Goal: Task Accomplishment & Management: Manage account settings

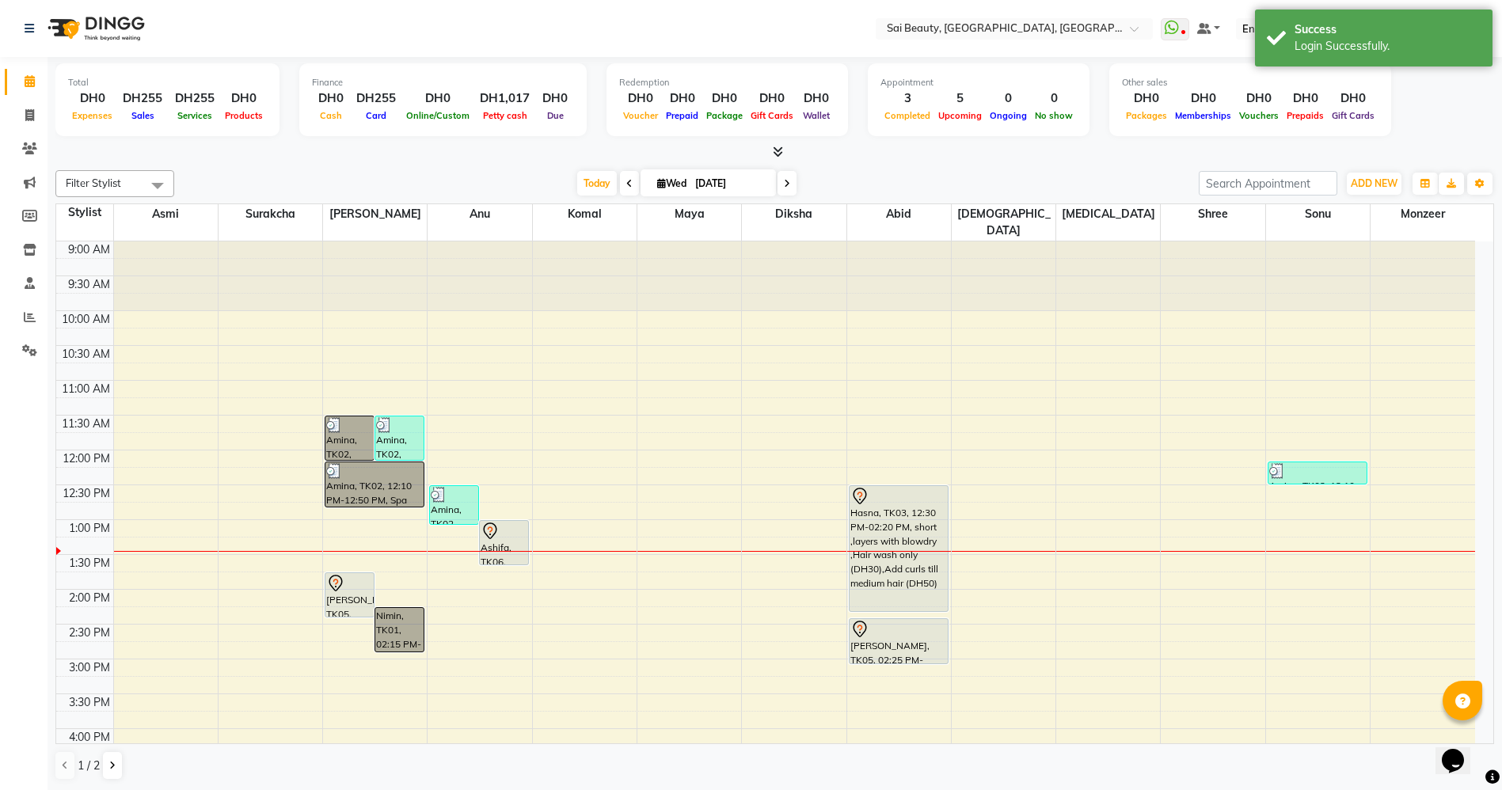
click at [620, 188] on span at bounding box center [629, 183] width 19 height 25
type input "02-09-2025"
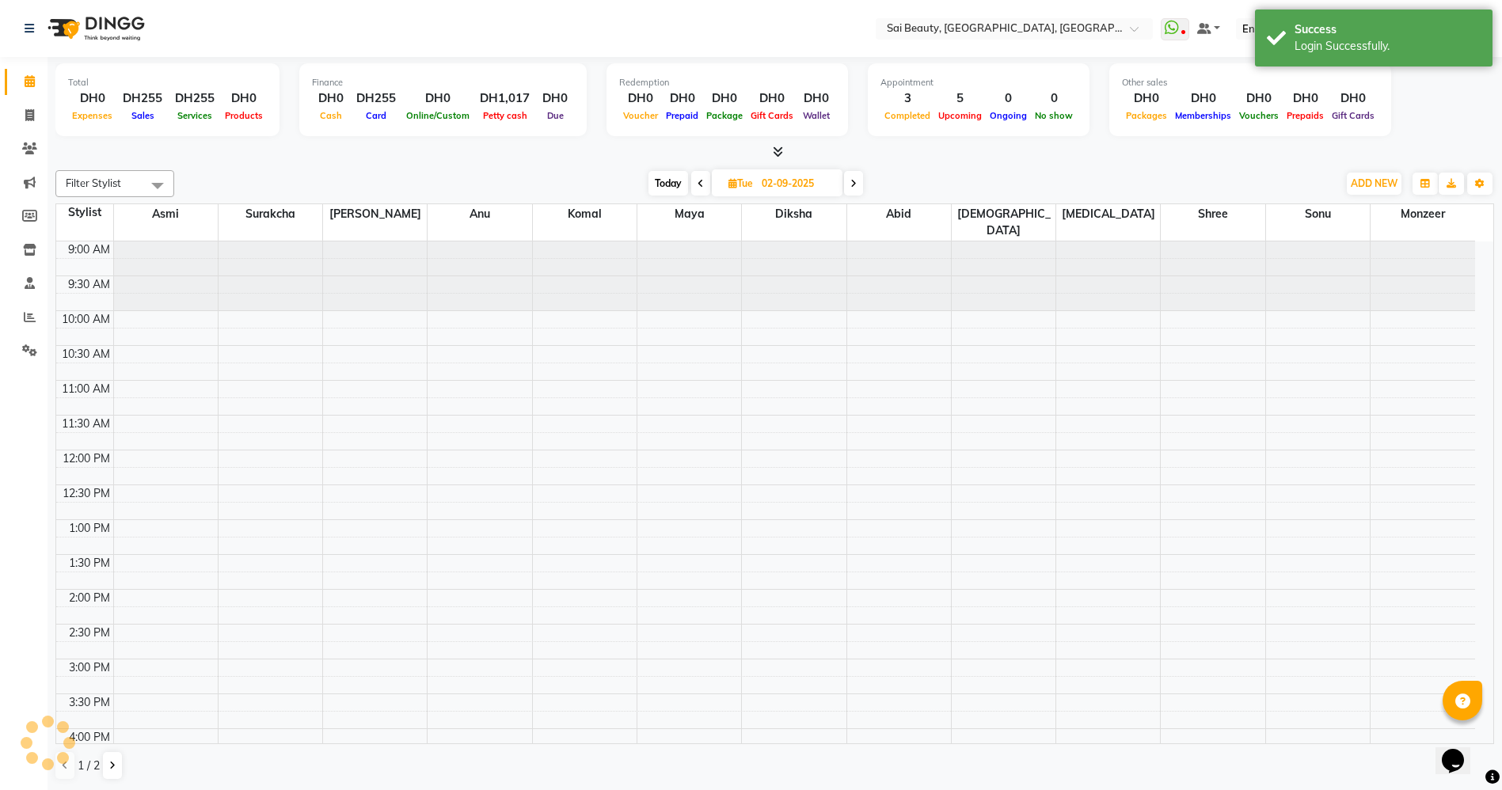
scroll to position [279, 0]
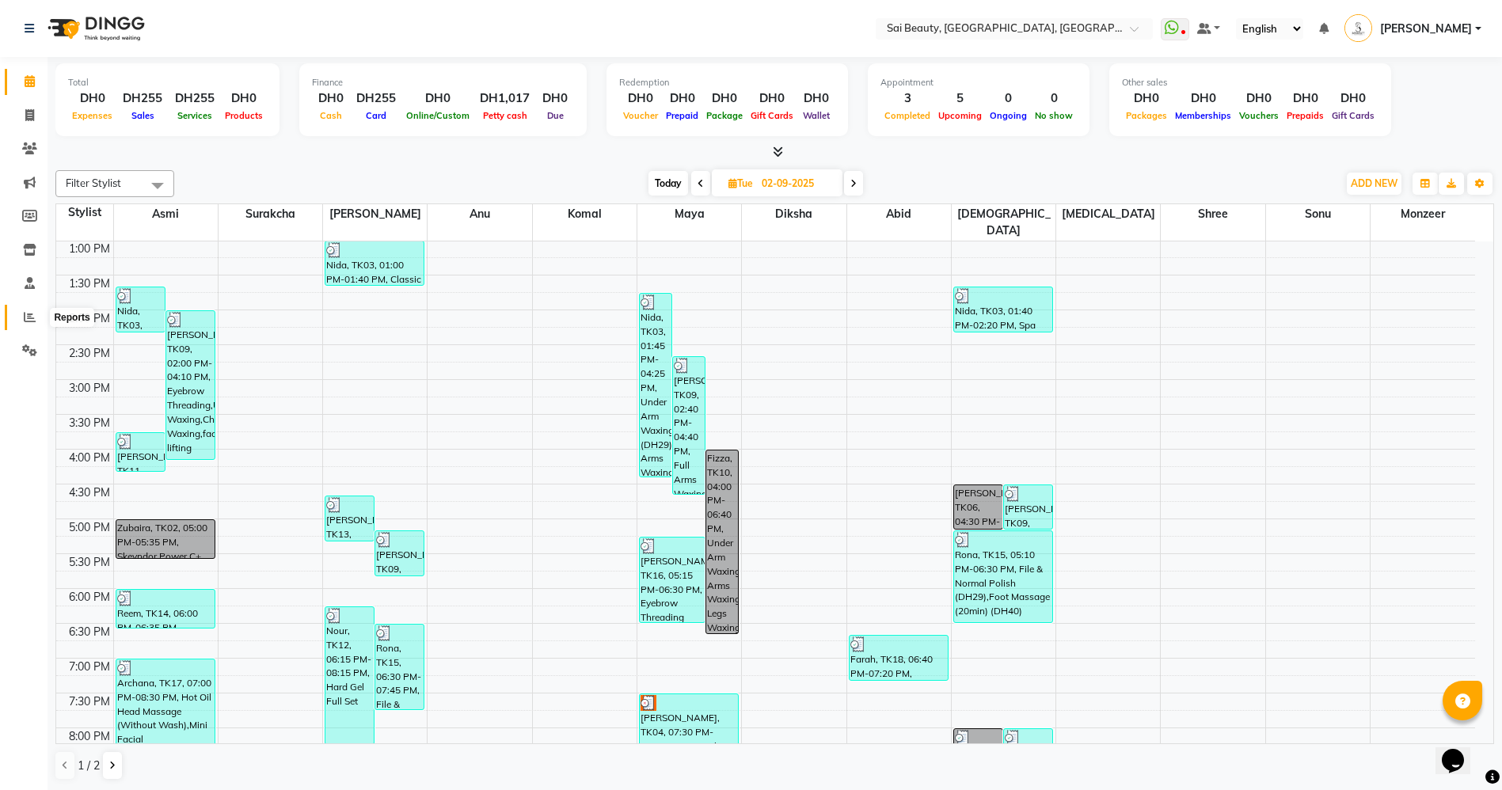
click at [30, 318] on icon at bounding box center [30, 317] width 12 height 12
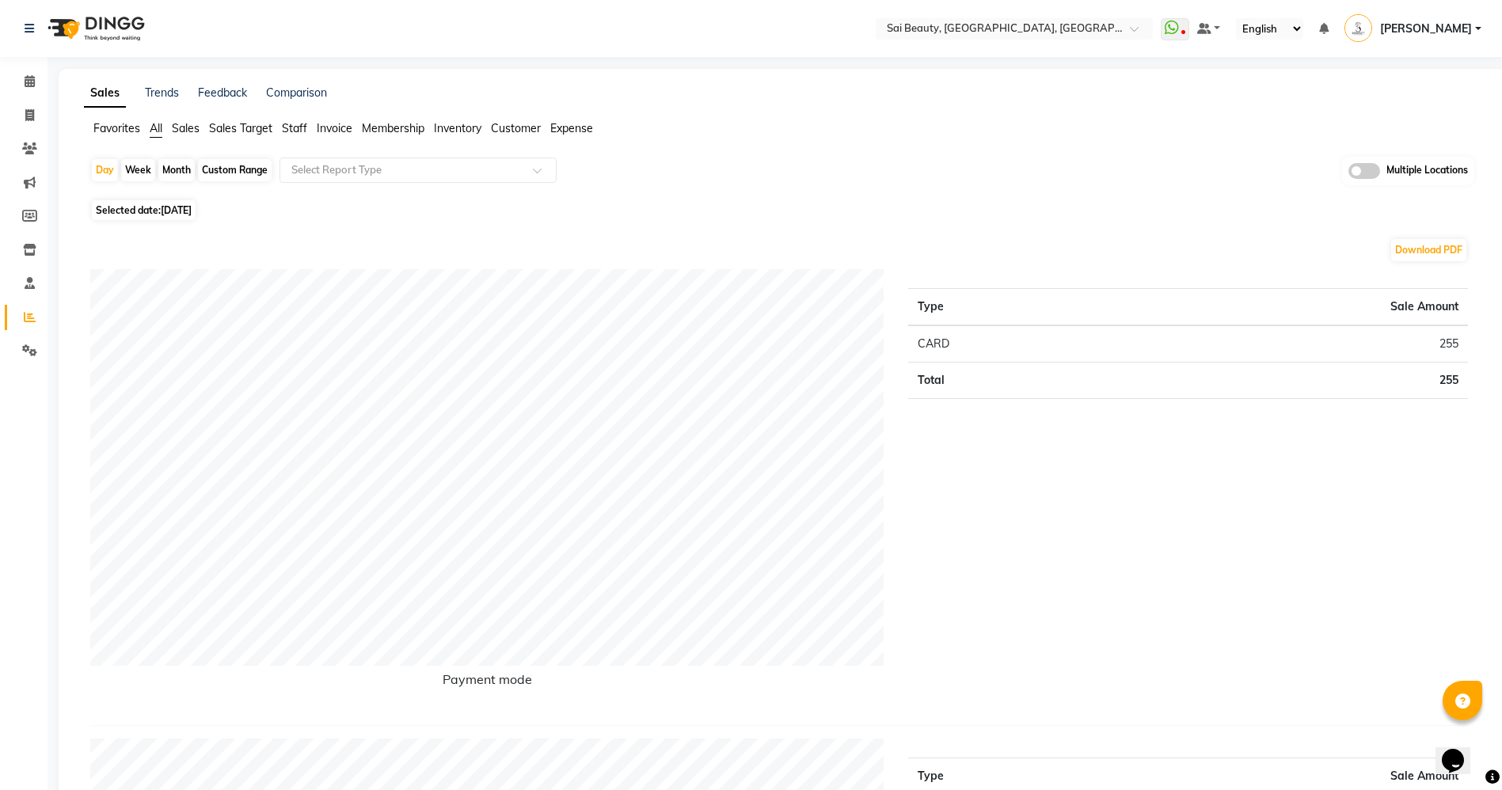
click at [182, 129] on span "Sales" at bounding box center [186, 128] width 28 height 14
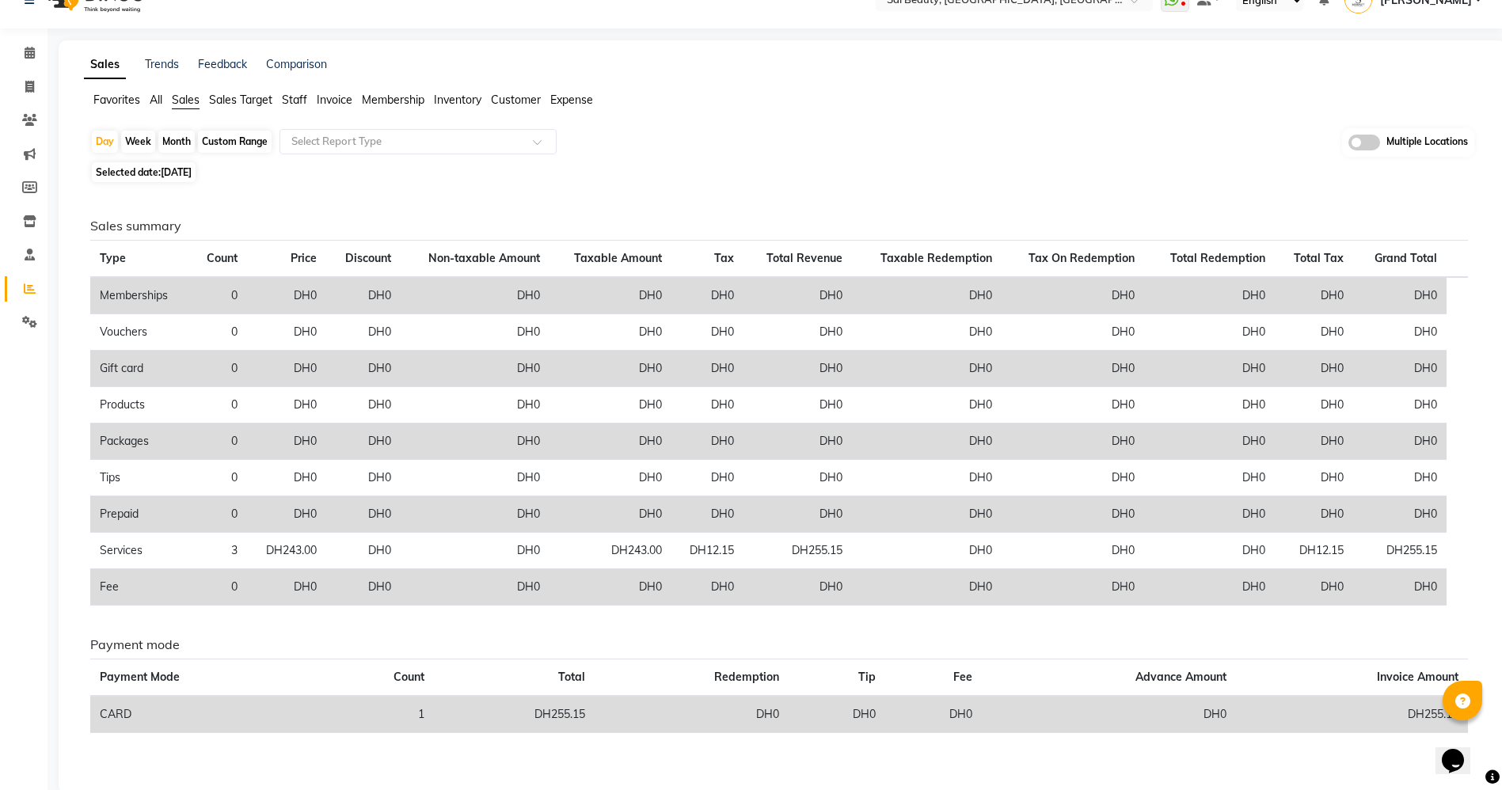
scroll to position [55, 0]
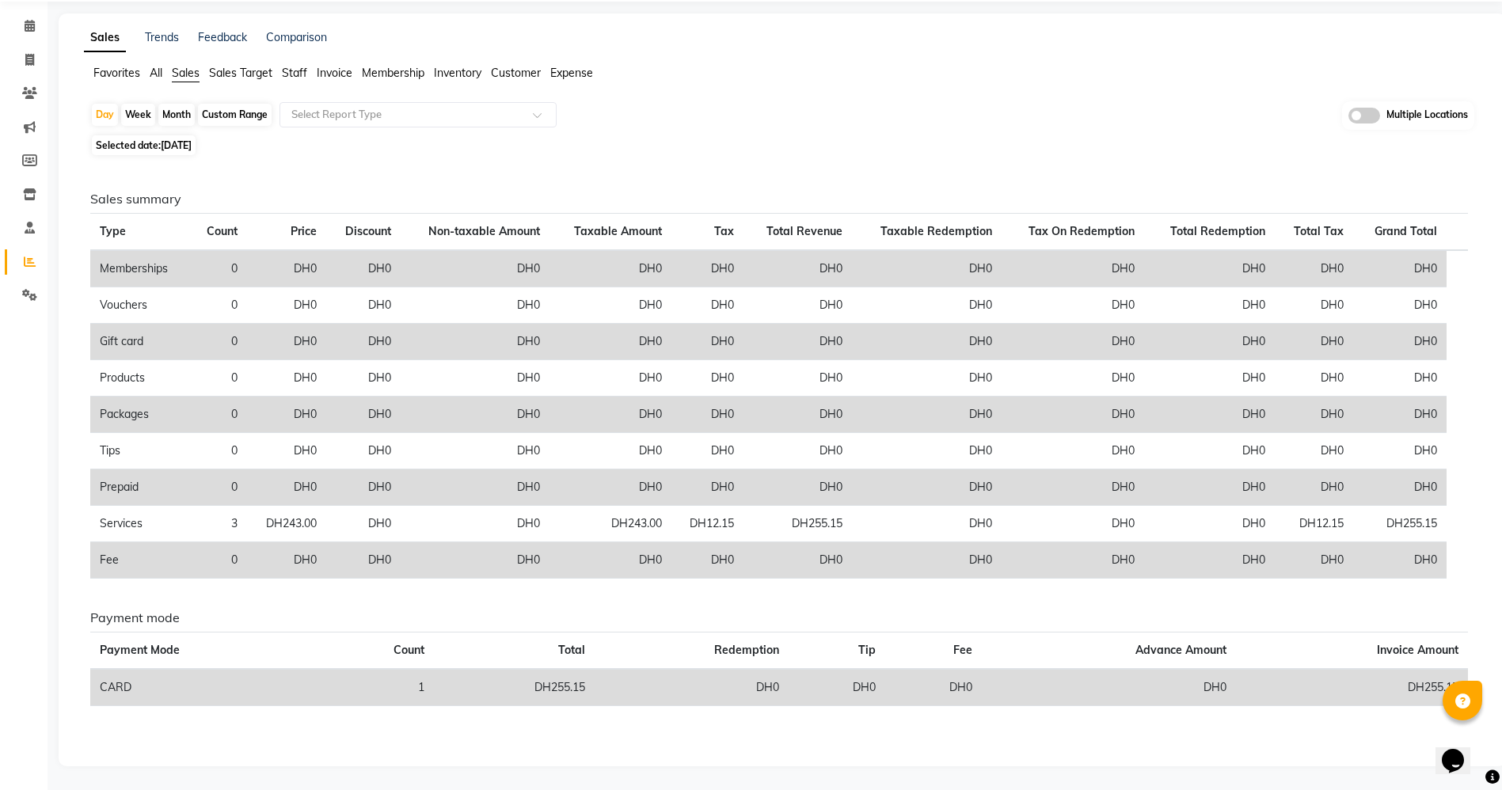
click at [1388, 726] on div "Sales summary Type Count Price Discount Non-taxable Amount Taxable Amount Tax T…" at bounding box center [779, 455] width 1403 height 590
click at [173, 143] on span "[DATE]" at bounding box center [176, 145] width 31 height 12
select select "9"
select select "2025"
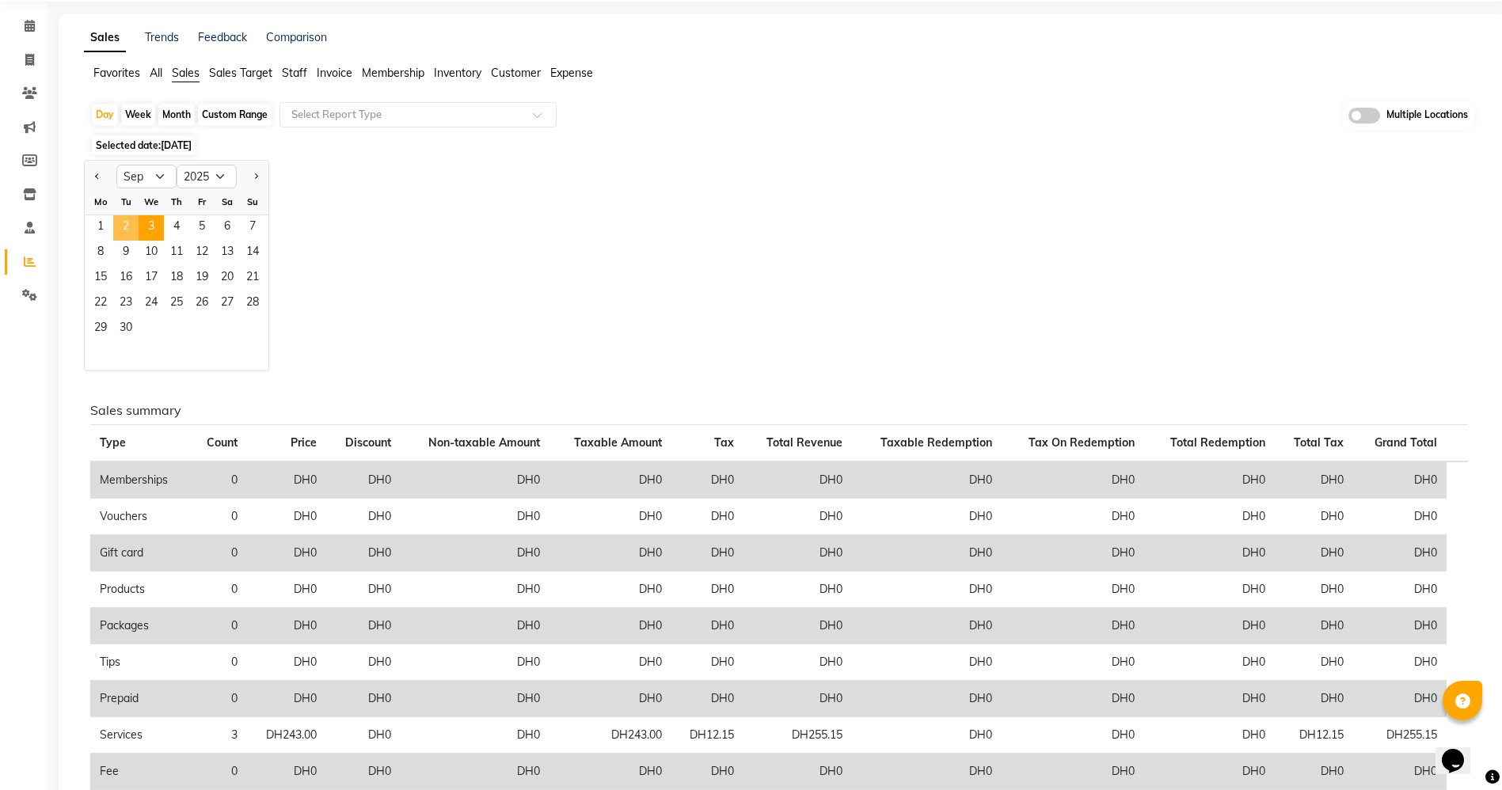
click at [128, 226] on span "2" at bounding box center [125, 227] width 25 height 25
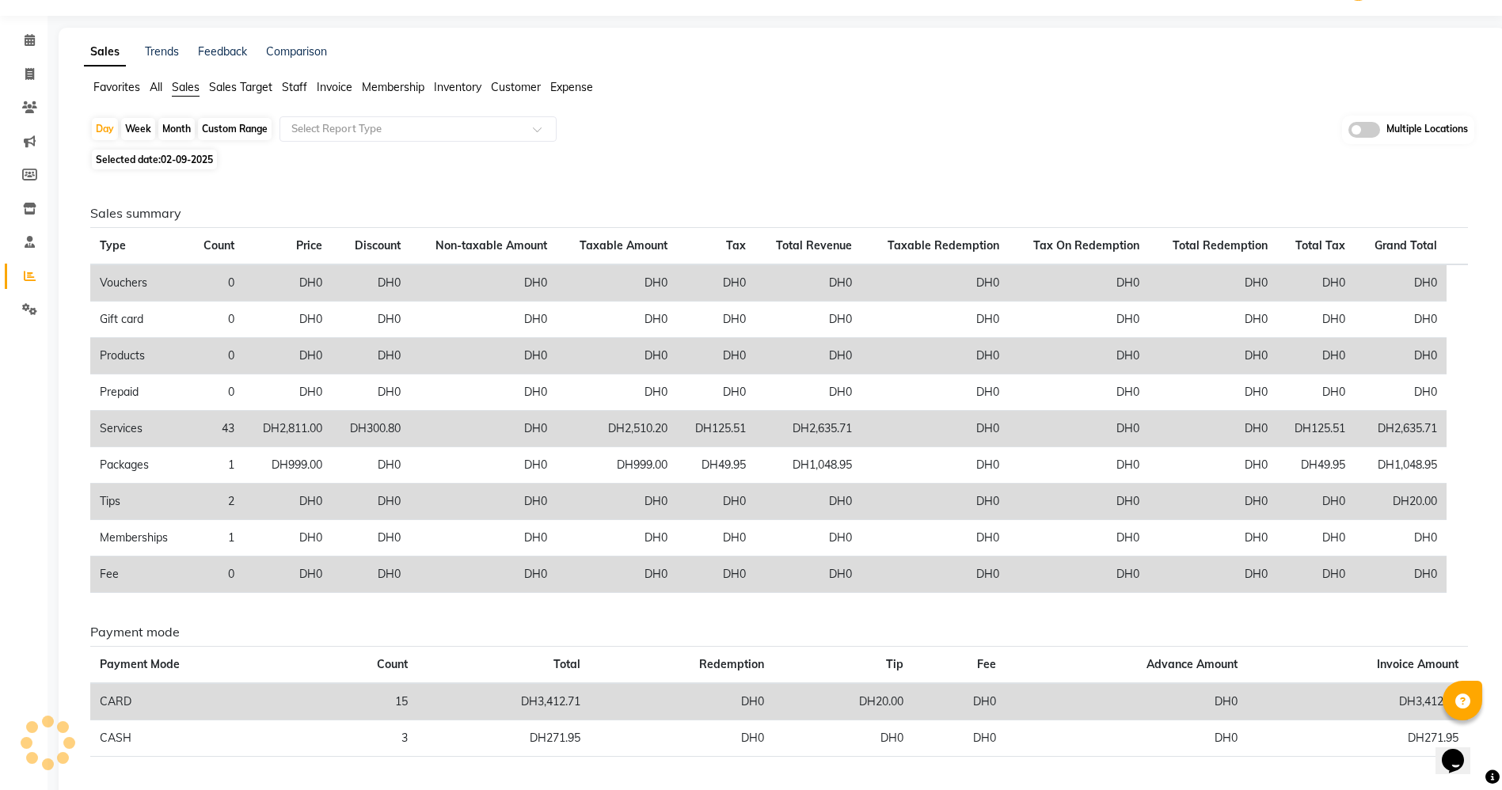
scroll to position [0, 0]
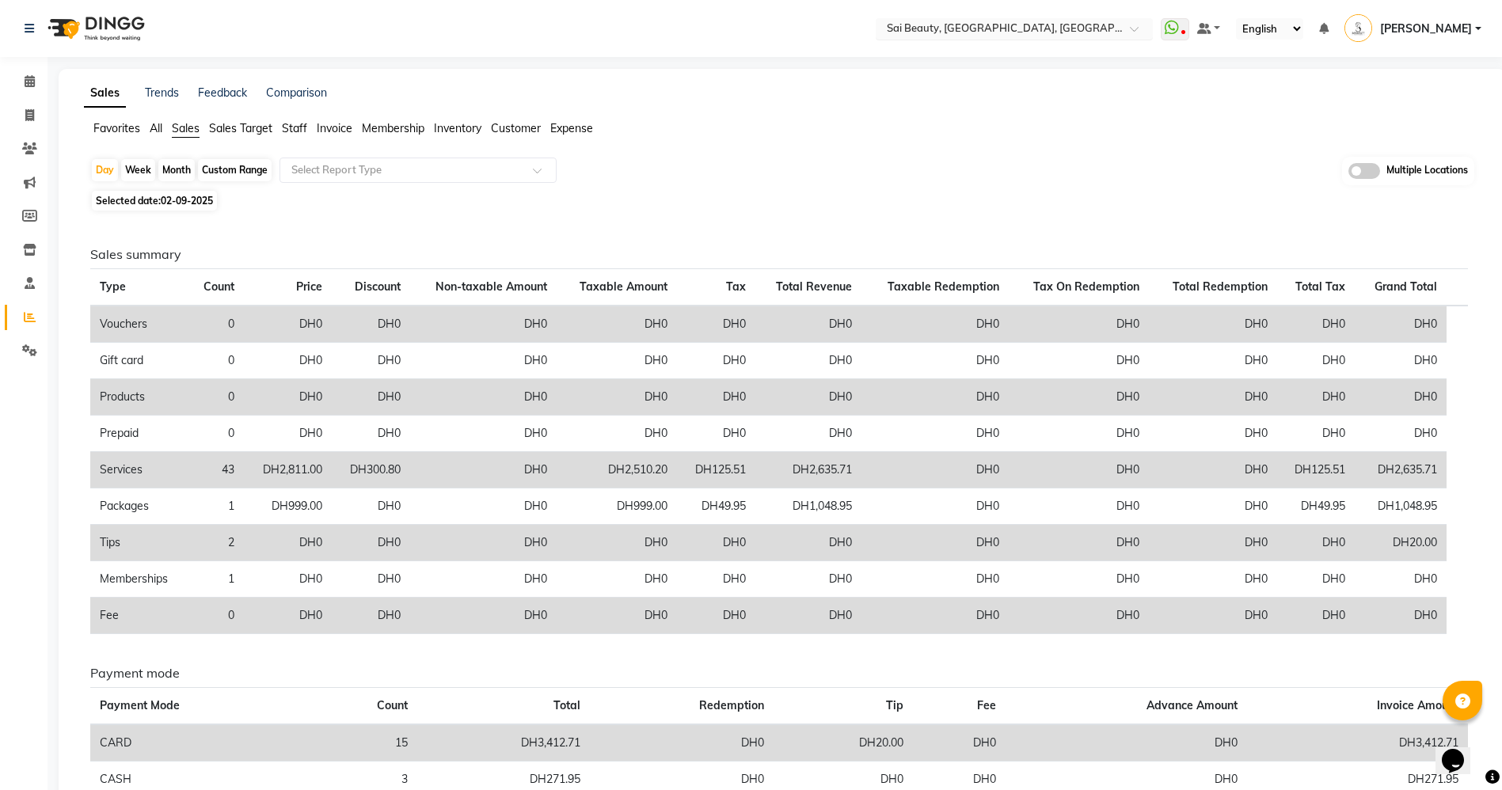
click at [1113, 31] on input "text" at bounding box center [998, 30] width 230 height 16
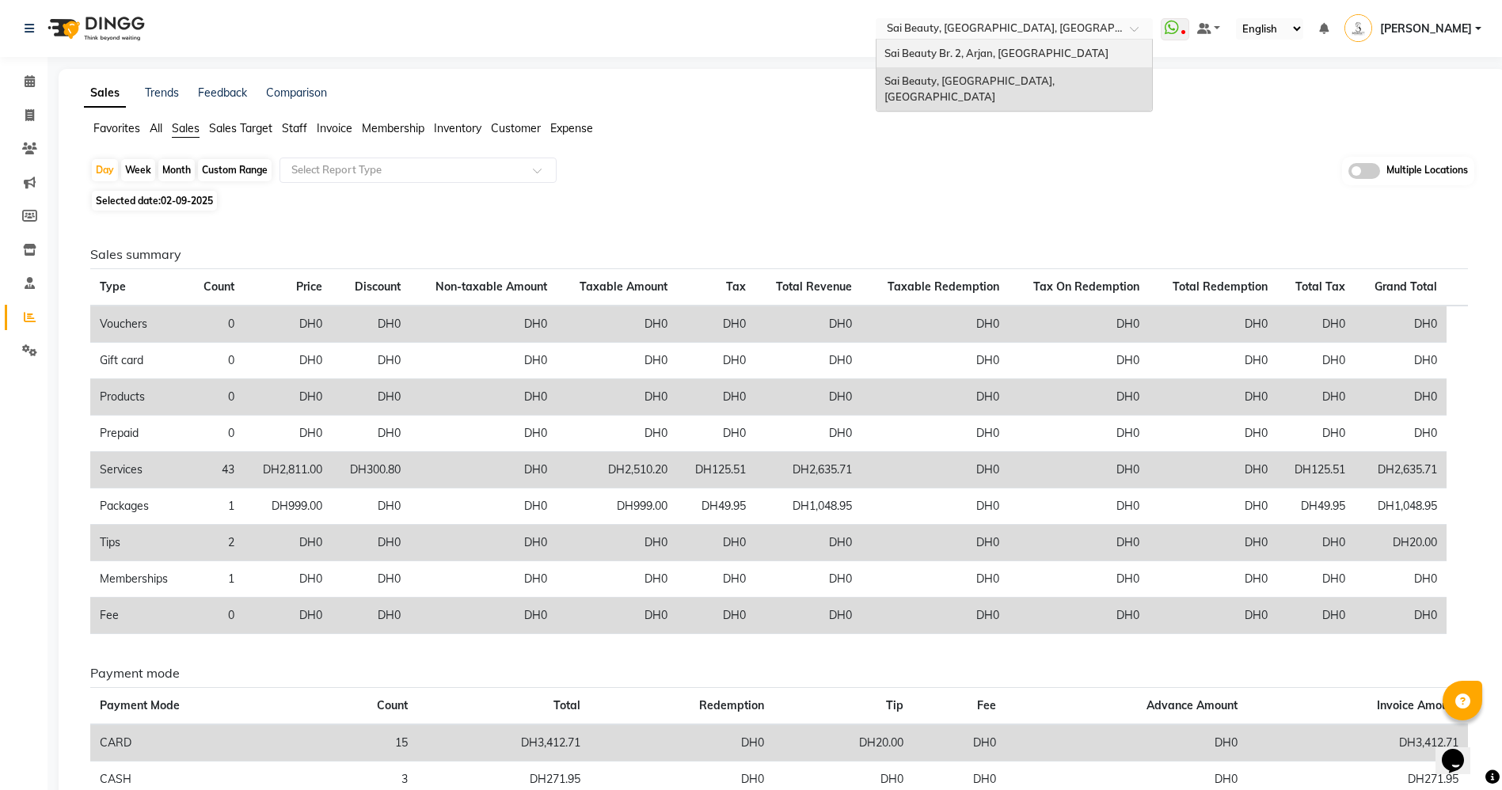
click at [1054, 51] on span "Sai Beauty Br. 2, Arjan, [GEOGRAPHIC_DATA]" at bounding box center [996, 53] width 224 height 13
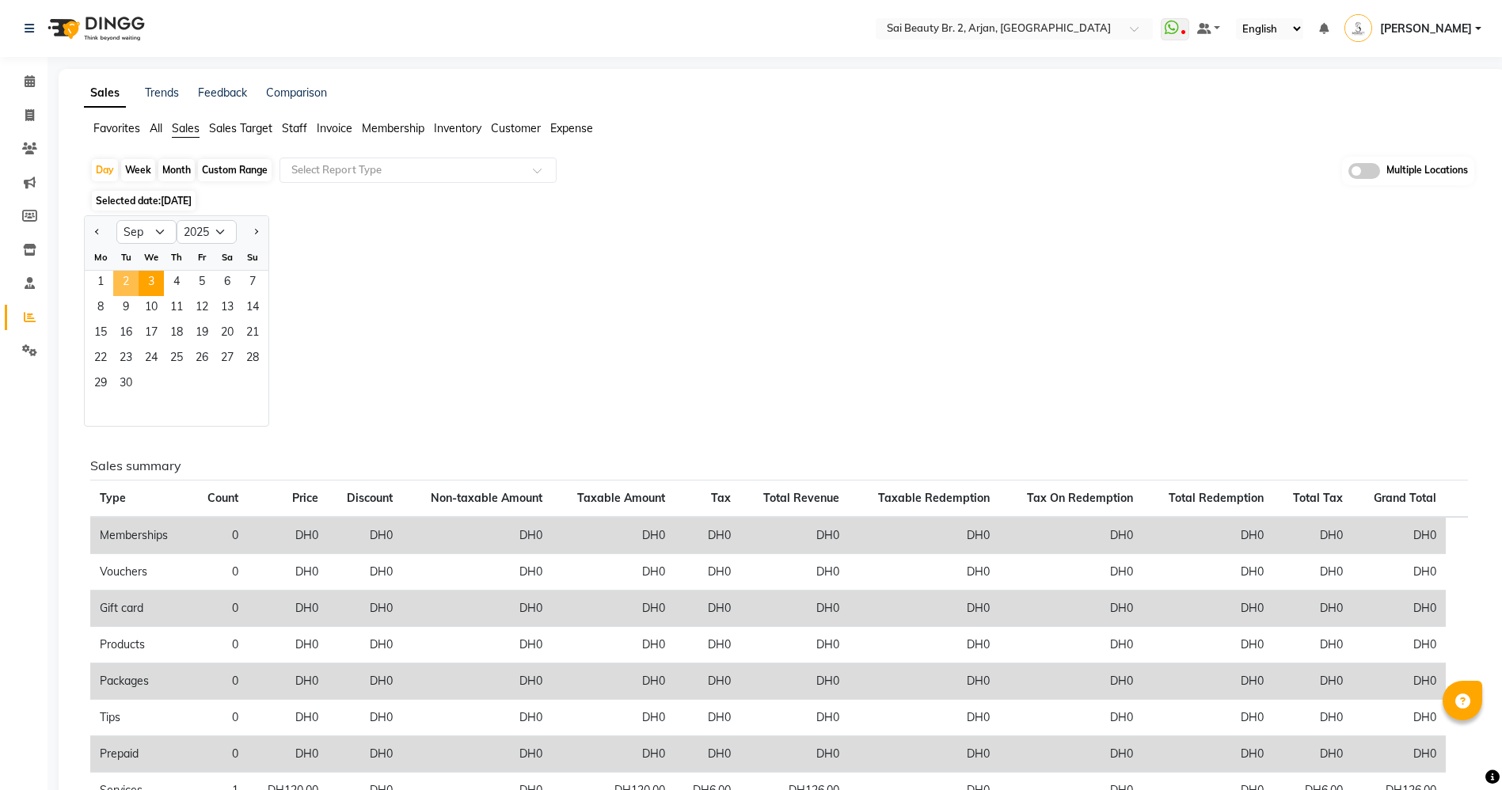
select select "9"
select select "2025"
click at [124, 284] on span "2" at bounding box center [125, 283] width 25 height 25
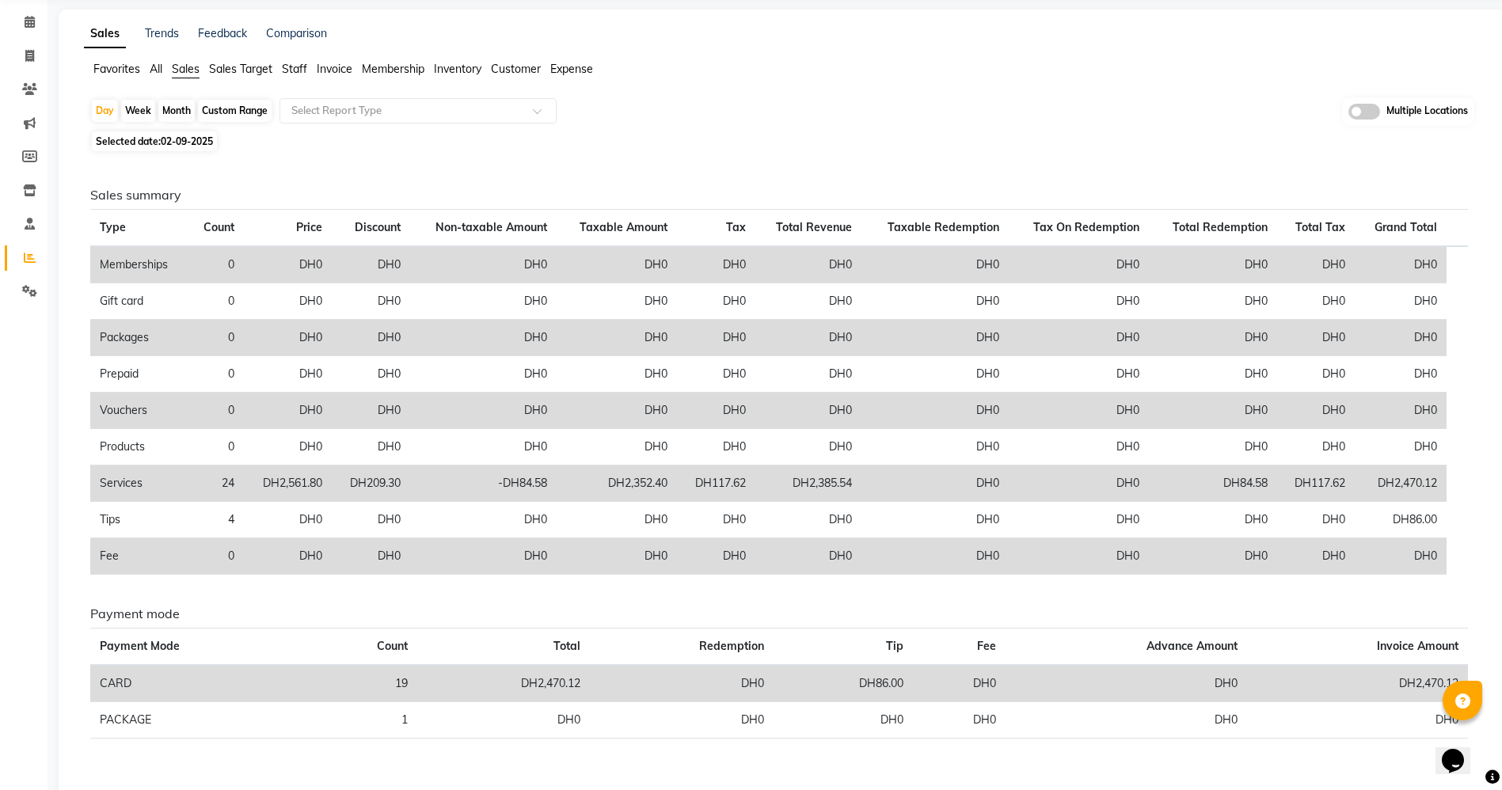
scroll to position [92, 0]
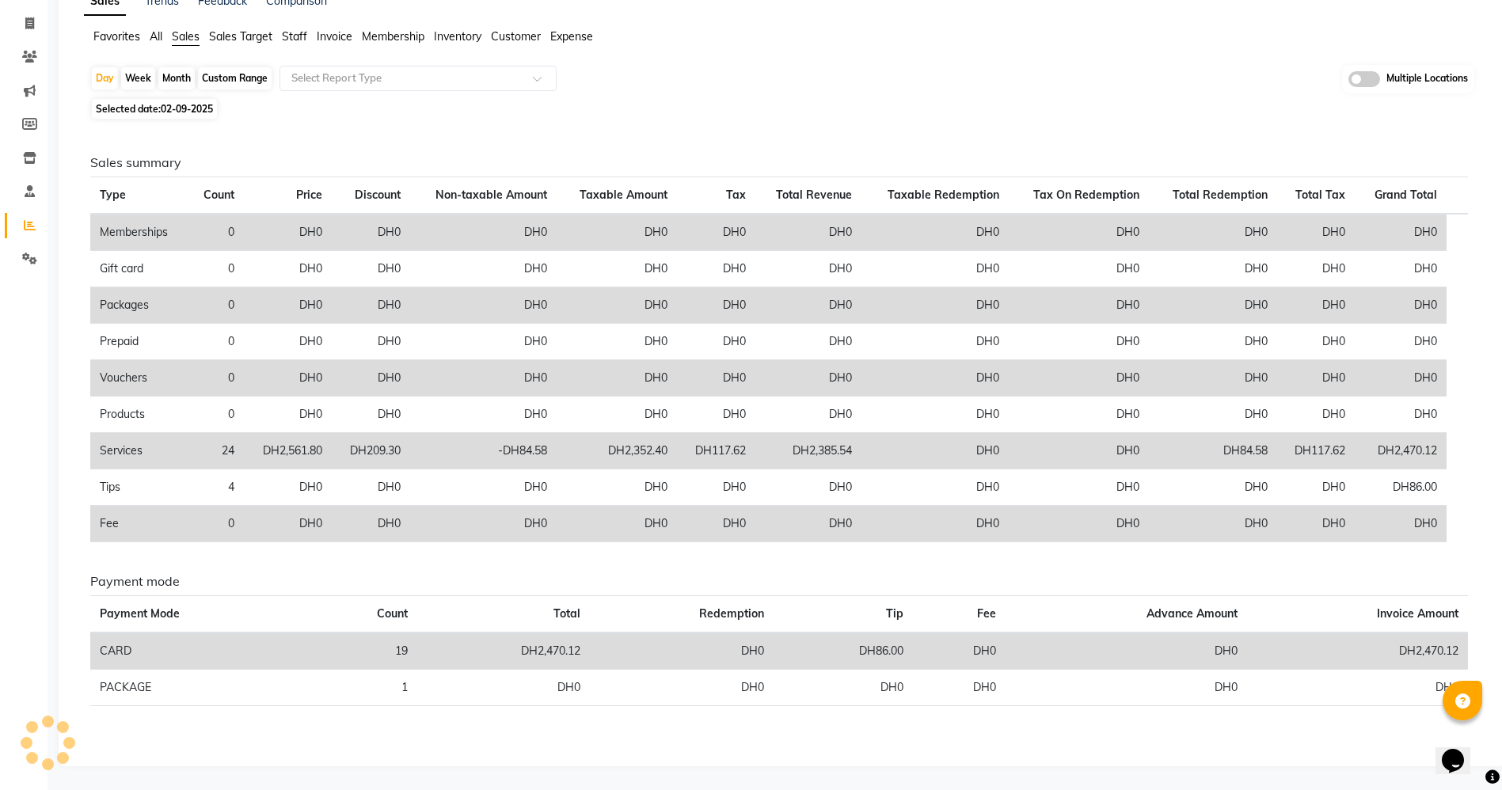
click at [149, 112] on span "Selected date: 02-09-2025" at bounding box center [154, 109] width 125 height 20
select select "9"
select select "2025"
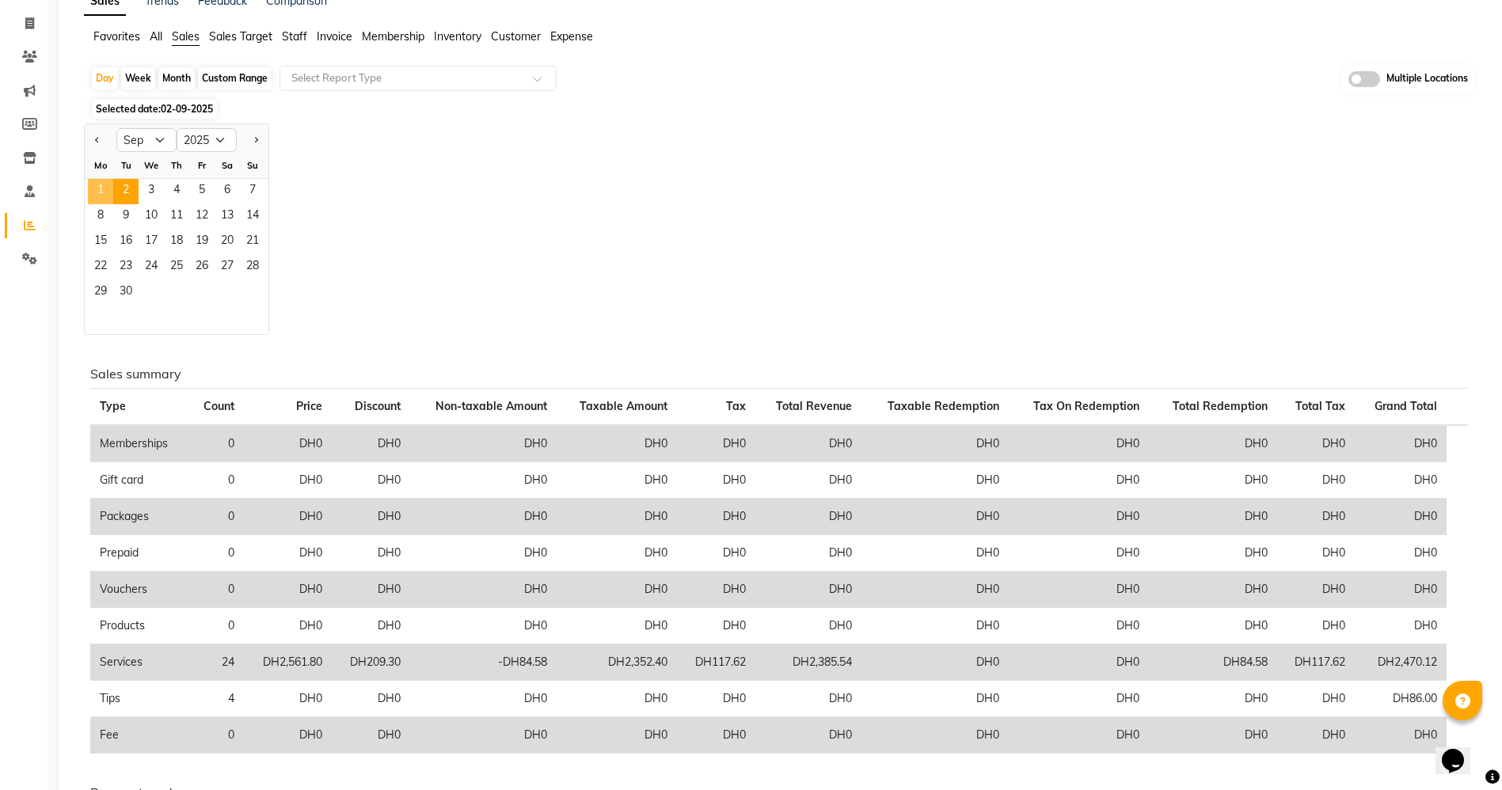
click at [102, 192] on span "1" at bounding box center [100, 191] width 25 height 25
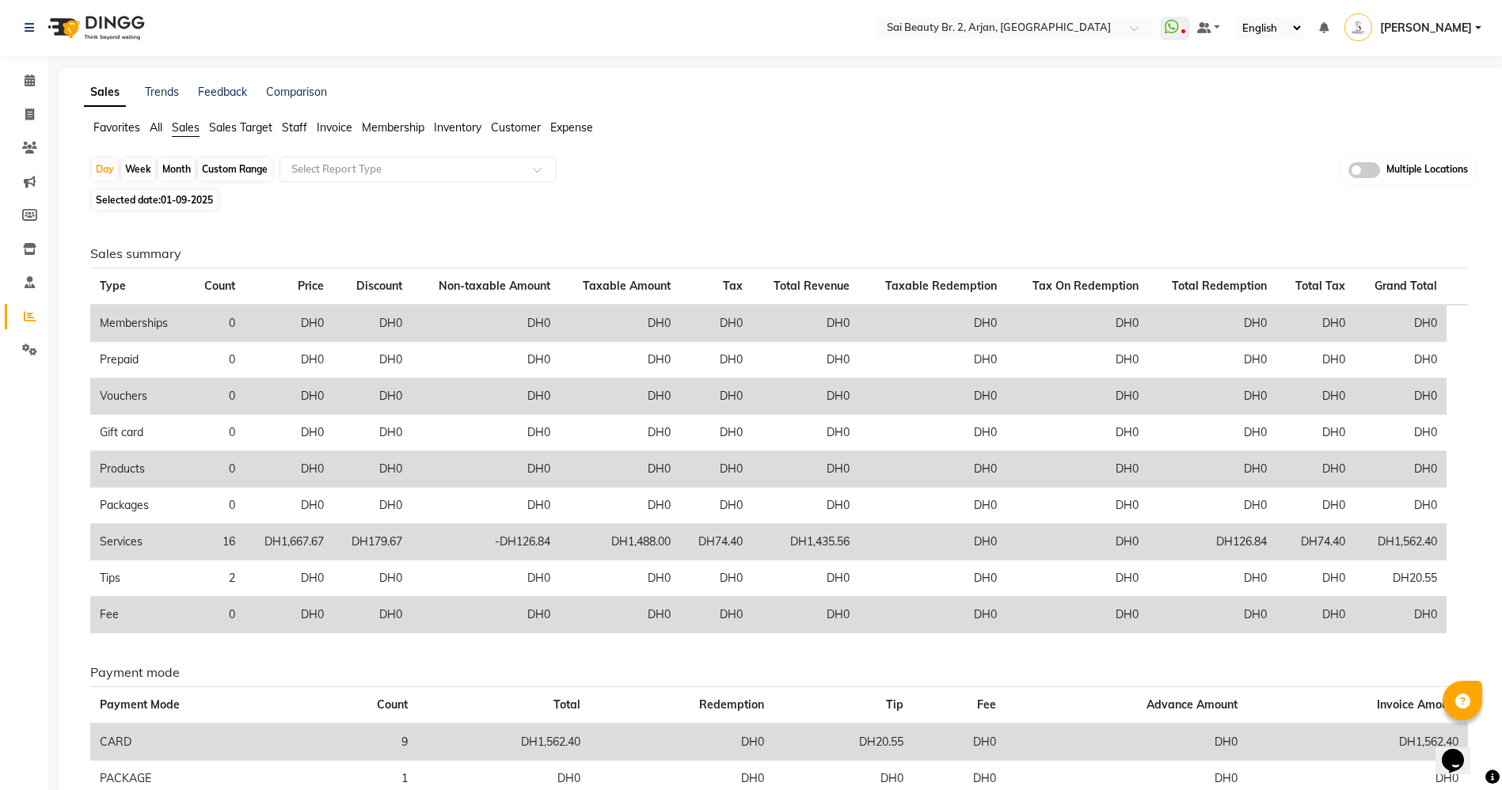
scroll to position [0, 0]
click at [1080, 25] on input "text" at bounding box center [998, 30] width 230 height 16
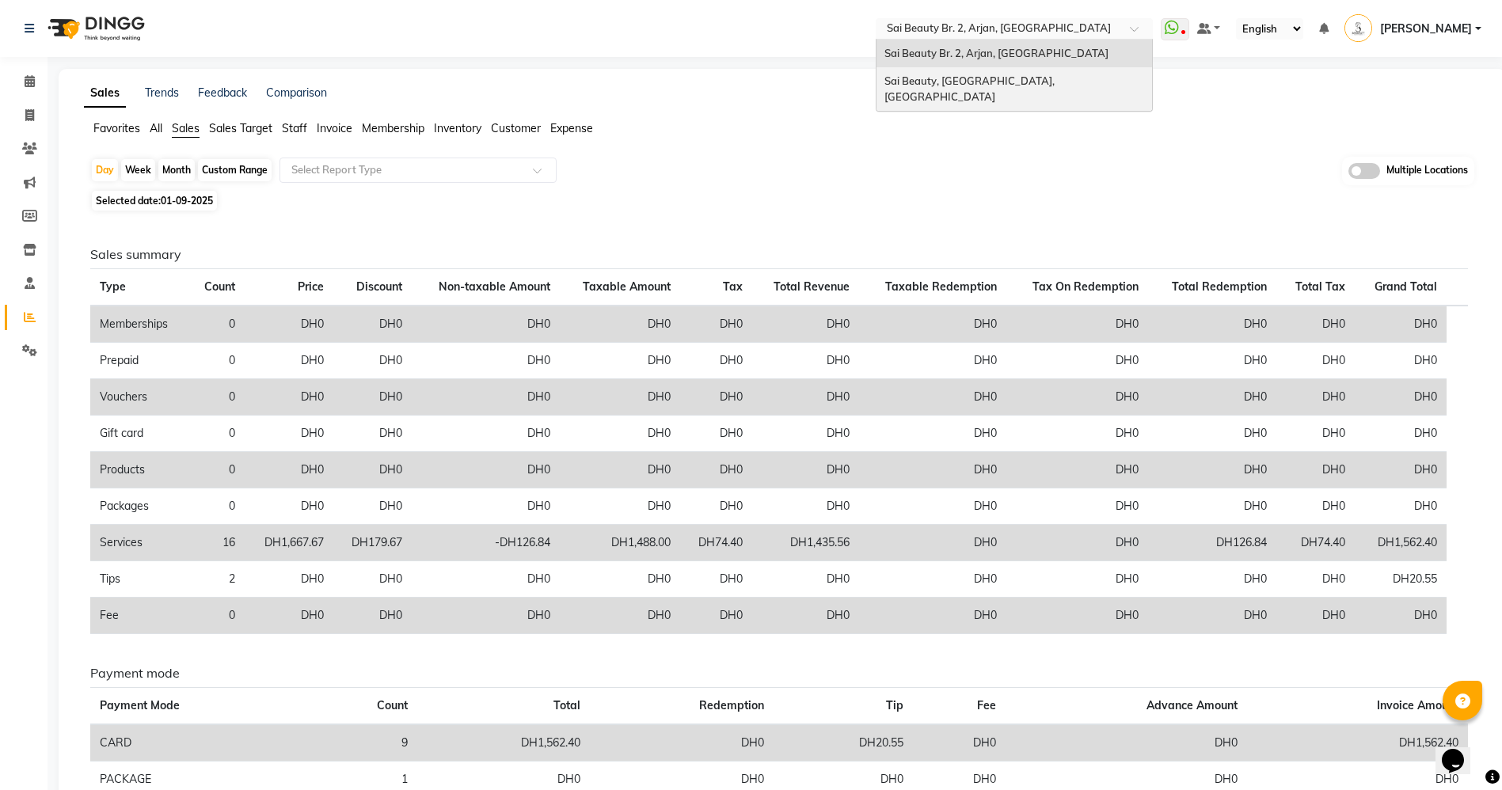
click at [1066, 74] on div "Sai Beauty, [GEOGRAPHIC_DATA], [GEOGRAPHIC_DATA]" at bounding box center [1013, 89] width 275 height 44
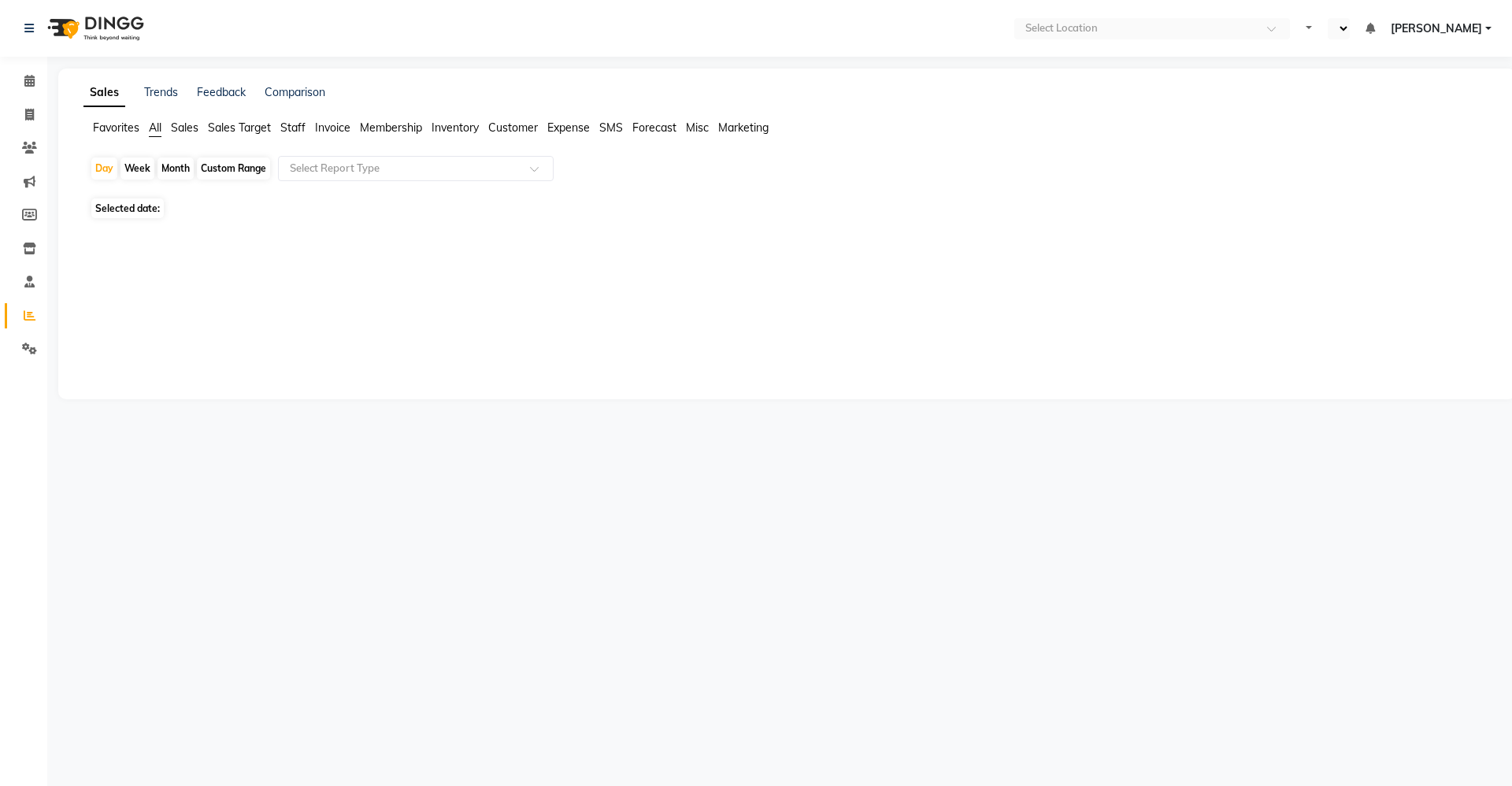
select select "en"
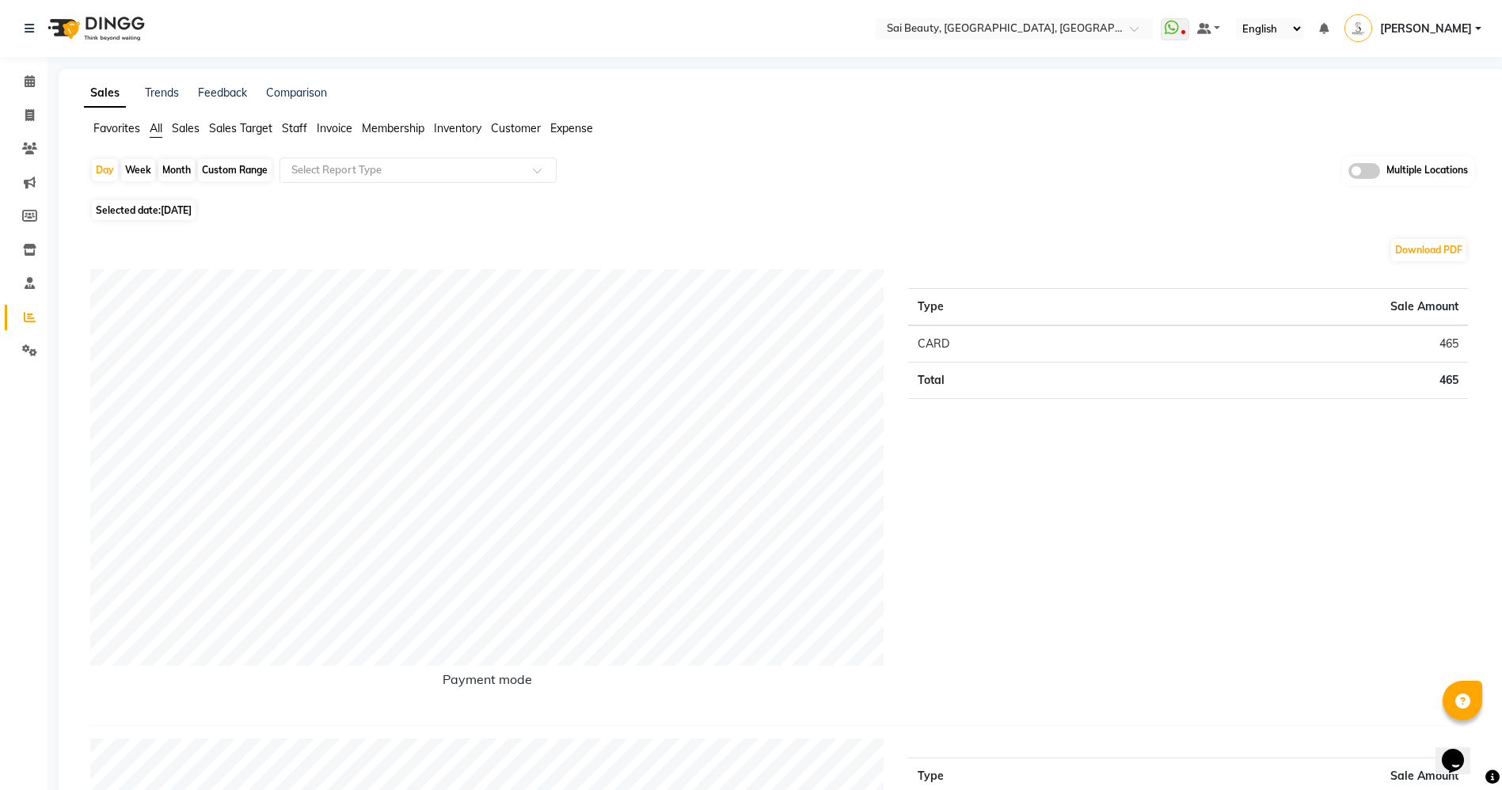
click at [184, 124] on span "Sales" at bounding box center [186, 128] width 28 height 14
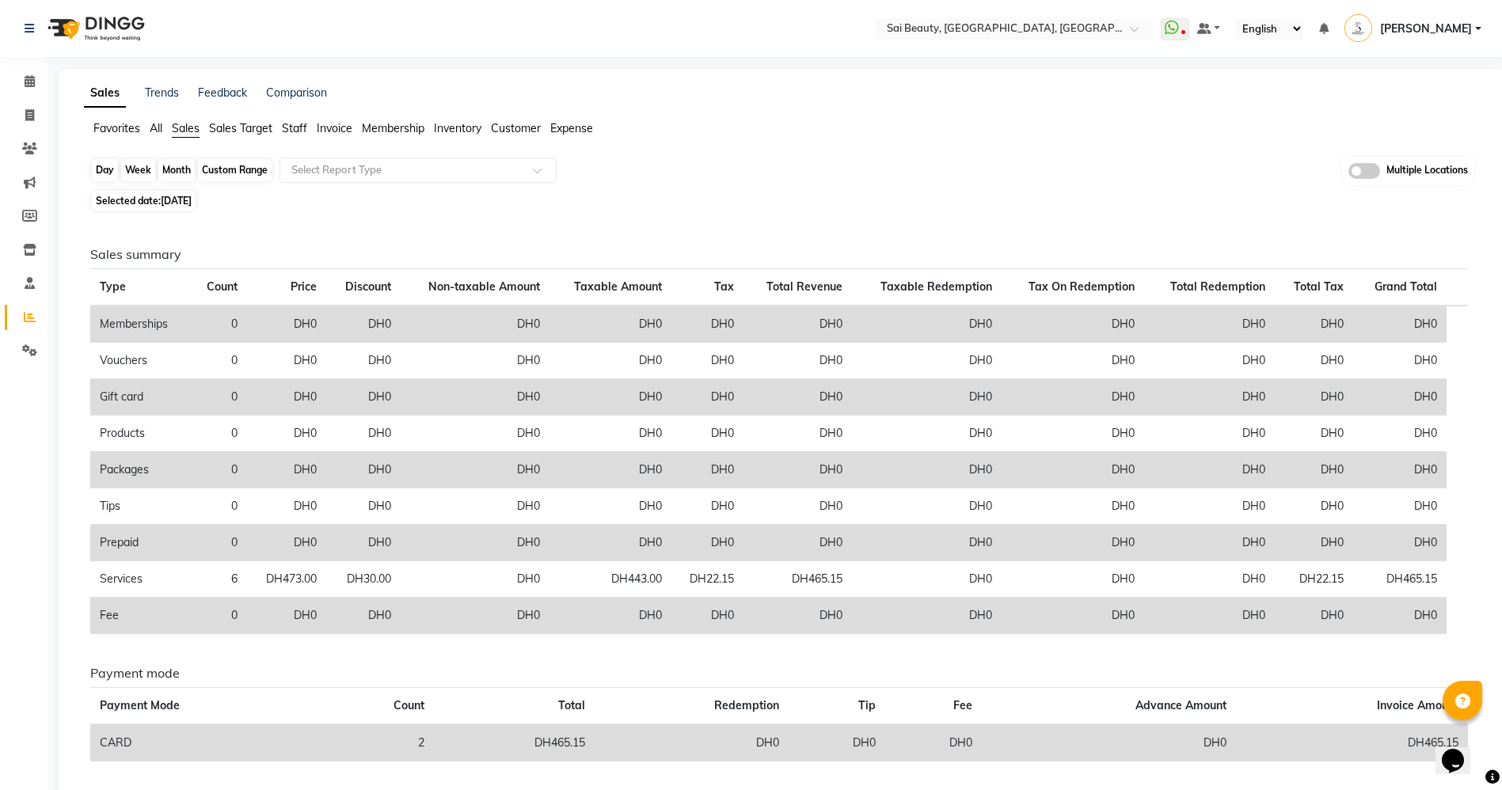
click at [108, 168] on div "Day" at bounding box center [105, 170] width 26 height 22
select select "9"
select select "2025"
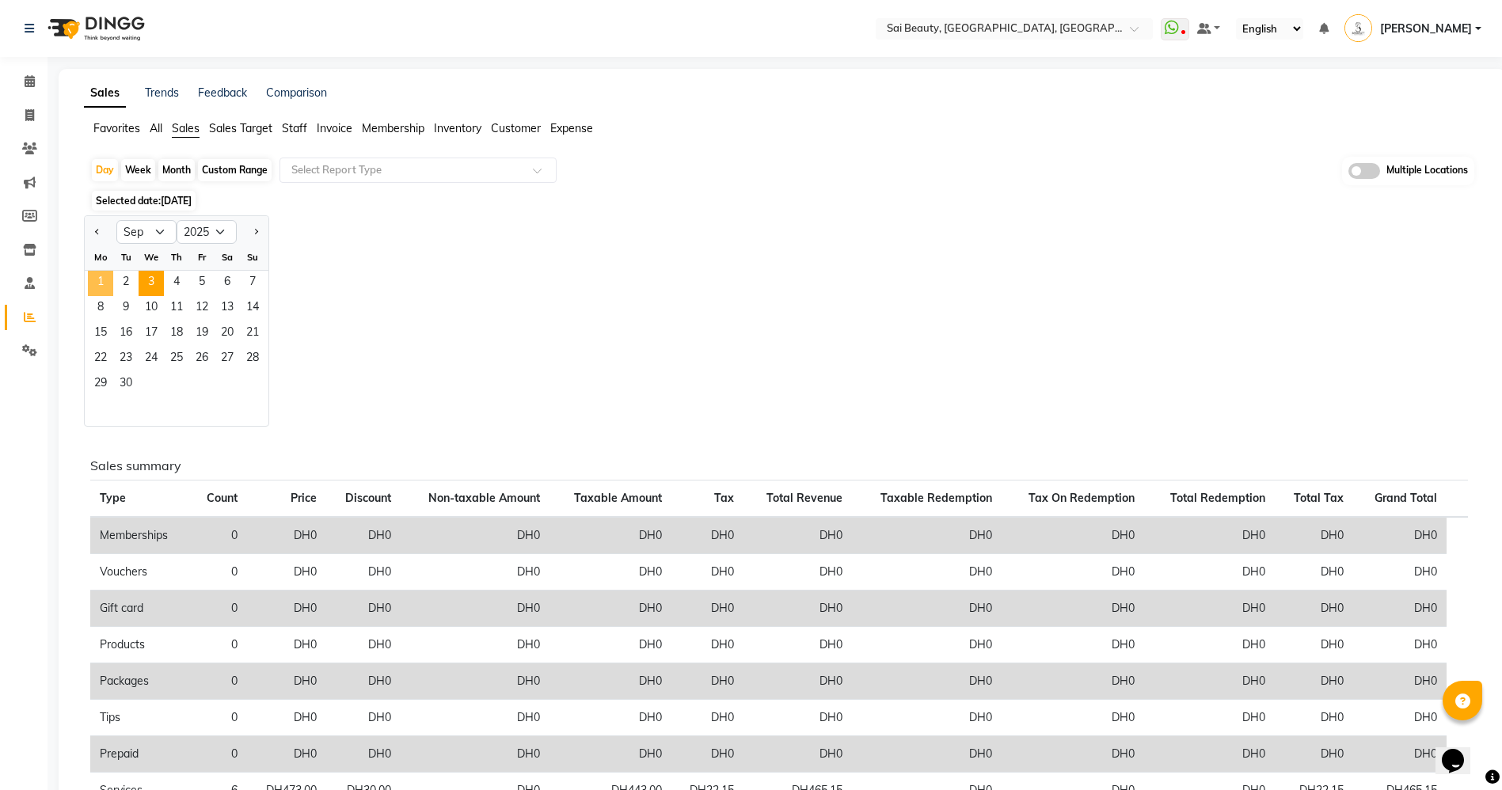
click at [95, 279] on span "1" at bounding box center [100, 283] width 25 height 25
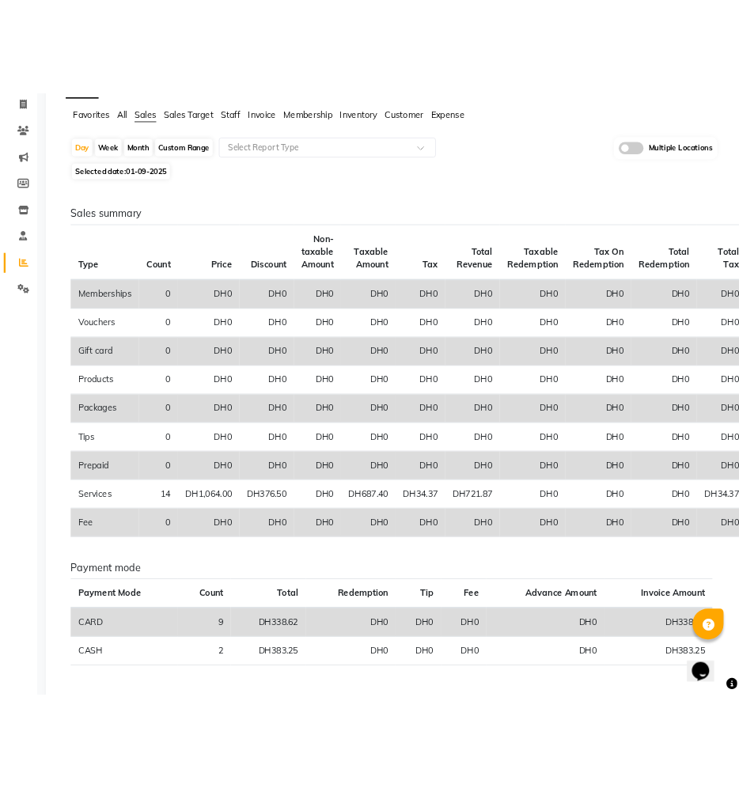
scroll to position [148, 0]
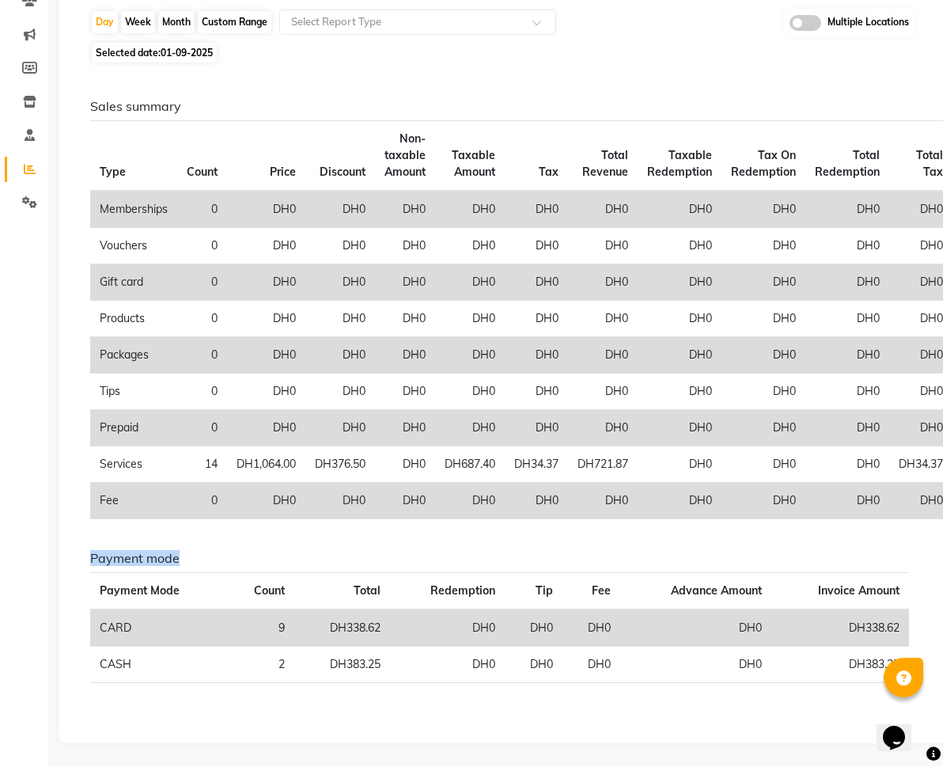
drag, startPoint x: 437, startPoint y: 750, endPoint x: 526, endPoint y: 758, distance: 89.8
click at [526, 758] on main "Sales Trends Feedback Comparison Favorites All Sales Sales Target Staff Invoice…" at bounding box center [495, 344] width 896 height 846
click at [514, 712] on div "Sales summary Type Count Price Discount Non-taxable Amount Taxable Amount Tax T…" at bounding box center [500, 397] width 845 height 660
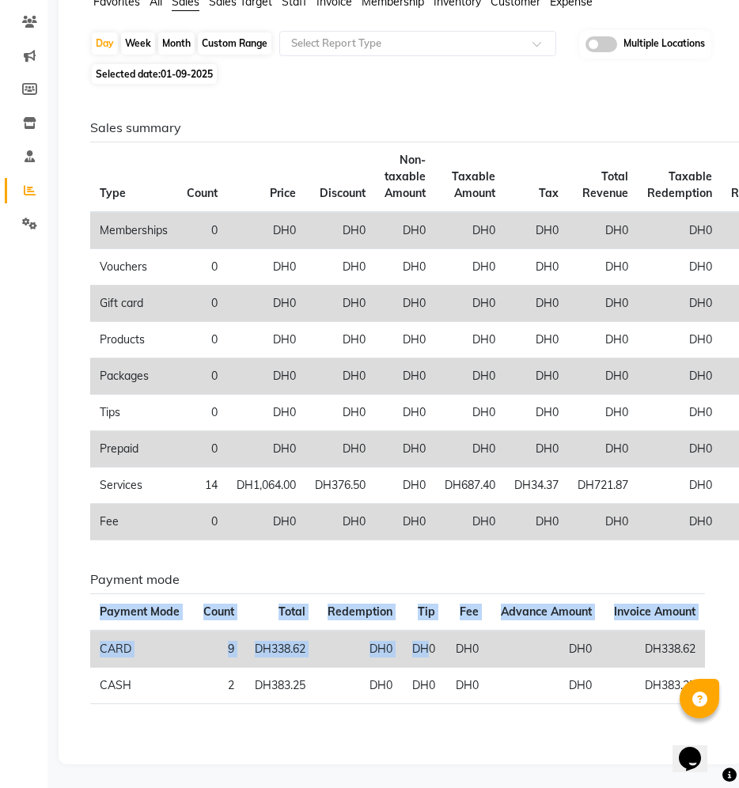
drag, startPoint x: 424, startPoint y: 781, endPoint x: 514, endPoint y: 783, distance: 90.2
click at [514, 783] on main "Sales Trends Feedback Comparison Favorites All Sales Sales Target Staff Invoice…" at bounding box center [393, 365] width 692 height 846
click at [557, 713] on div "Payment mode Payment Mode Count Total Redemption Tip Fee Advance Amount Invoice…" at bounding box center [397, 644] width 639 height 145
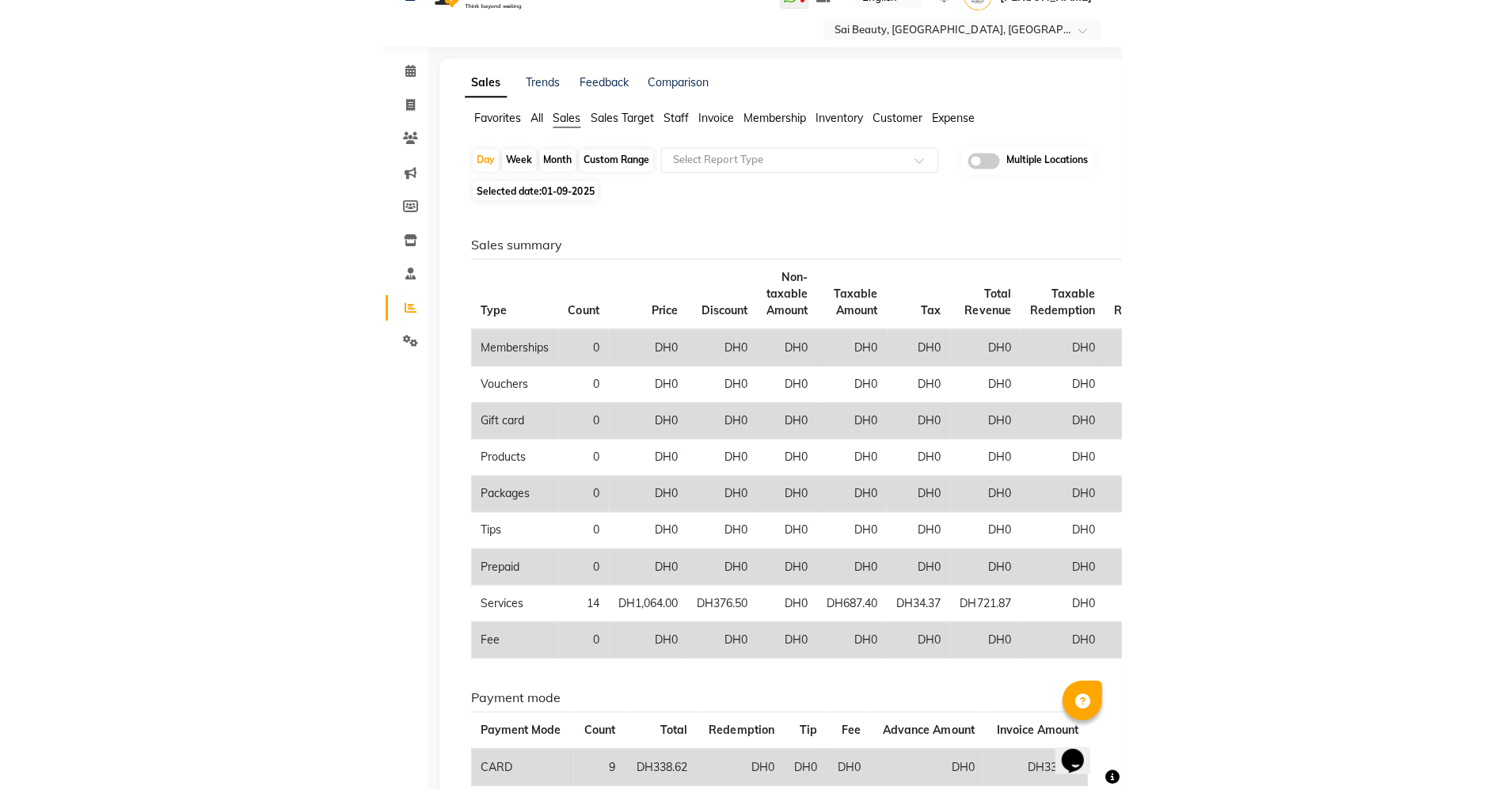
scroll to position [0, 0]
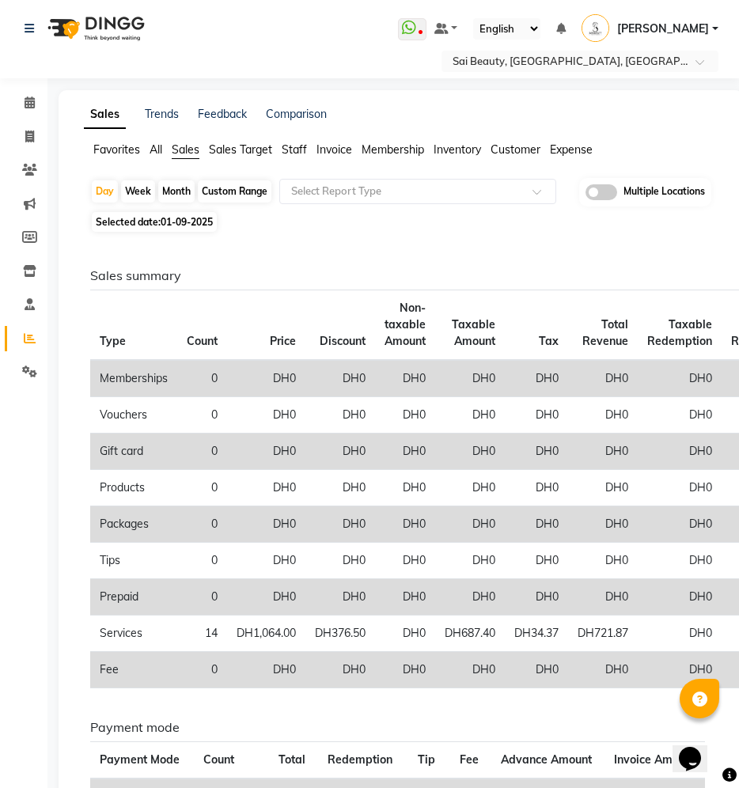
click at [119, 218] on span "Selected date: 01-09-2025" at bounding box center [154, 222] width 125 height 20
select select "9"
select select "2025"
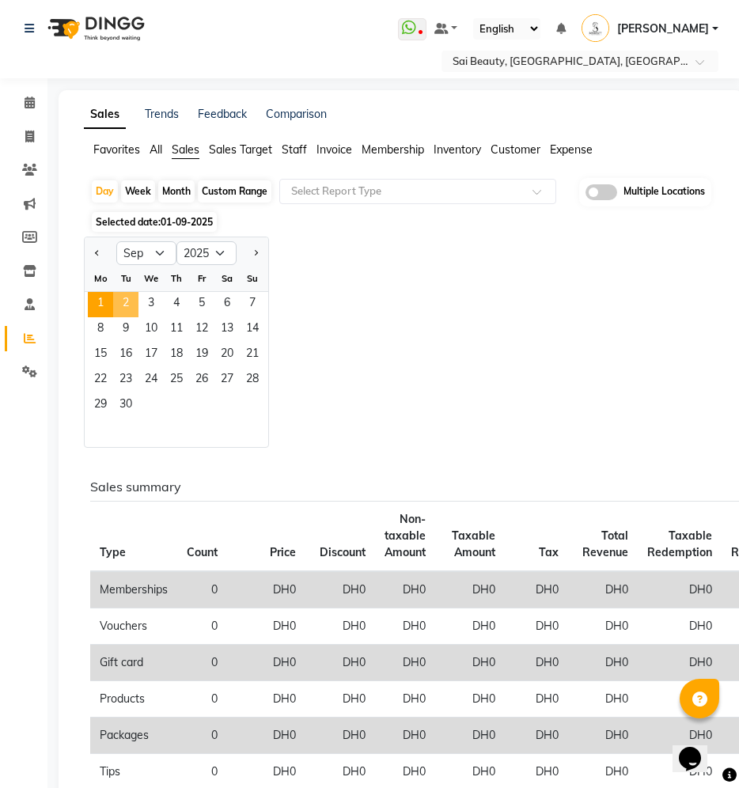
click at [131, 302] on span "2" at bounding box center [125, 304] width 25 height 25
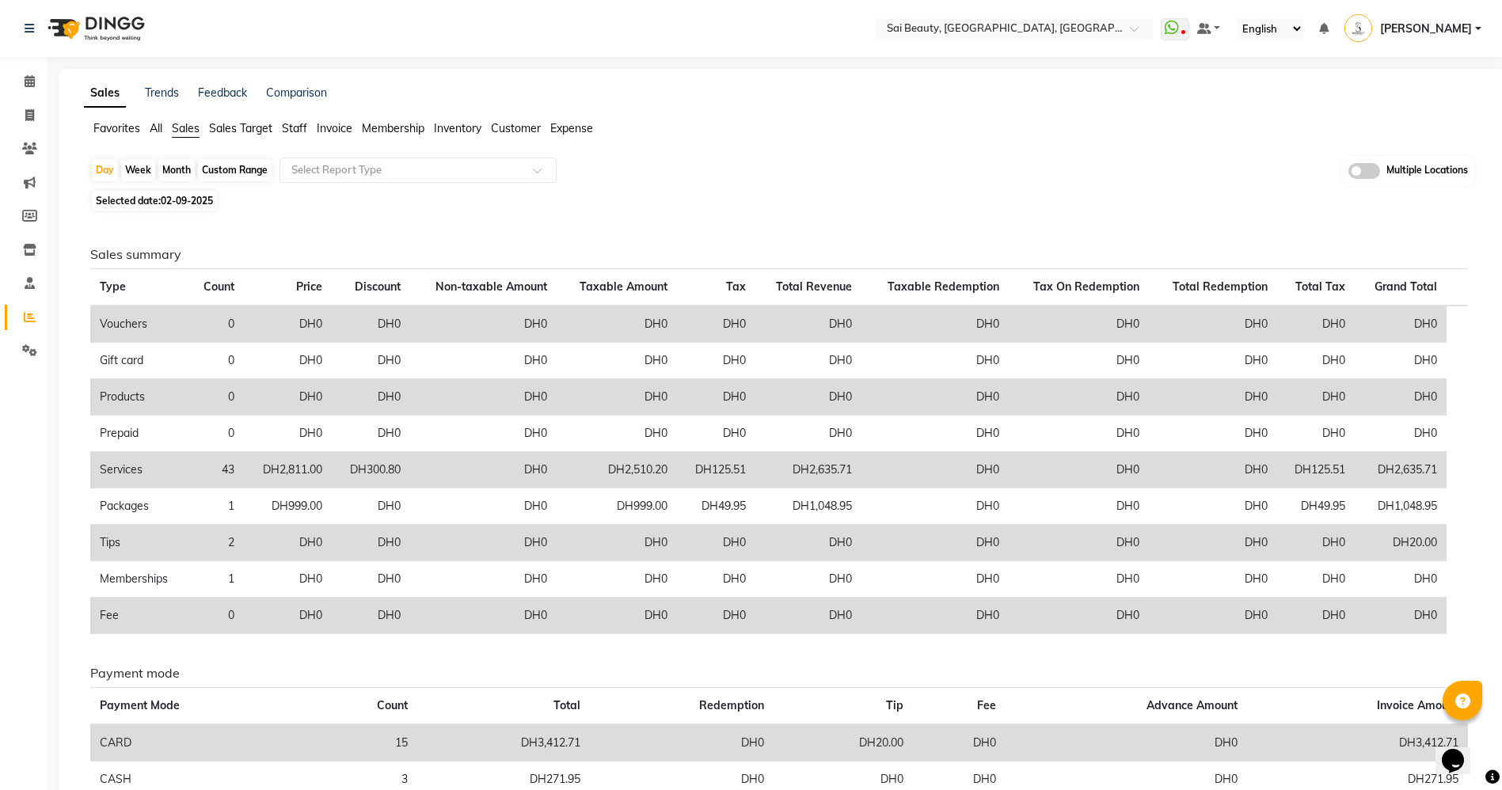
click at [131, 197] on span "Selected date: 02-09-2025" at bounding box center [154, 201] width 125 height 20
select select "9"
select select "2025"
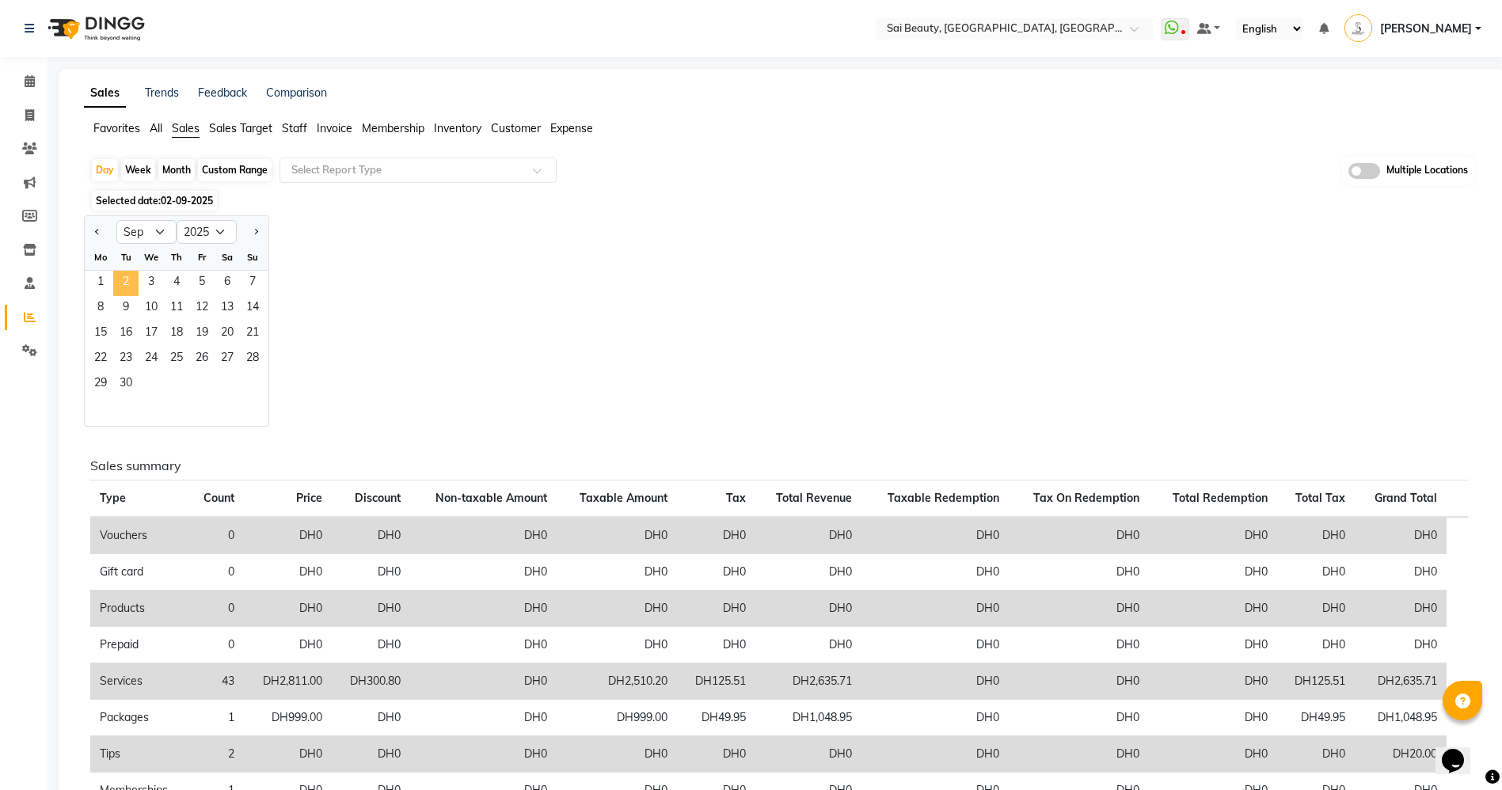
click at [126, 279] on span "2" at bounding box center [125, 283] width 25 height 25
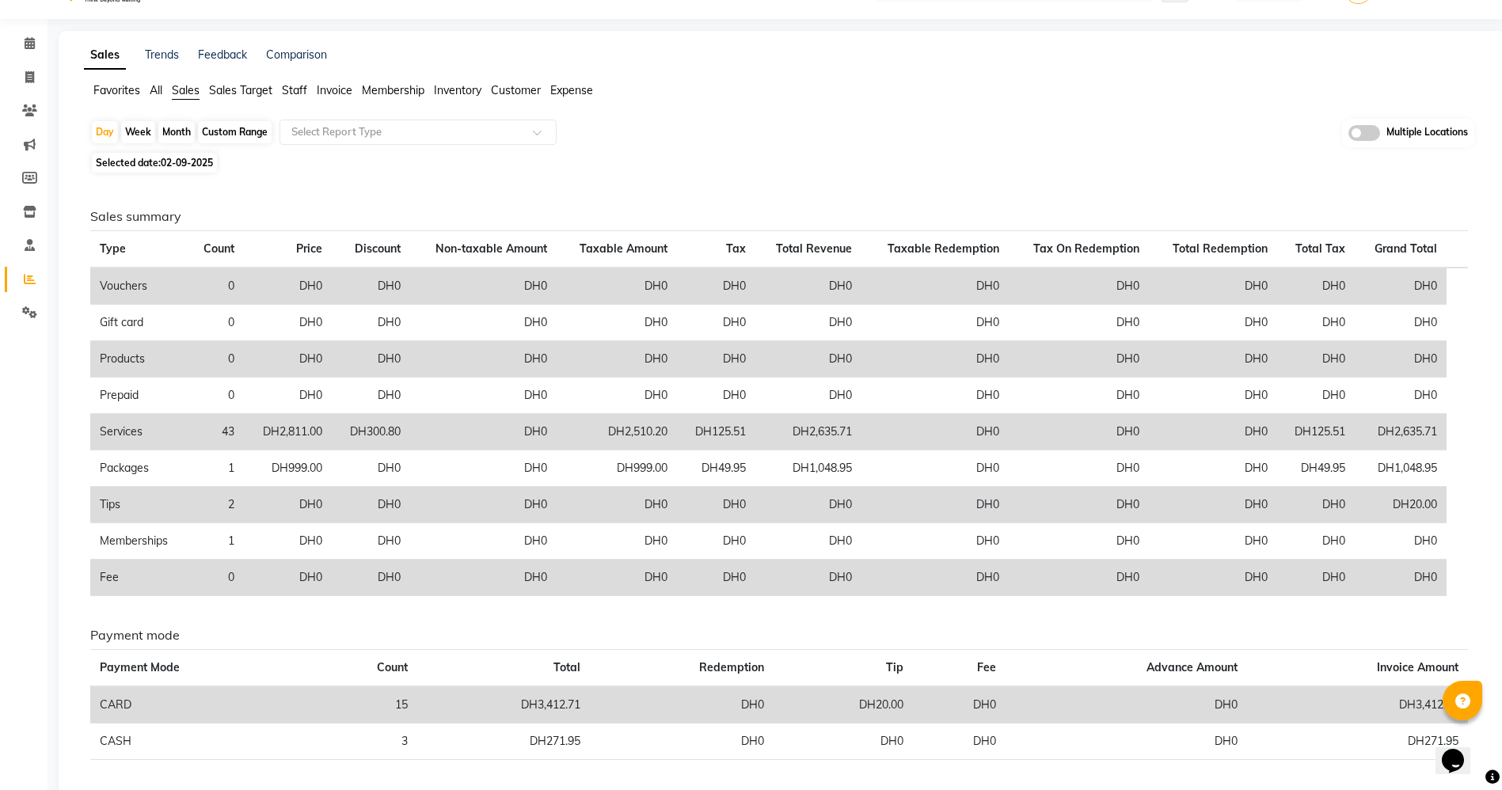
scroll to position [92, 0]
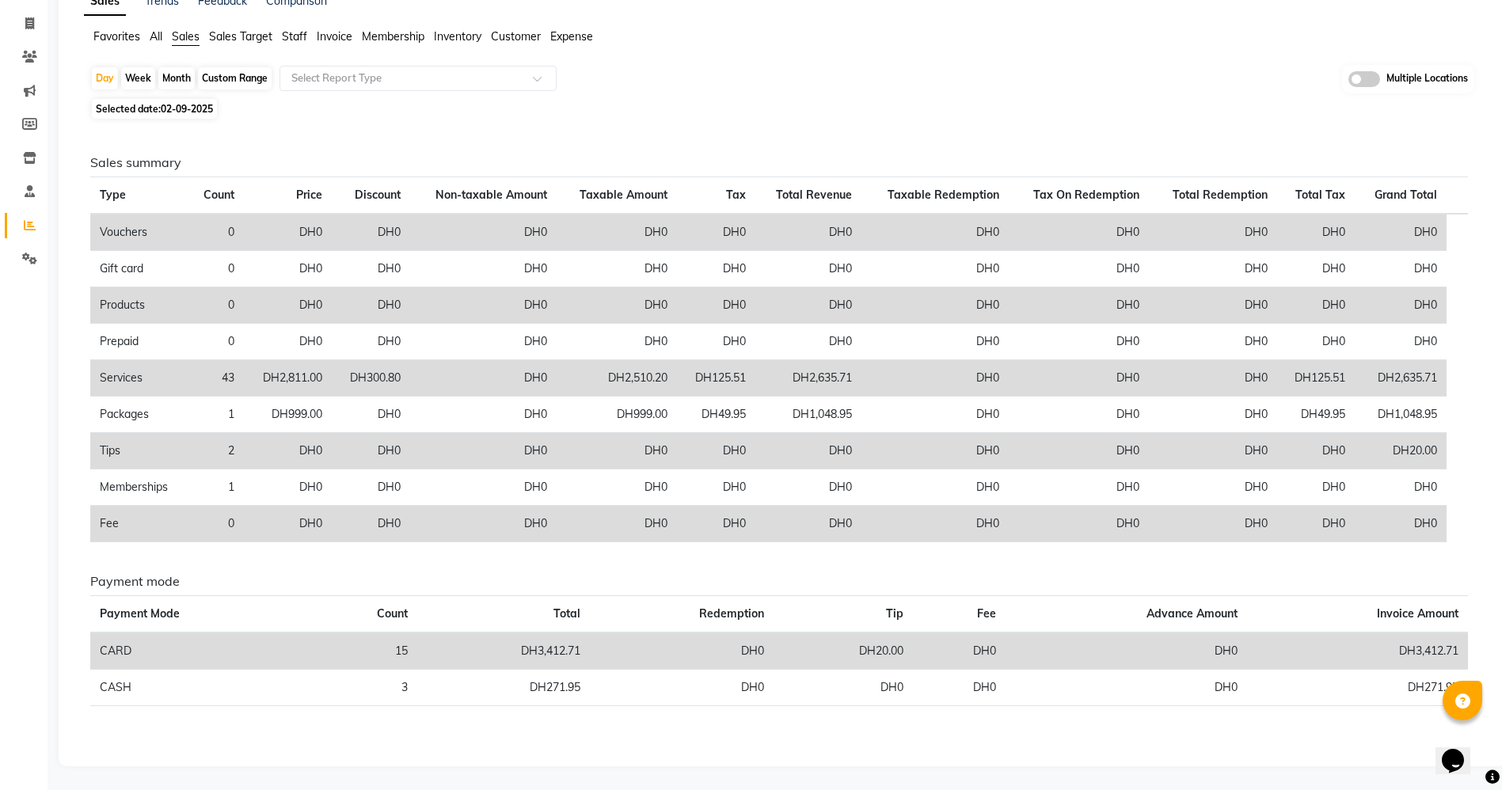
click at [616, 98] on div "Day Week Month Custom Range Select Report Type Multiple Locations Selected date…" at bounding box center [782, 407] width 1396 height 685
click at [32, 21] on icon at bounding box center [29, 23] width 9 height 12
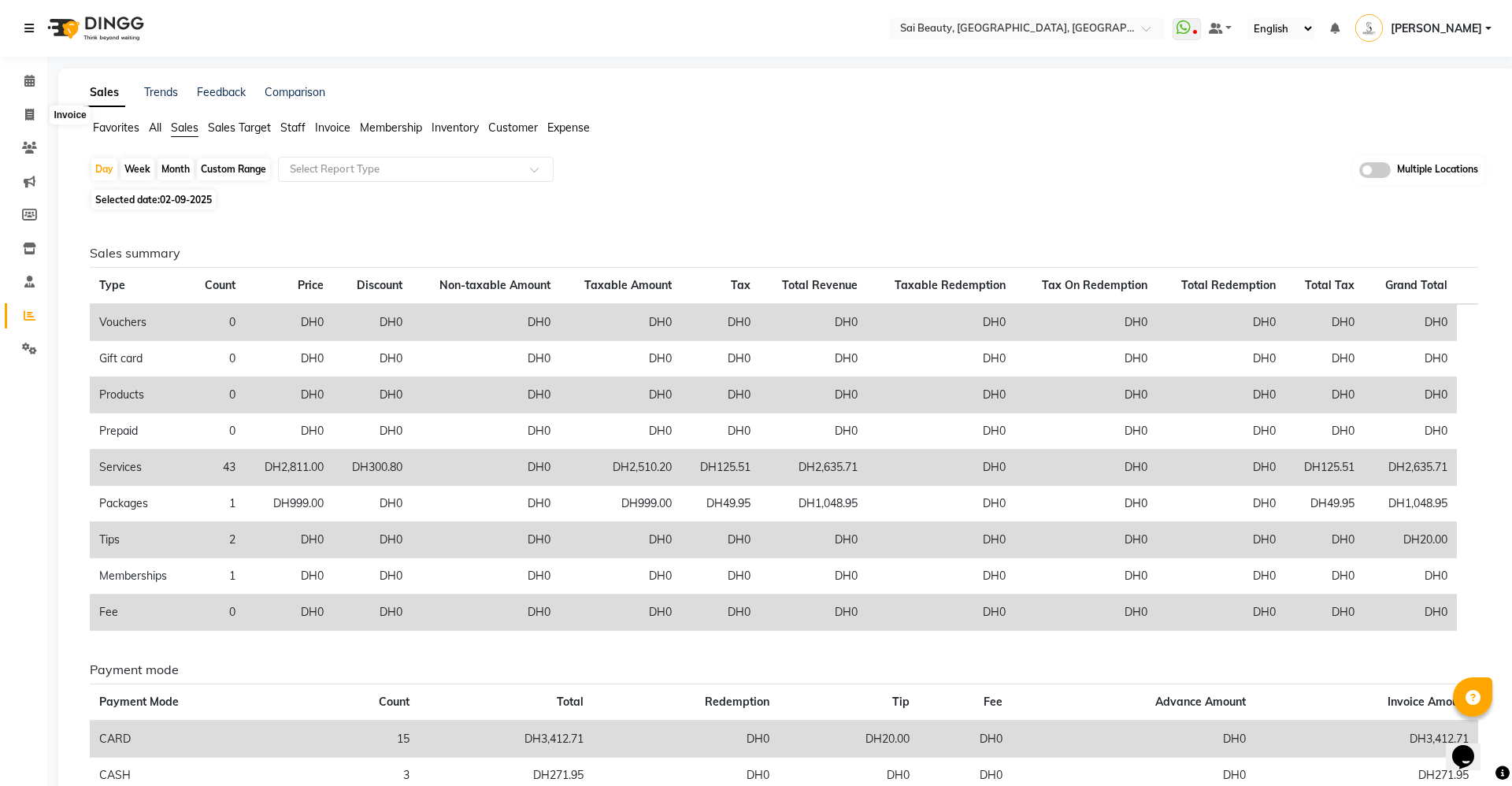
select select "5352"
select select "service"
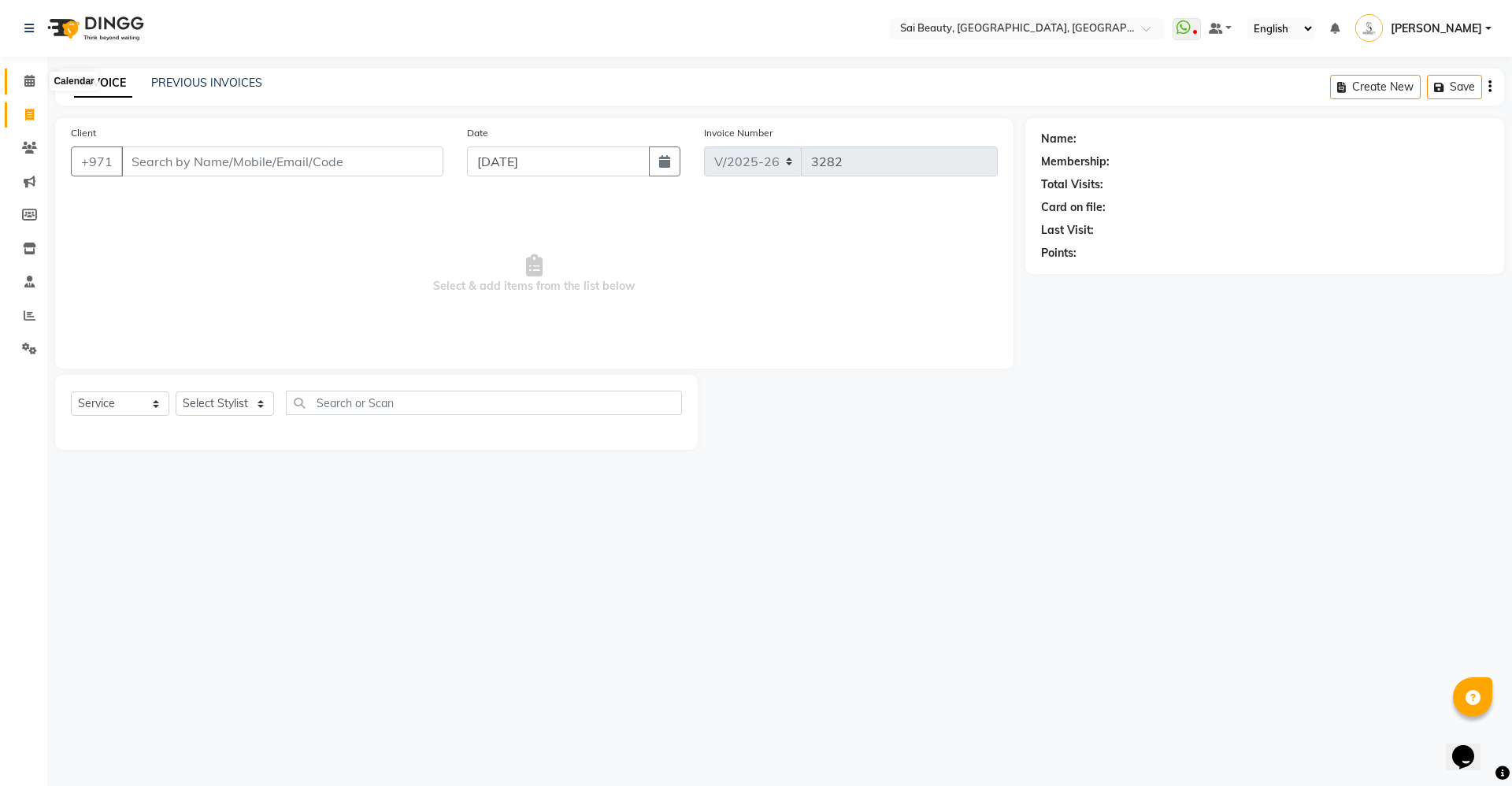
click at [32, 83] on icon at bounding box center [30, 81] width 10 height 12
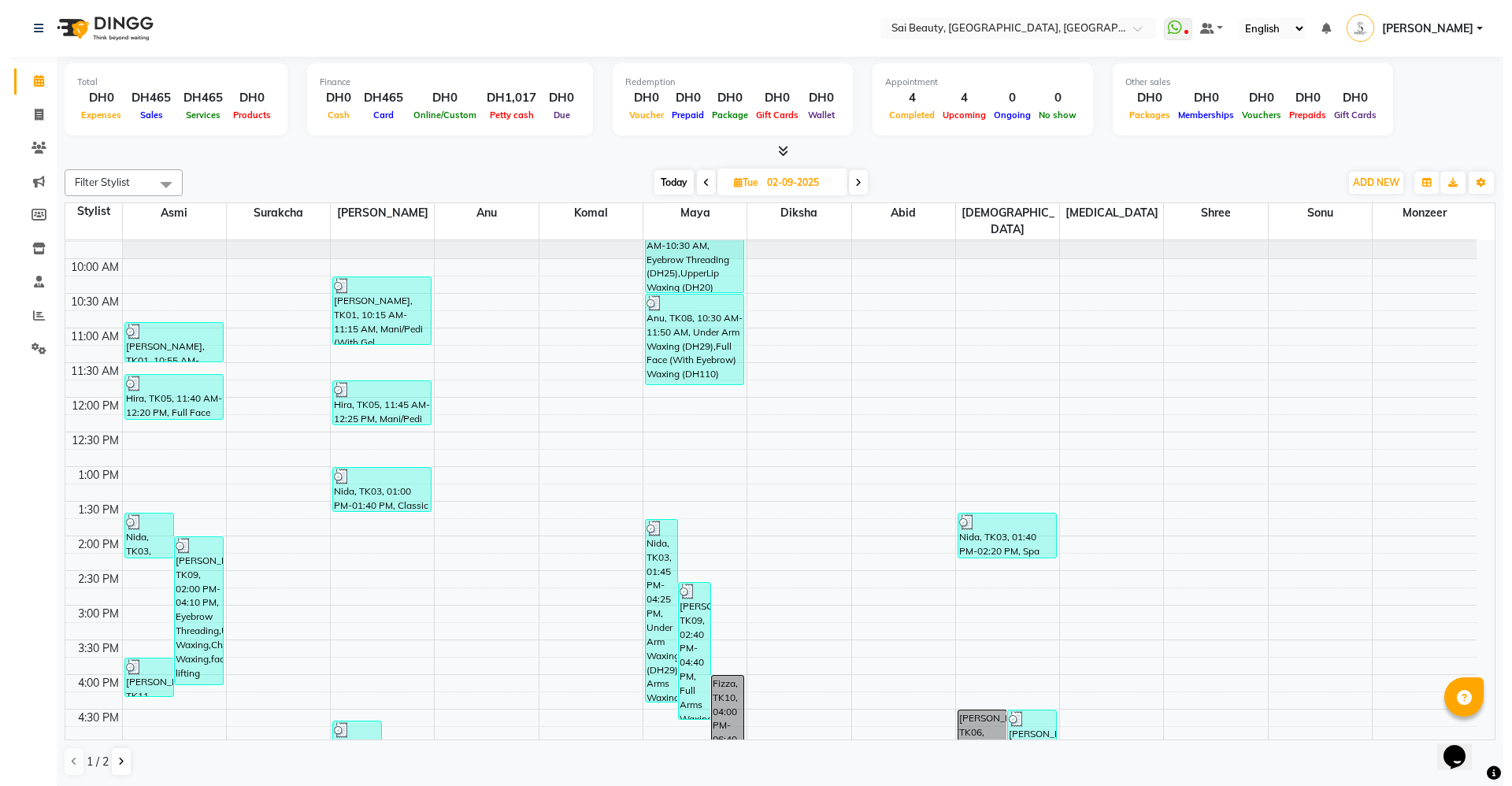
scroll to position [523, 0]
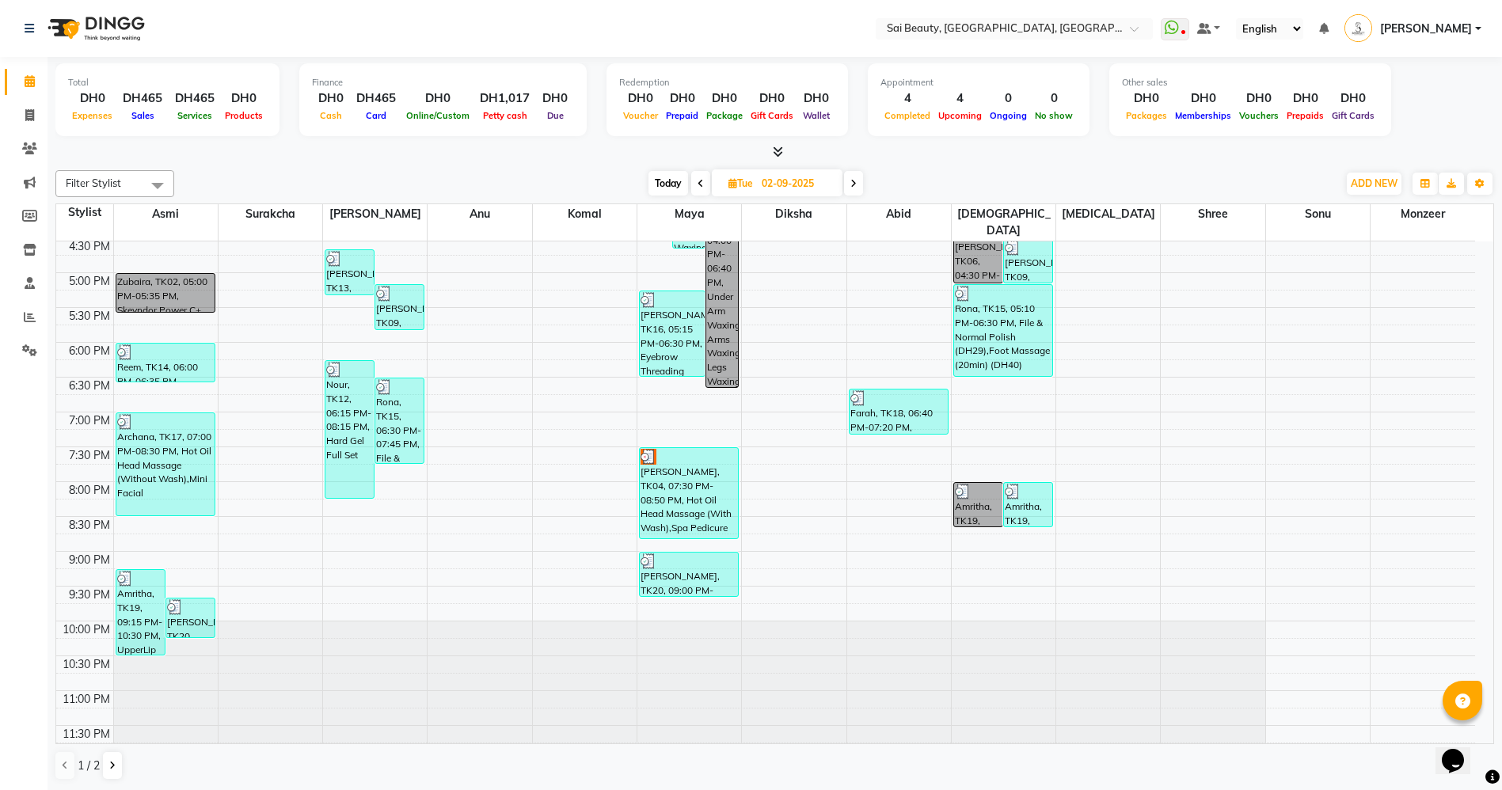
click at [159, 285] on div "Zubaira, TK02, 05:00 PM-05:35 PM, Skeyndor Power C+ Brightening Facial" at bounding box center [165, 293] width 98 height 38
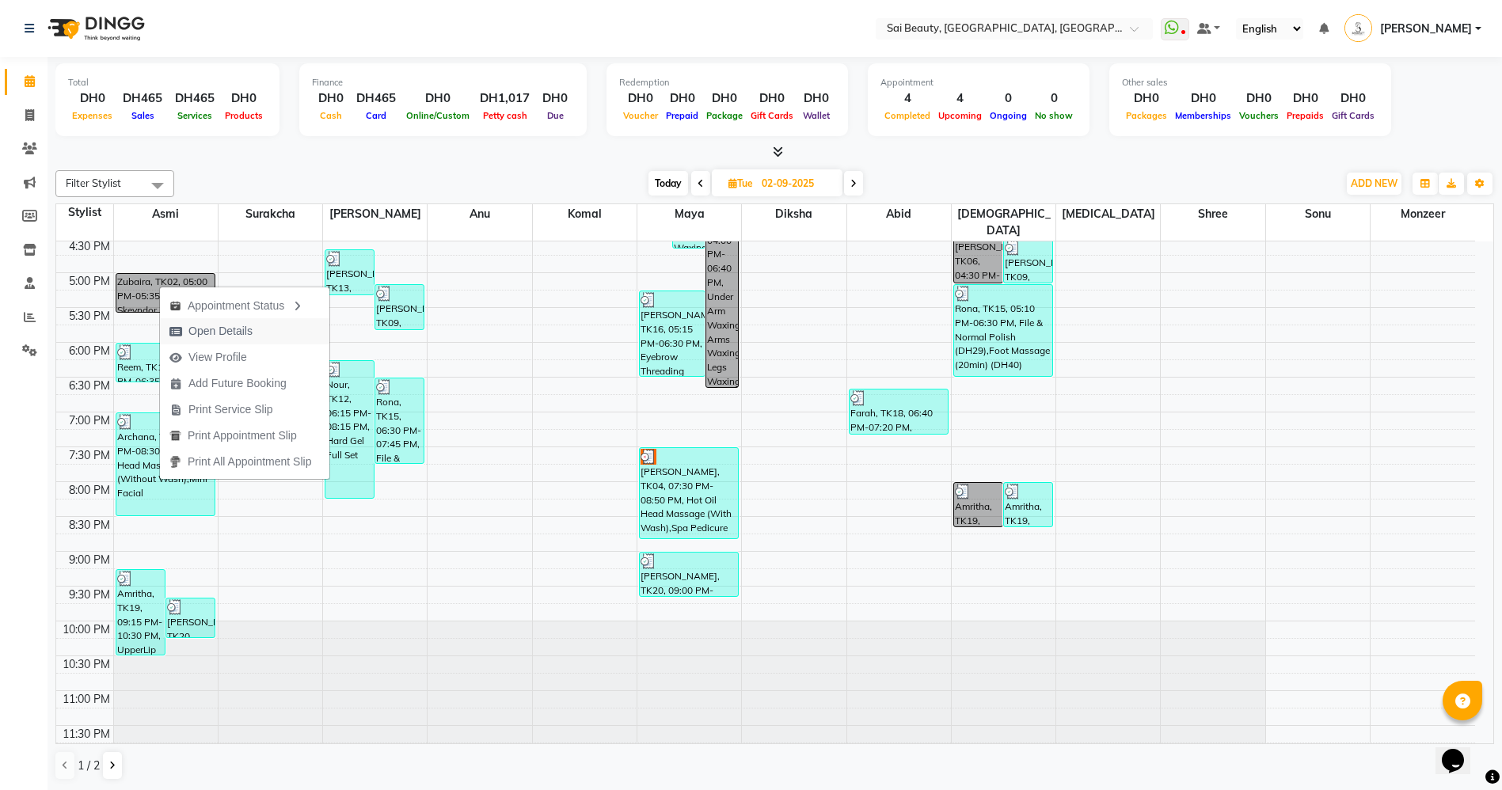
click at [237, 327] on span "Open Details" at bounding box center [220, 331] width 64 height 17
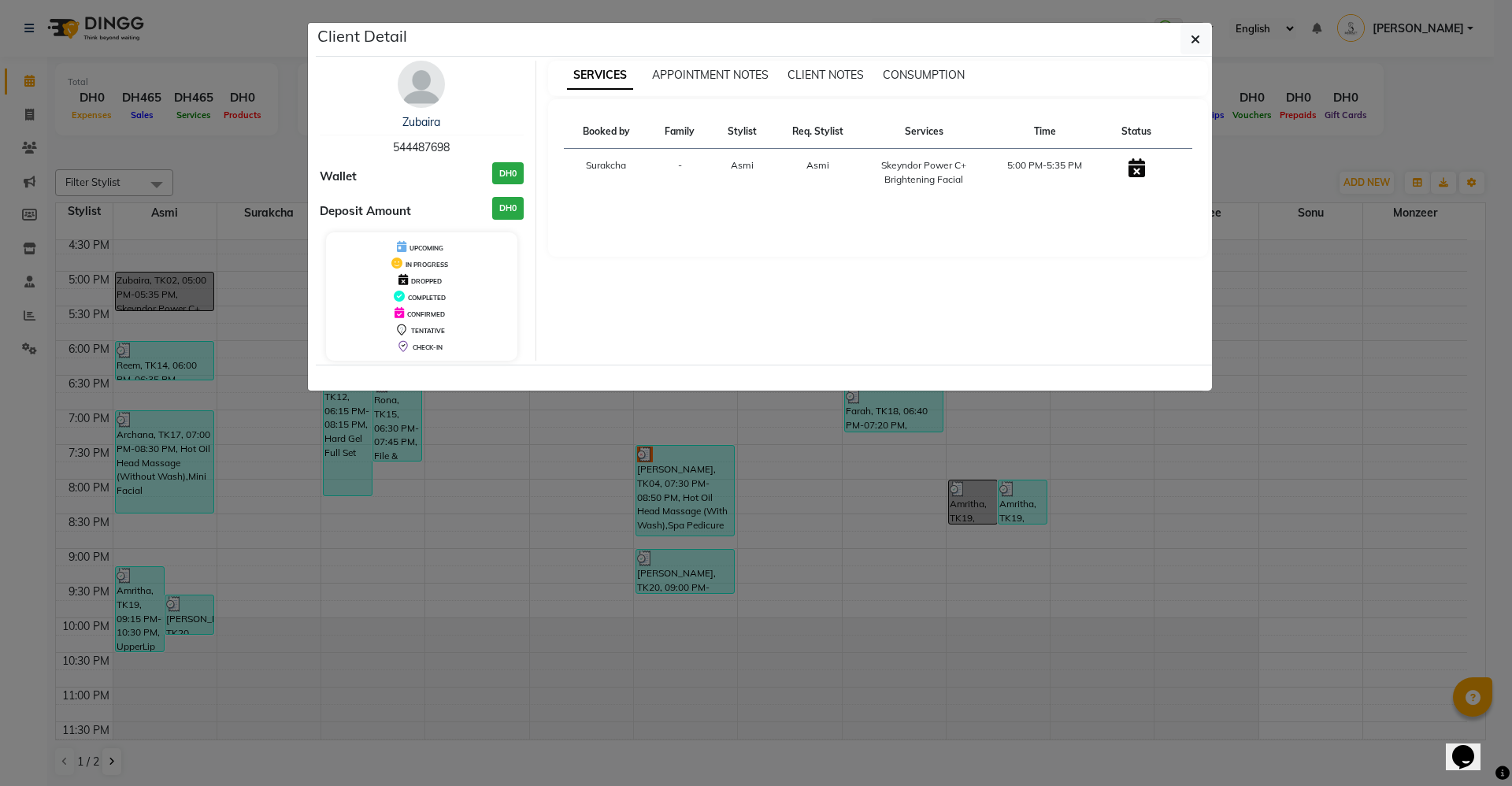
click at [1478, 618] on ngb-modal-window "Client Detail Zubaira 544487698 Wallet DH0 Deposit Amount DH0 UPCOMING IN PROGR…" at bounding box center [756, 393] width 1512 height 786
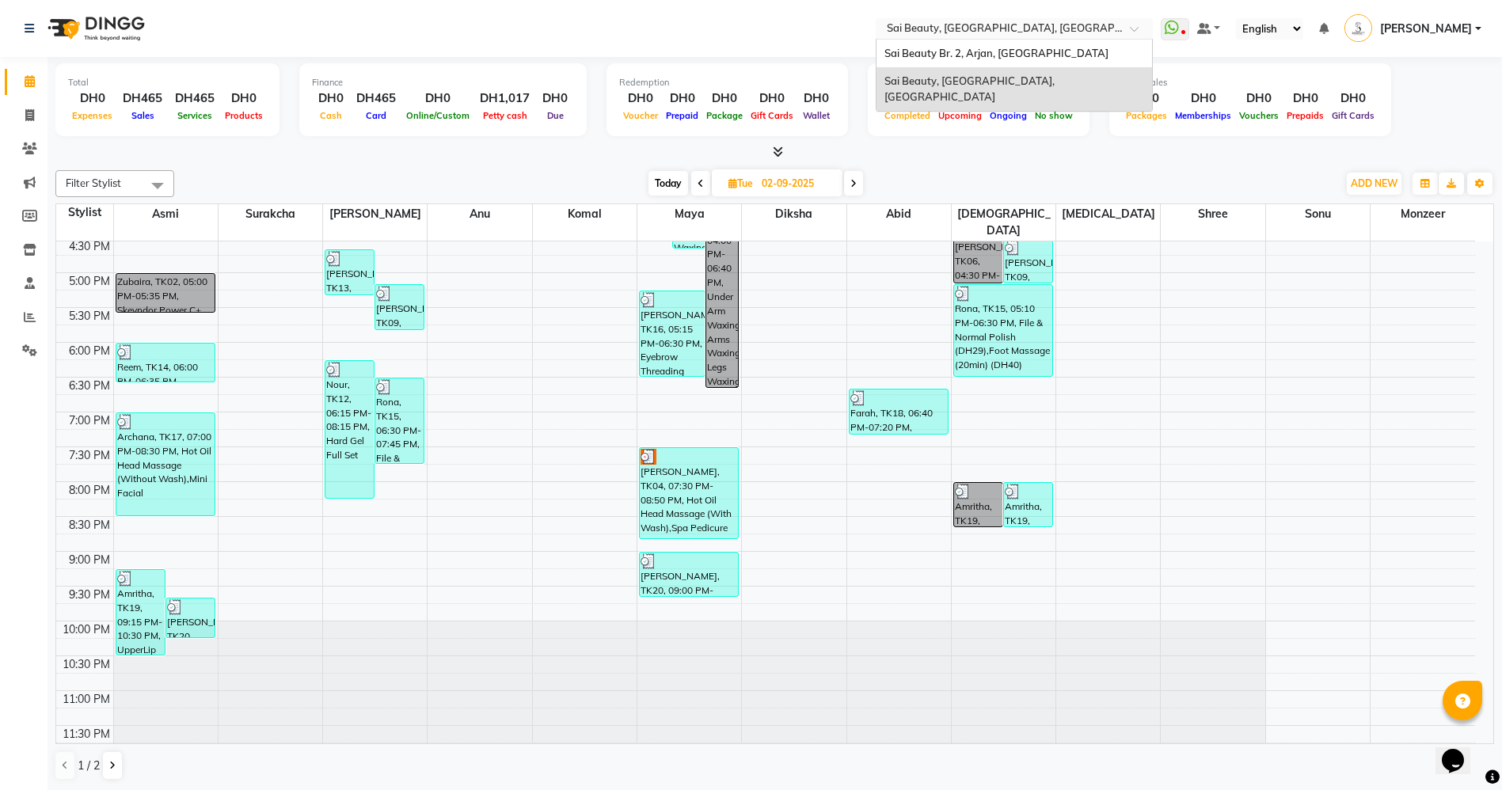
click at [1004, 30] on input "text" at bounding box center [998, 30] width 230 height 16
click at [1006, 77] on span "Sai Beauty, [GEOGRAPHIC_DATA], [GEOGRAPHIC_DATA]" at bounding box center [970, 88] width 173 height 28
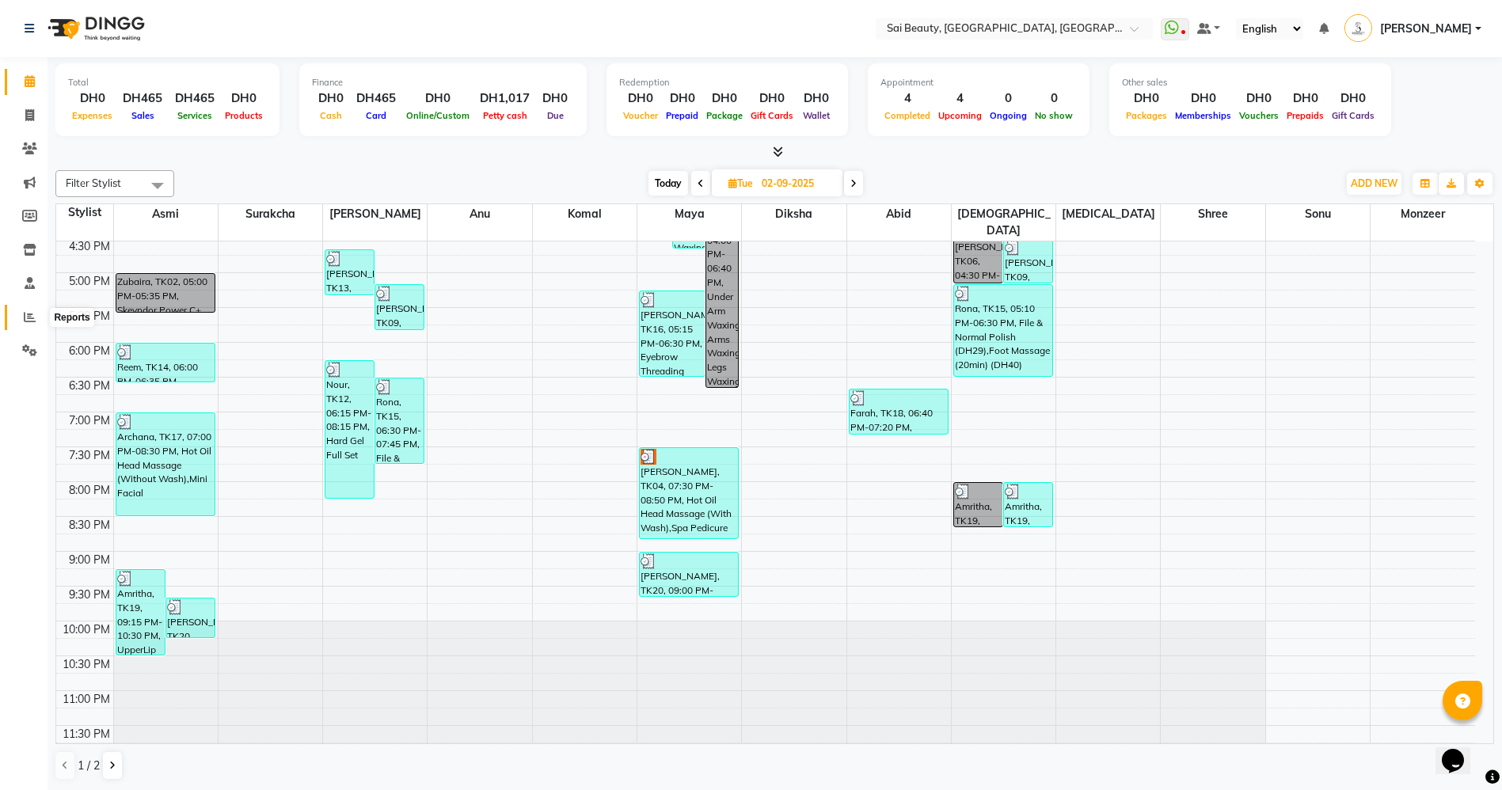
click at [29, 311] on icon at bounding box center [30, 317] width 12 height 12
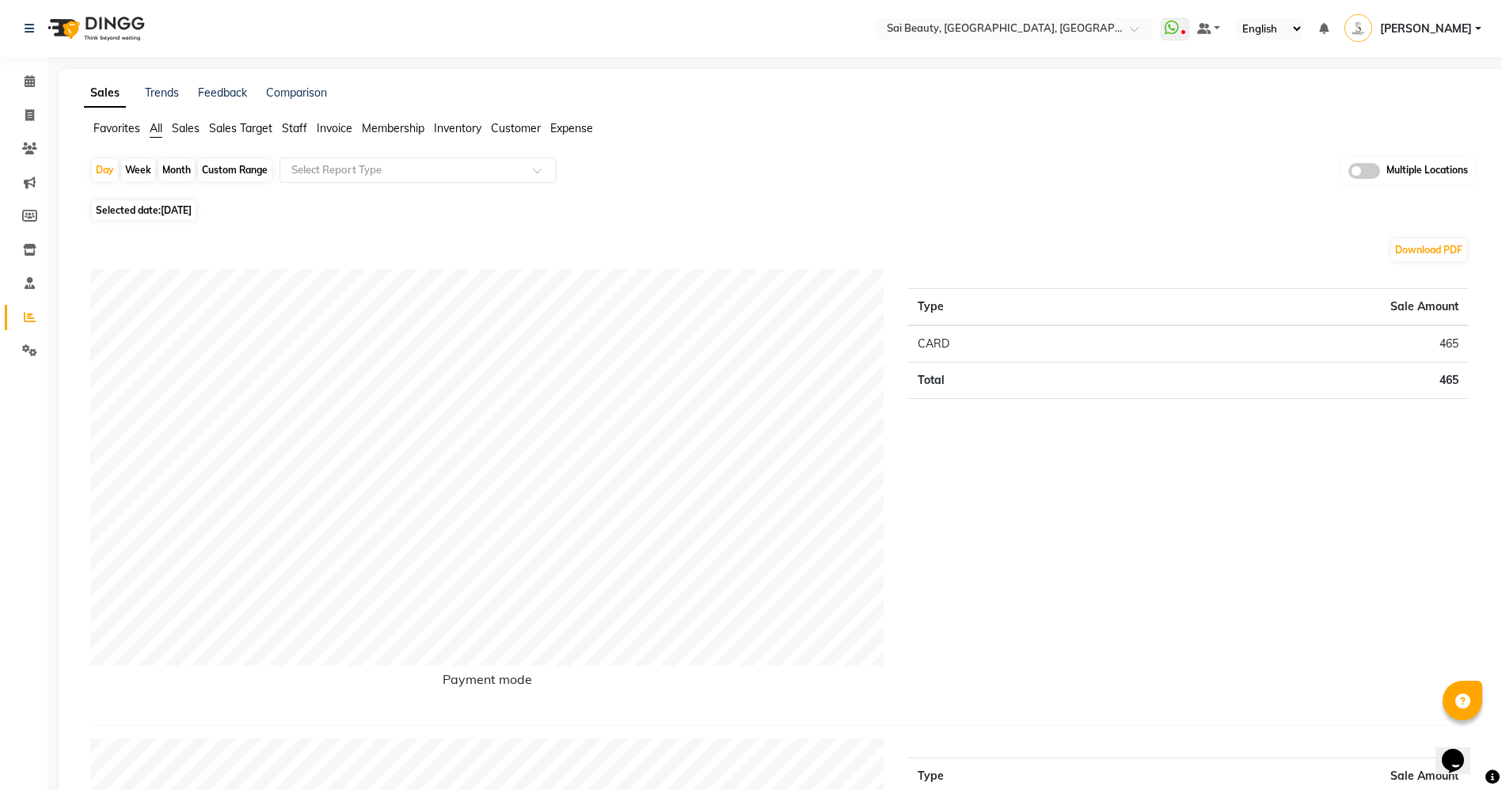
click at [175, 167] on div "Month" at bounding box center [176, 170] width 36 height 22
select select "9"
select select "2025"
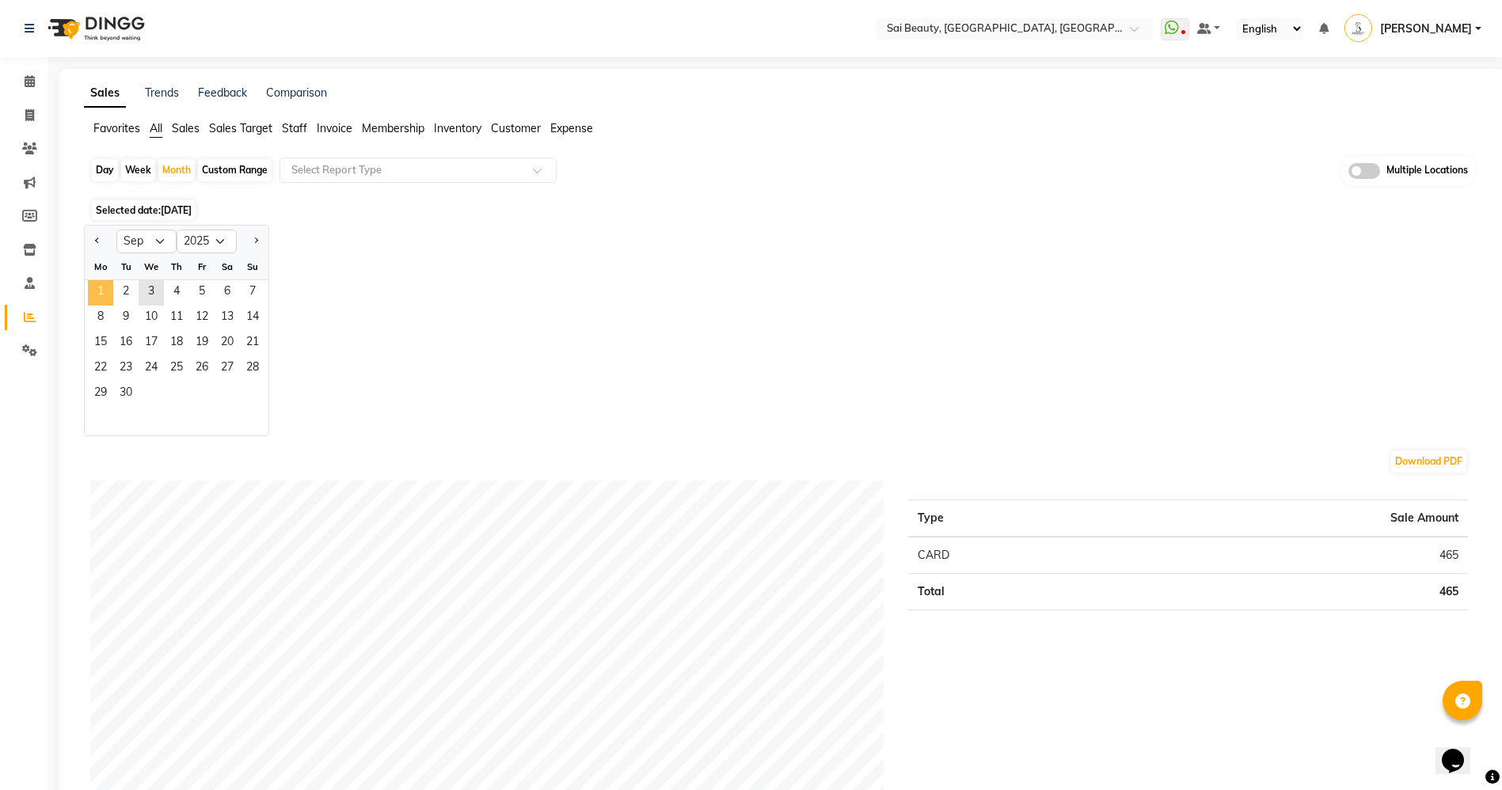
click at [107, 287] on span "1" at bounding box center [100, 292] width 25 height 25
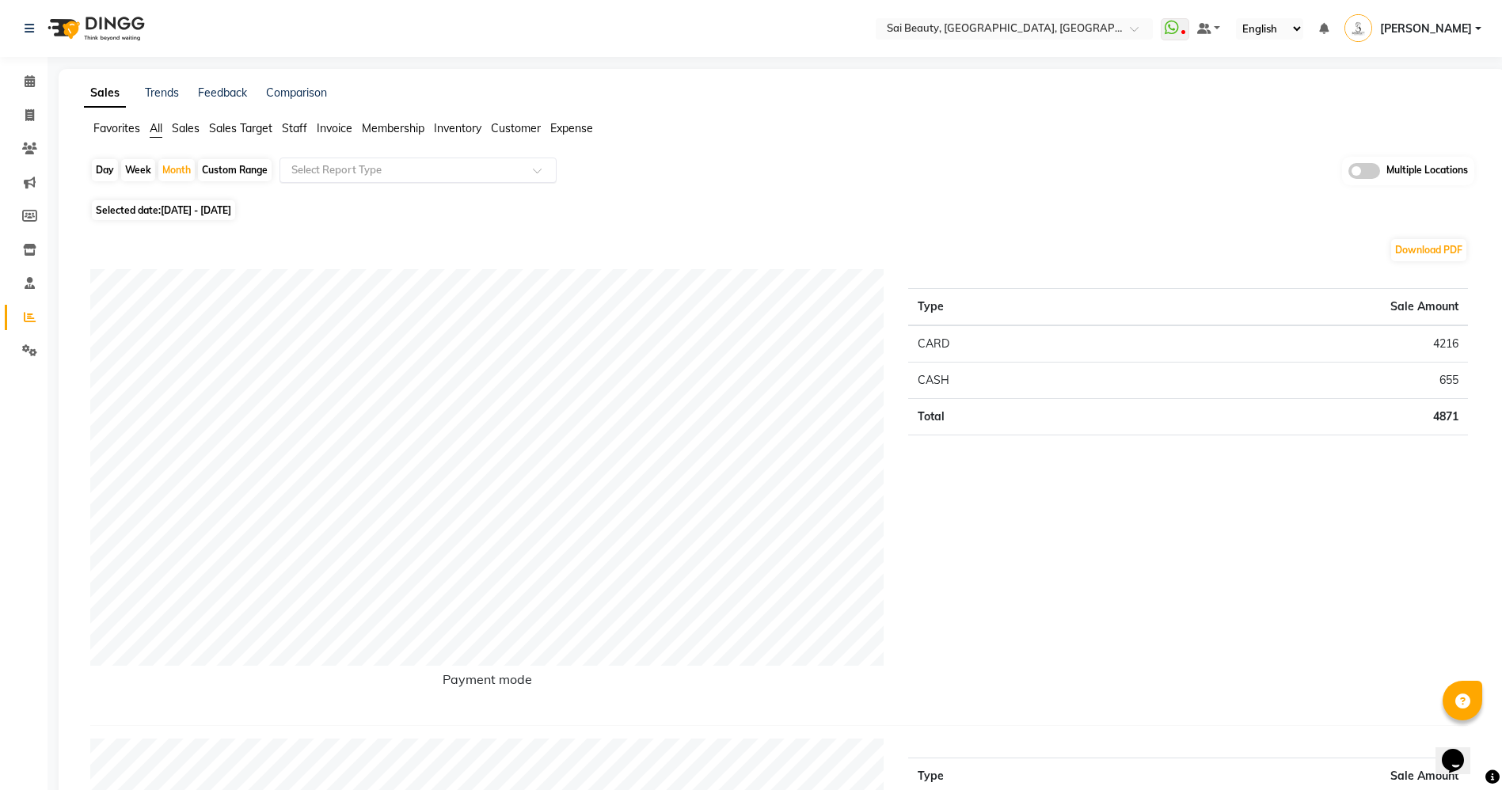
click at [363, 165] on input "text" at bounding box center [402, 170] width 228 height 16
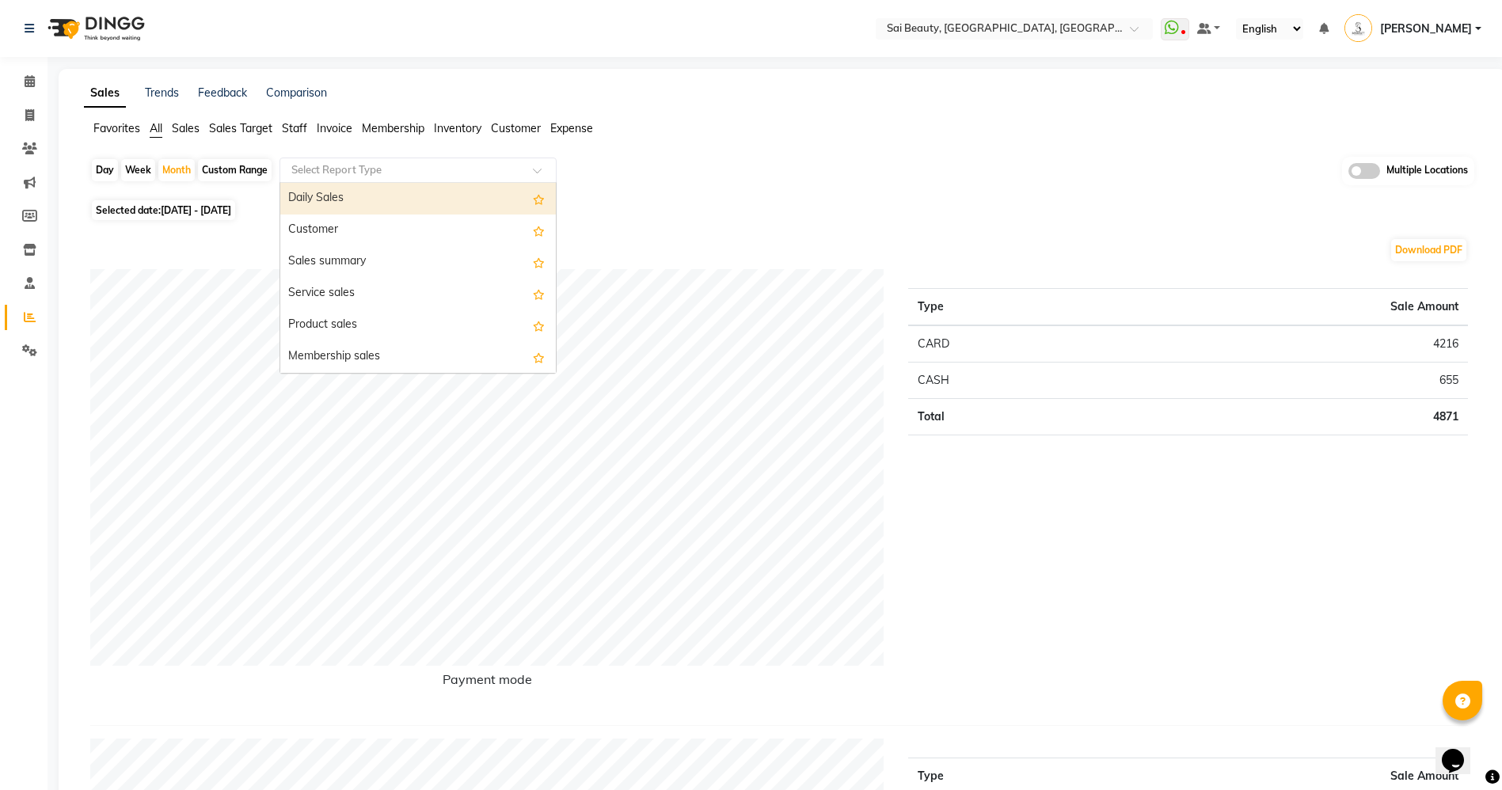
click at [325, 125] on span "Invoice" at bounding box center [335, 128] width 36 height 14
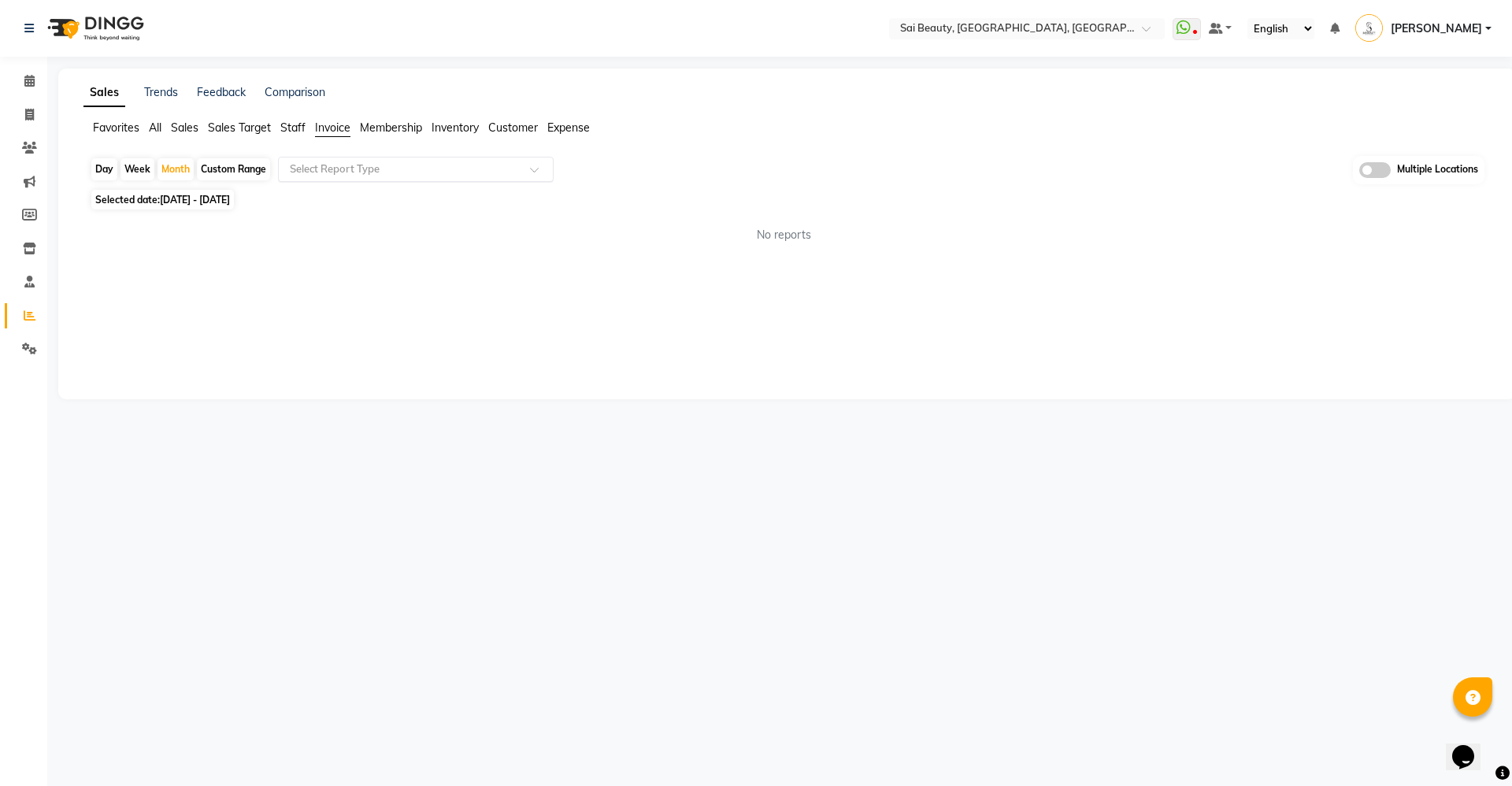
click at [544, 168] on span at bounding box center [540, 174] width 20 height 16
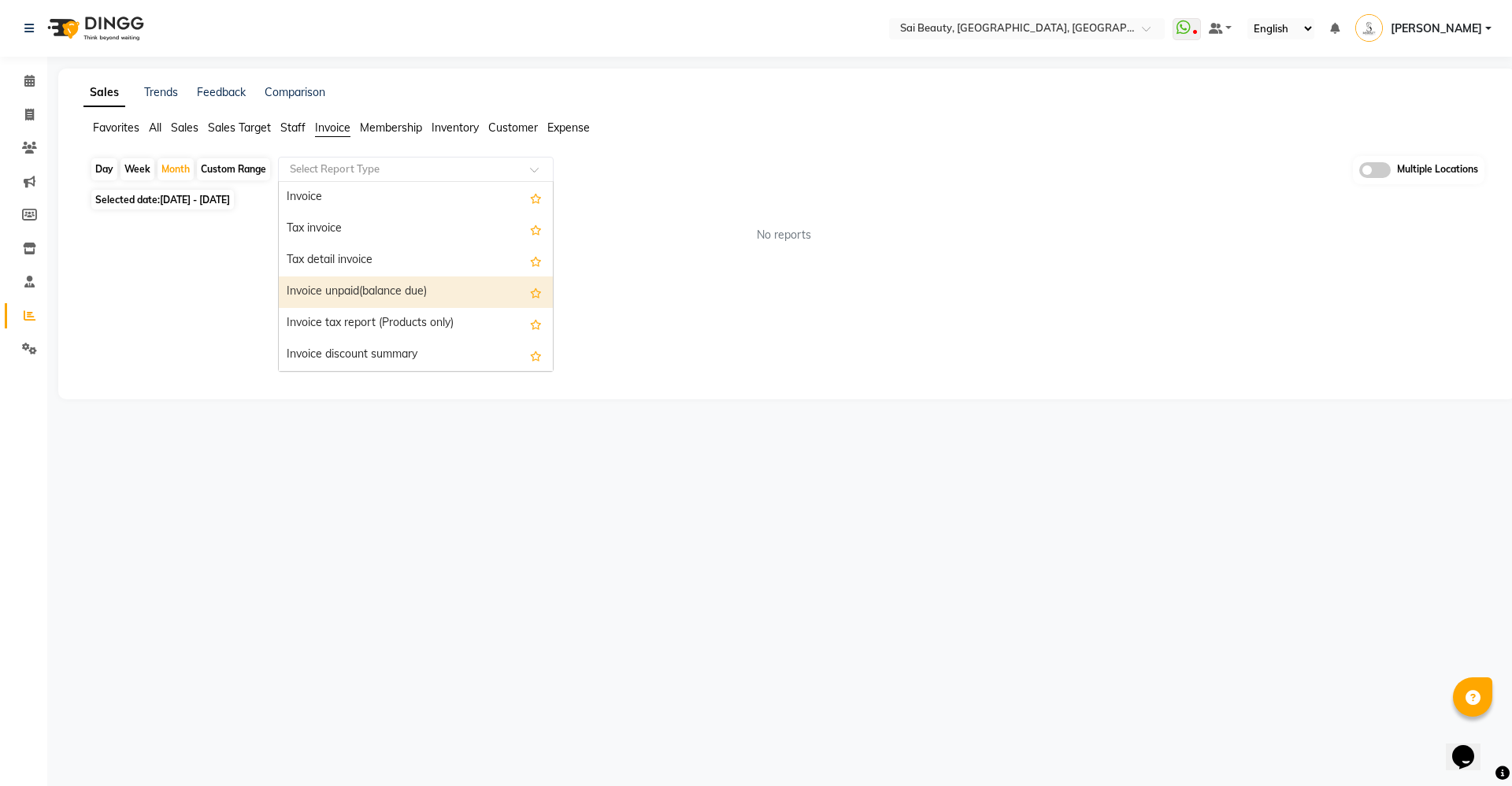
scroll to position [284, 0]
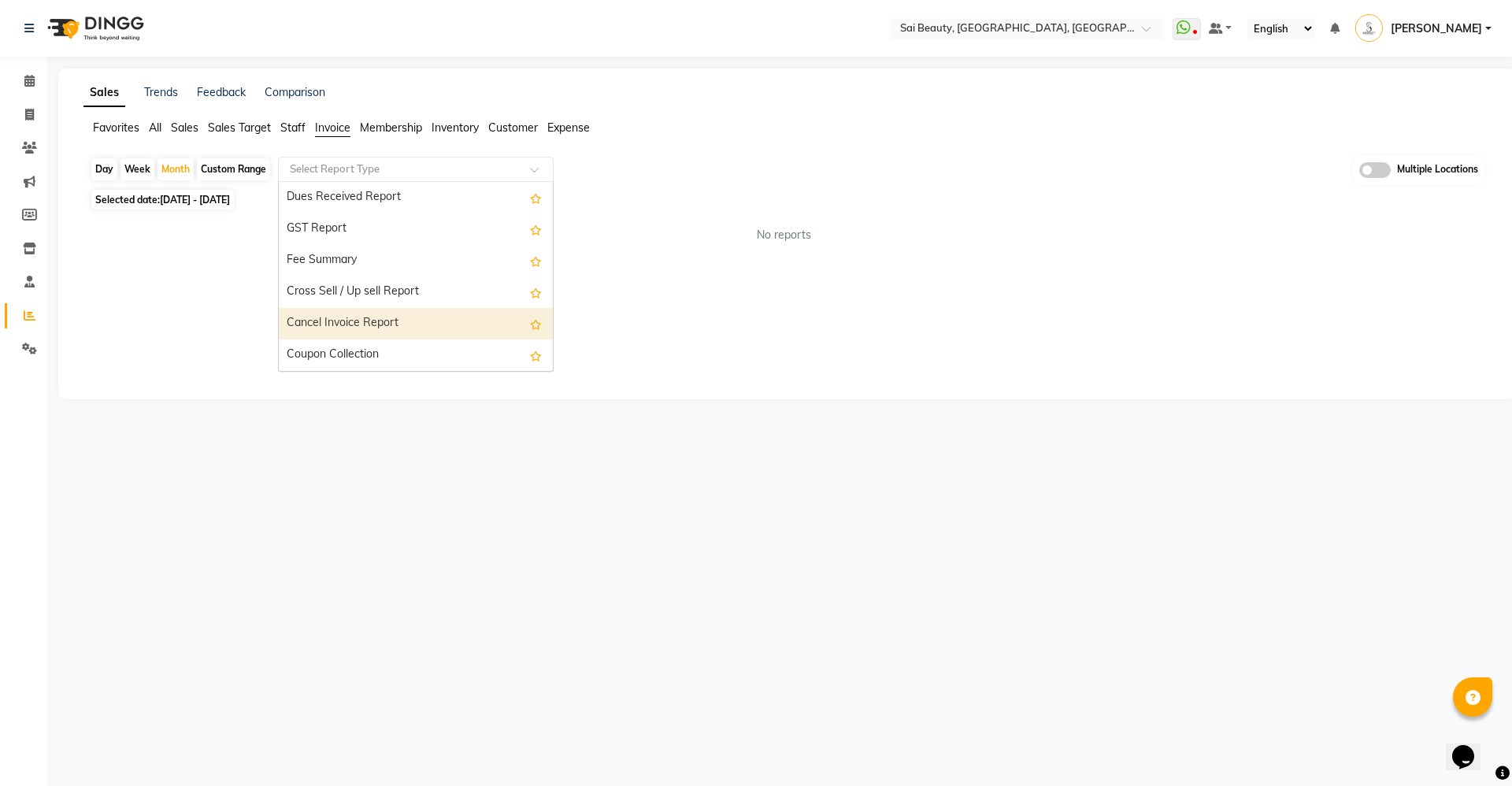
click at [366, 316] on div "Cancel Invoice Report" at bounding box center [415, 323] width 274 height 32
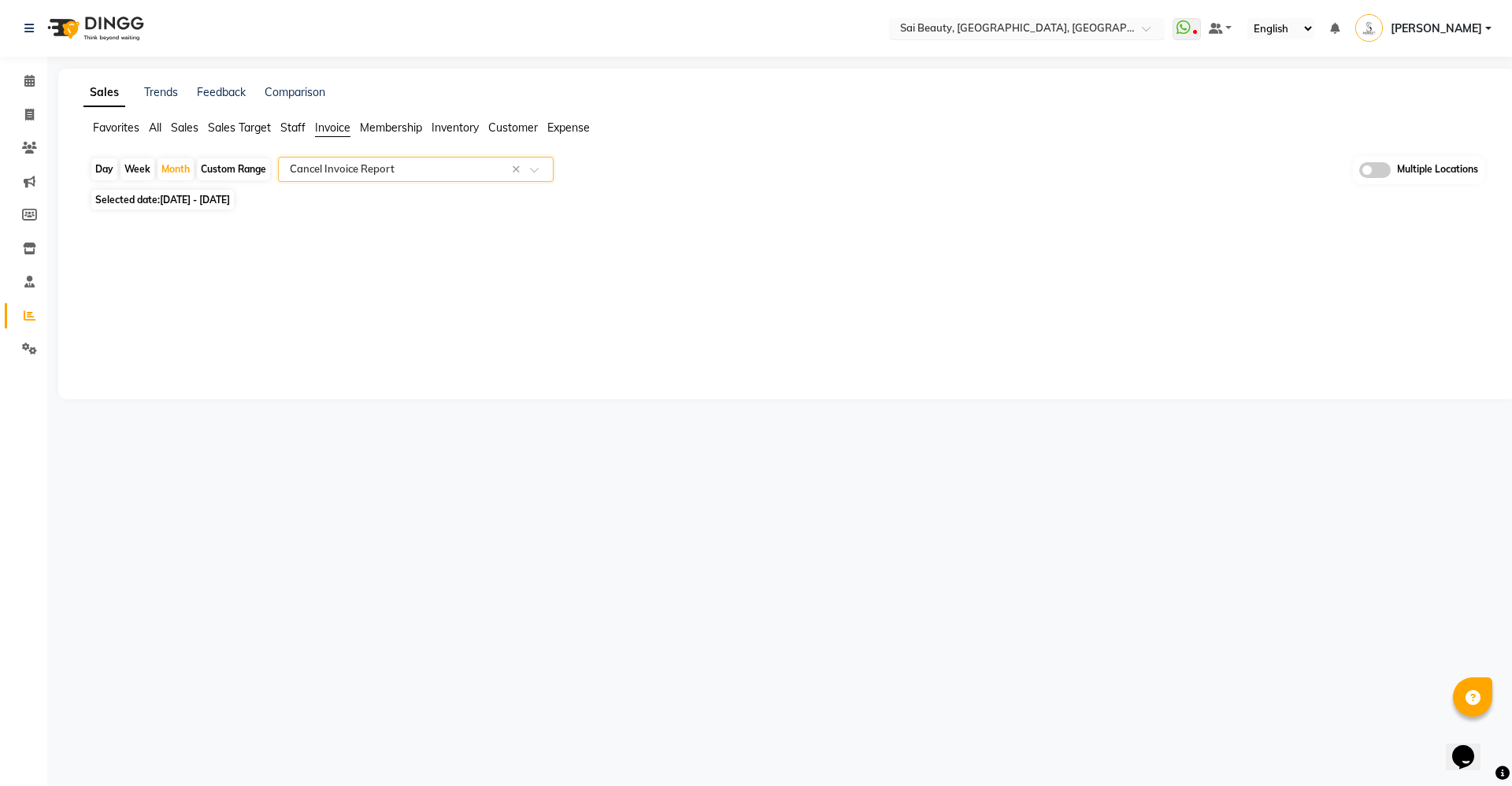
click at [1070, 32] on input "text" at bounding box center [1012, 30] width 229 height 16
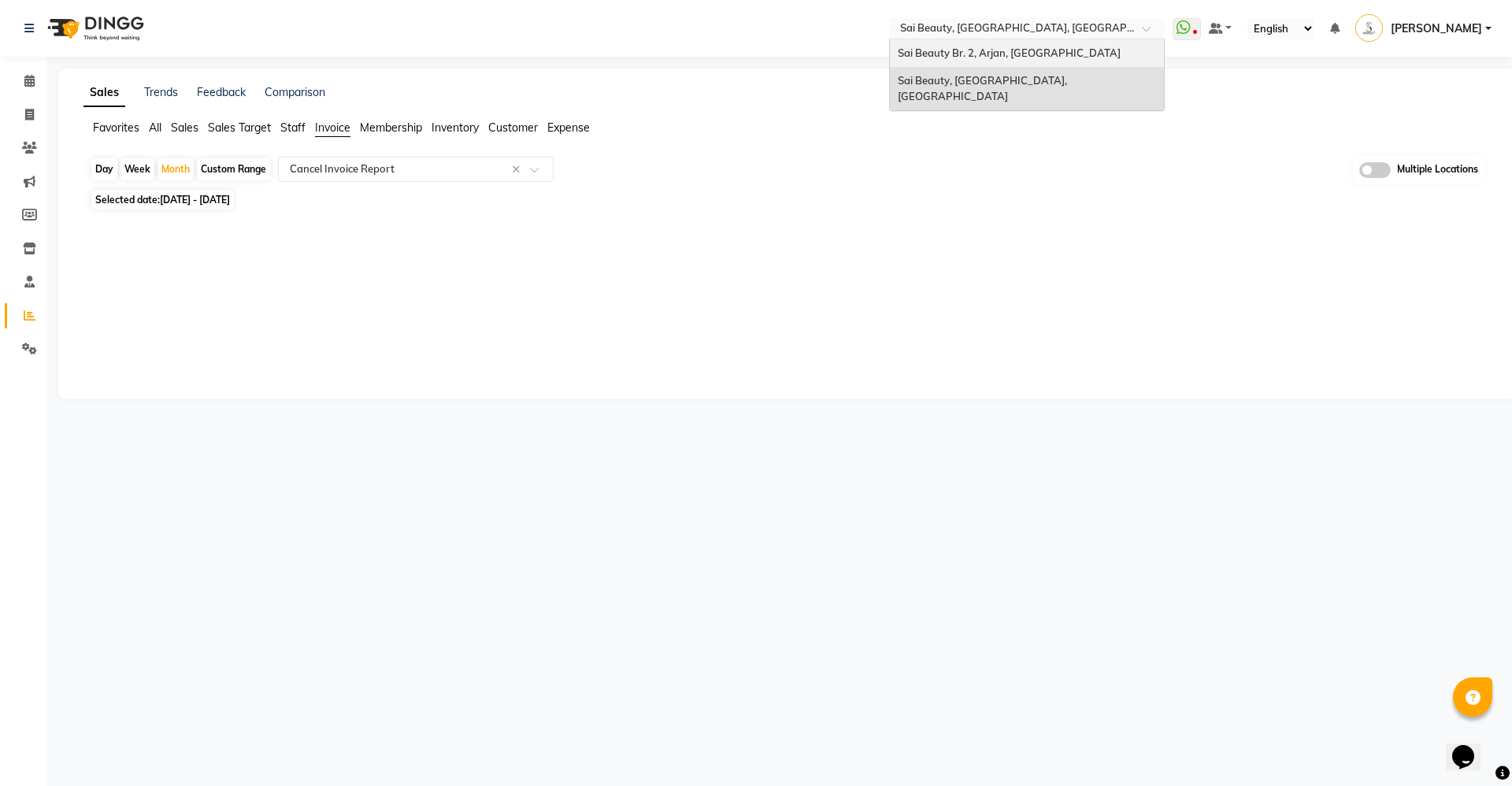
click at [1043, 51] on span "Sai Beauty Br. 2, Arjan, [GEOGRAPHIC_DATA]" at bounding box center [1009, 53] width 223 height 13
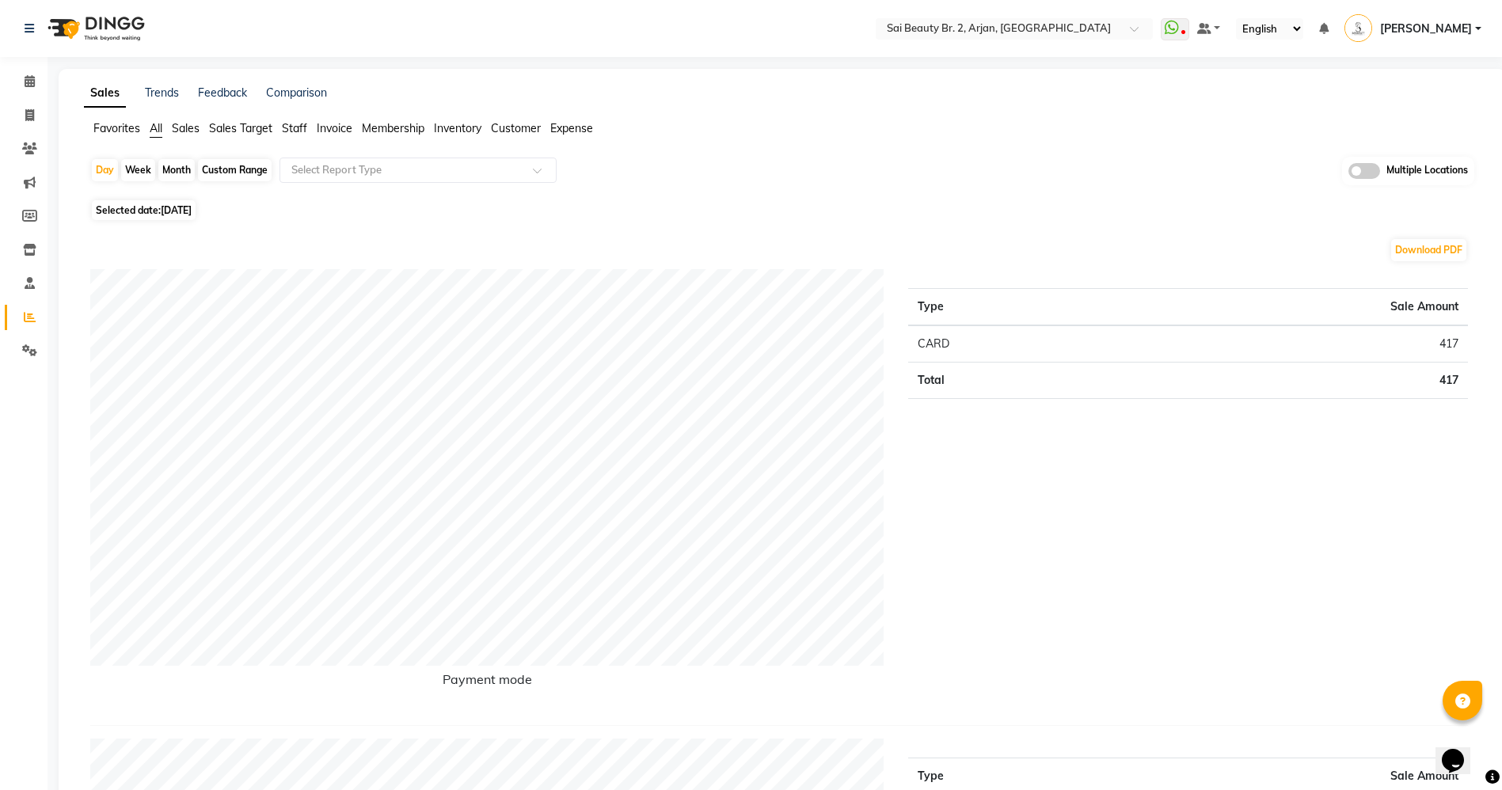
click at [338, 121] on span "Invoice" at bounding box center [335, 128] width 36 height 14
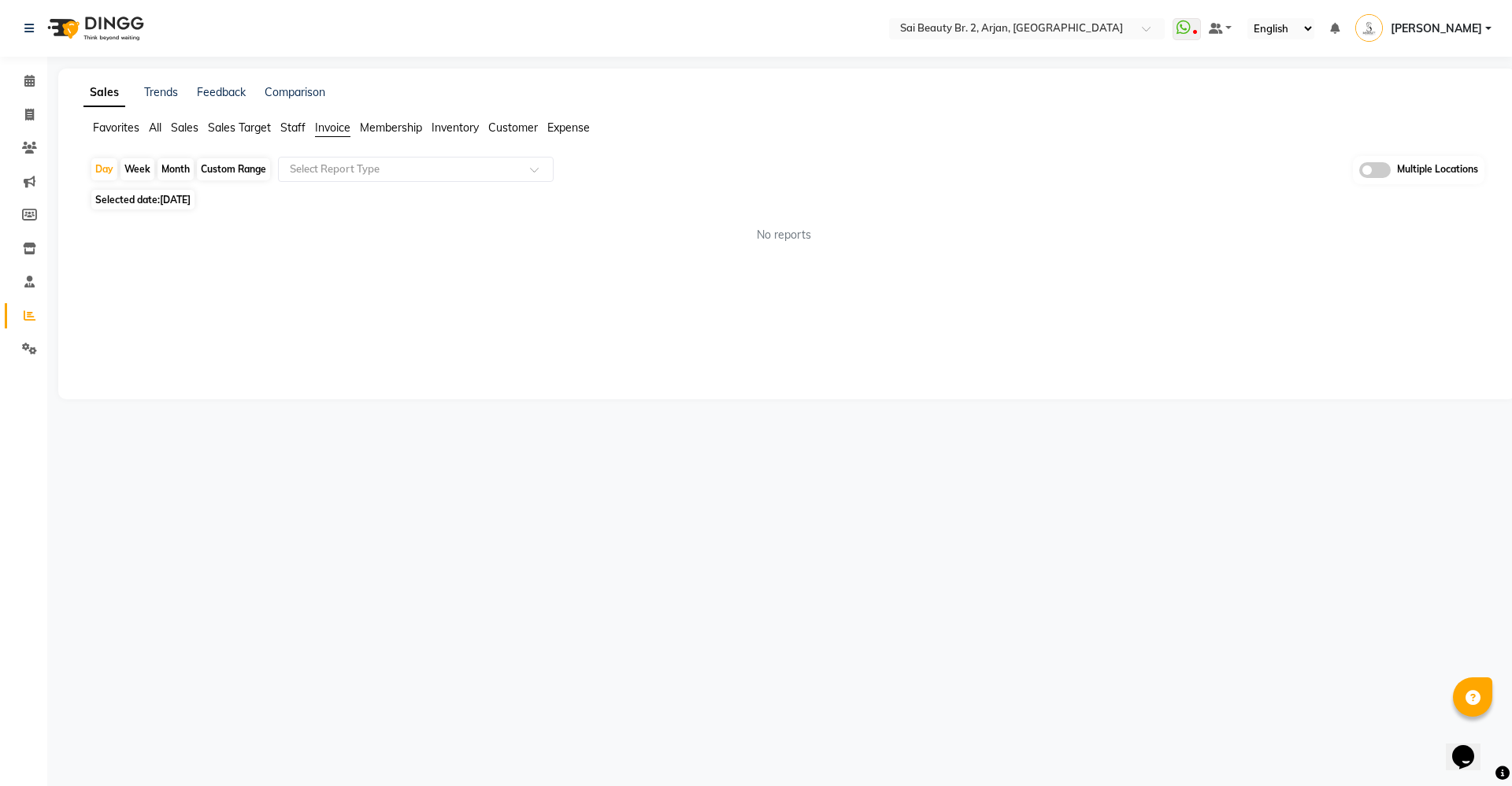
click at [168, 168] on div "Month" at bounding box center [175, 169] width 36 height 22
select select "9"
select select "2025"
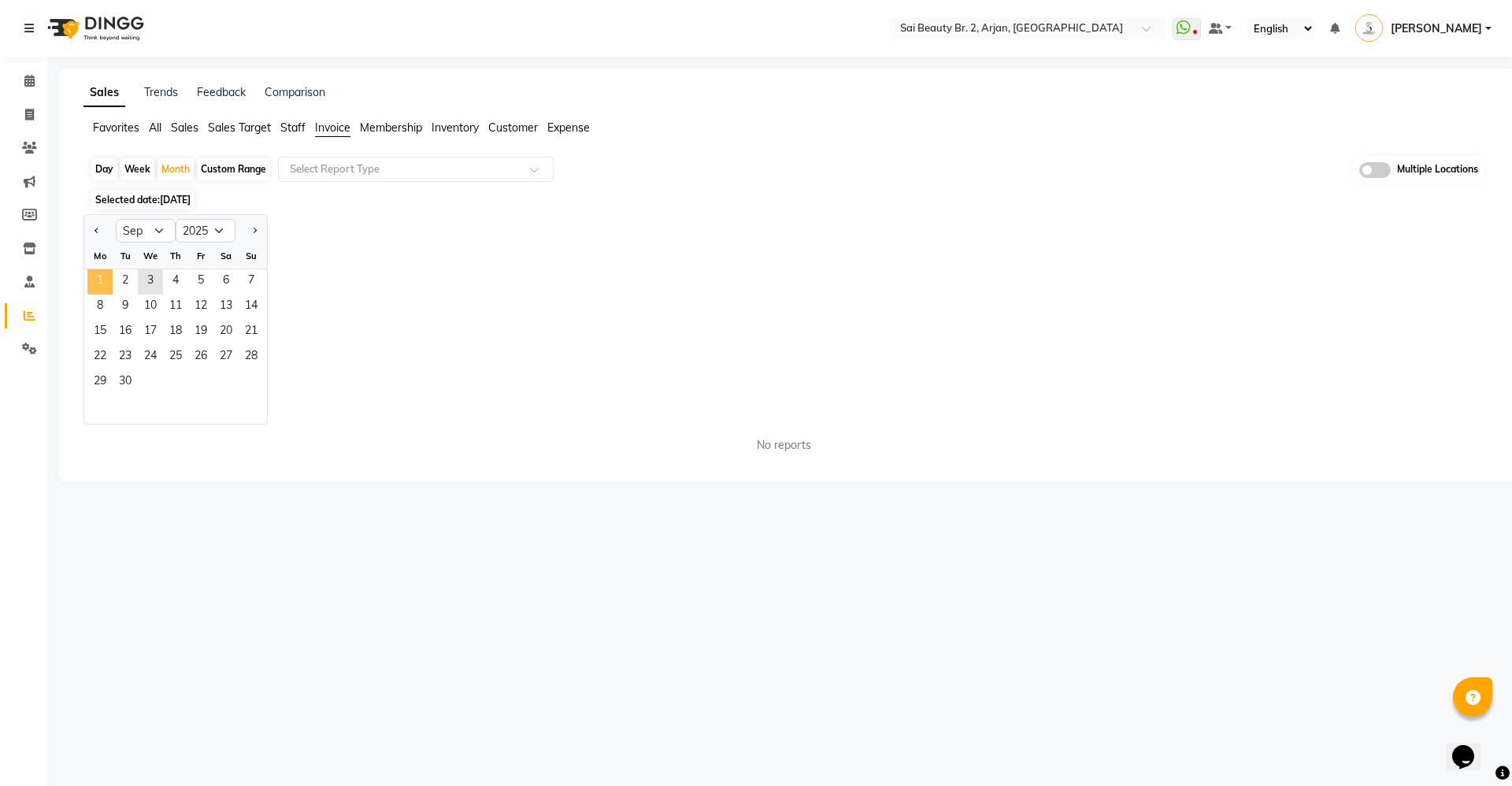
click at [99, 276] on span "1" at bounding box center [99, 282] width 25 height 25
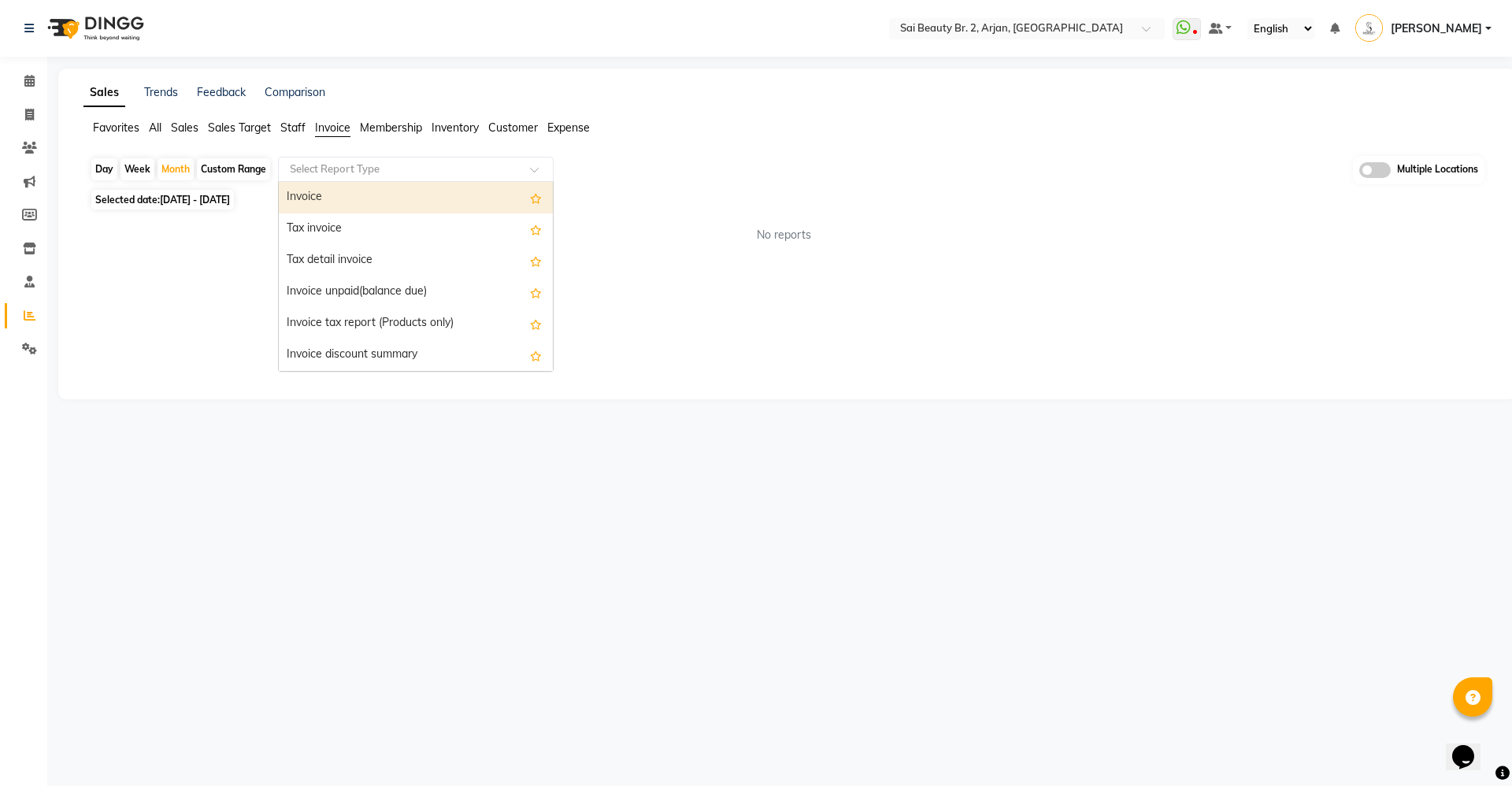
click at [483, 164] on input "text" at bounding box center [400, 169] width 227 height 16
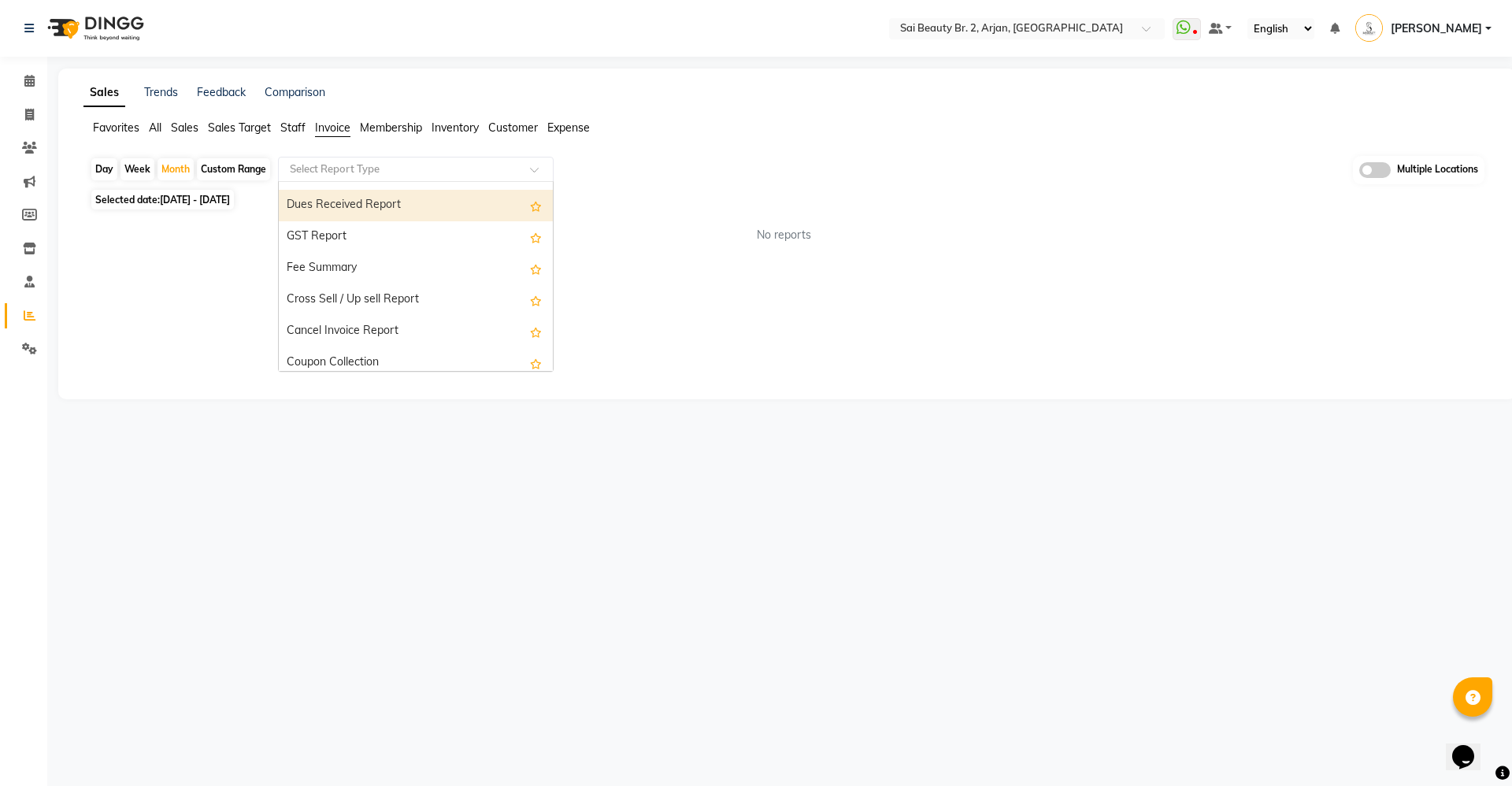
scroll to position [284, 0]
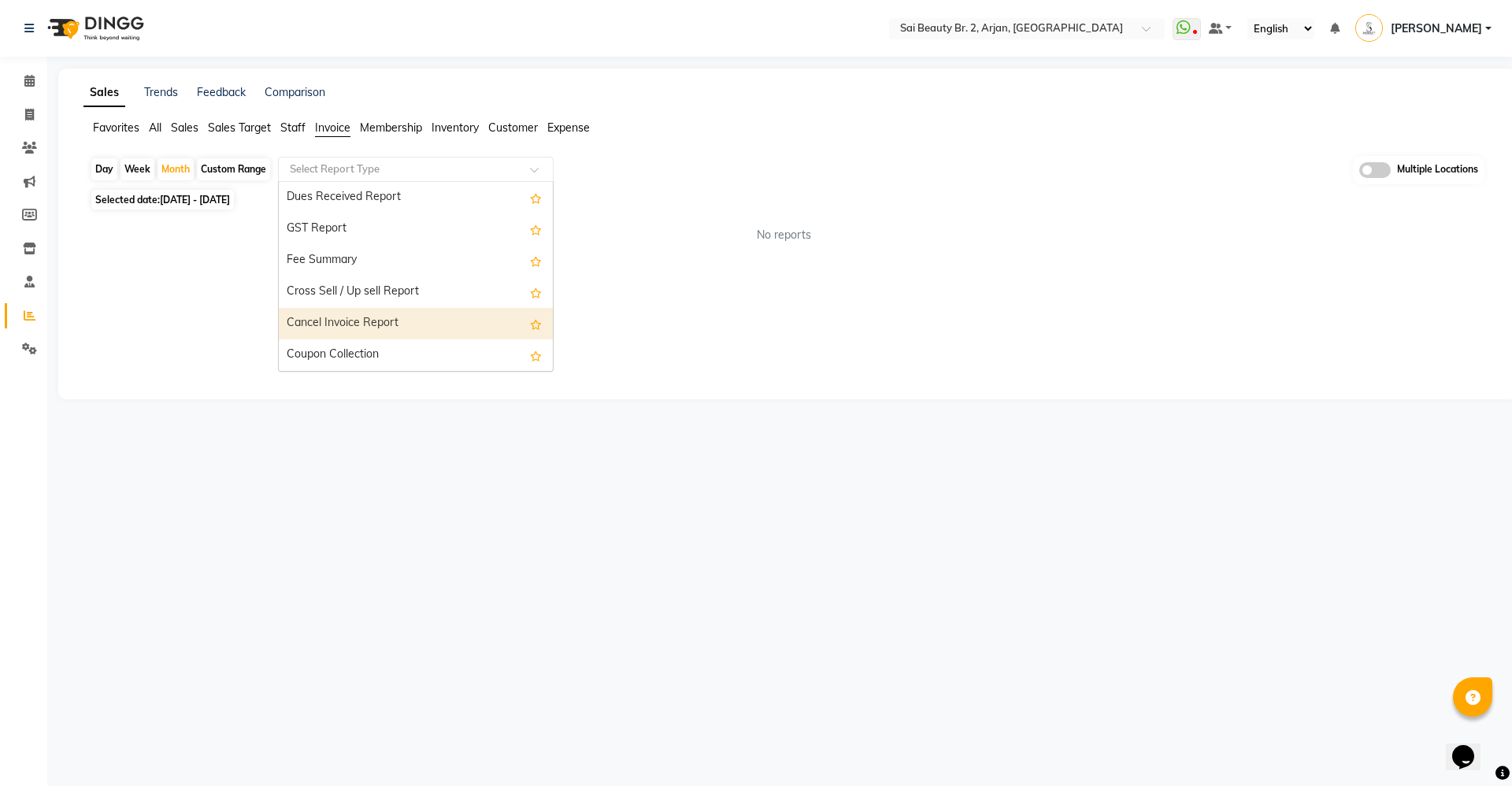
click at [349, 322] on div "Cancel Invoice Report" at bounding box center [415, 323] width 274 height 32
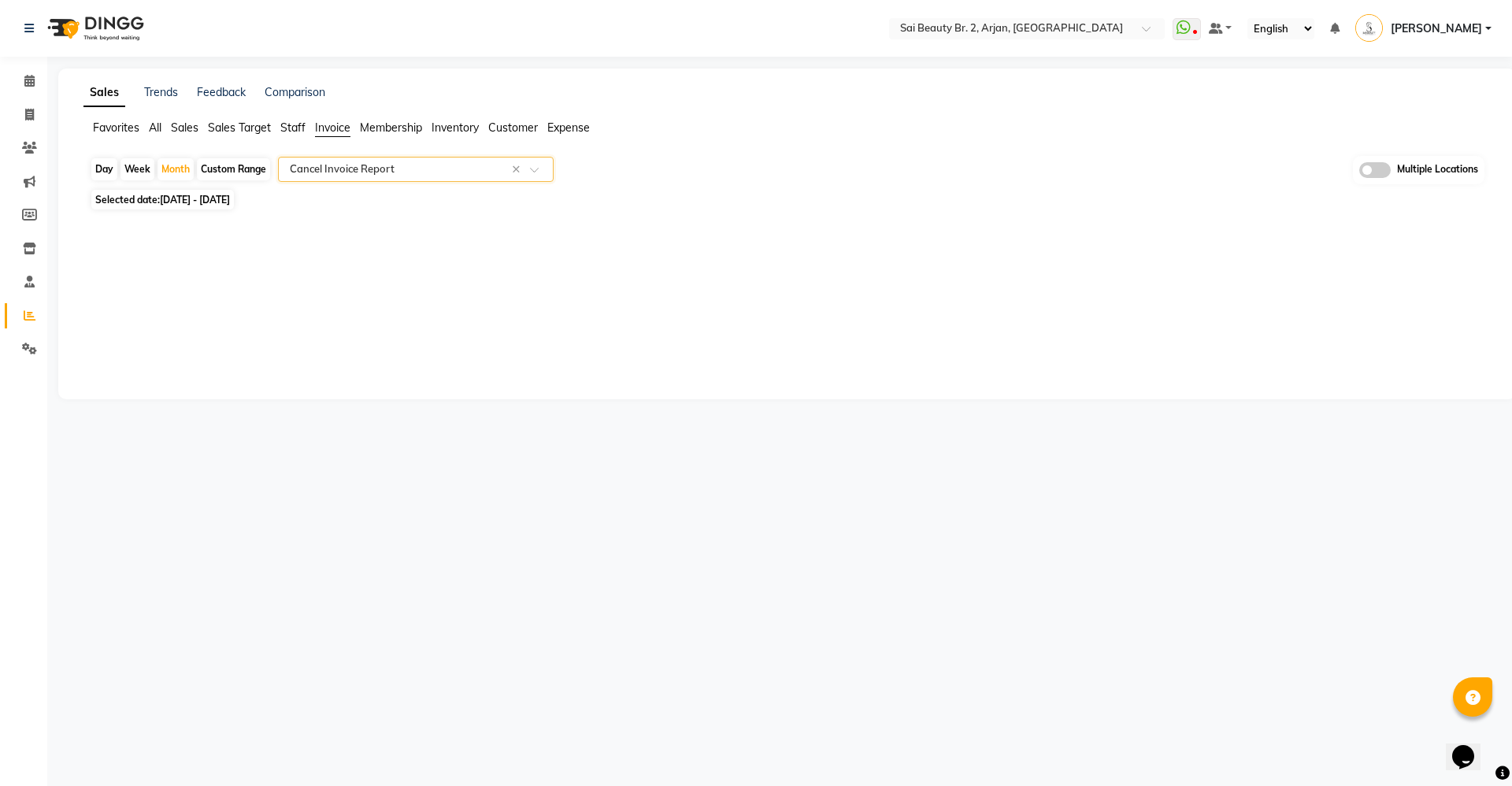
click at [771, 267] on div "Sales Trends Feedback Comparison Favorites All Sales Sales Target Staff Invoice…" at bounding box center [787, 234] width 1457 height 330
click at [467, 172] on input "text" at bounding box center [400, 169] width 227 height 16
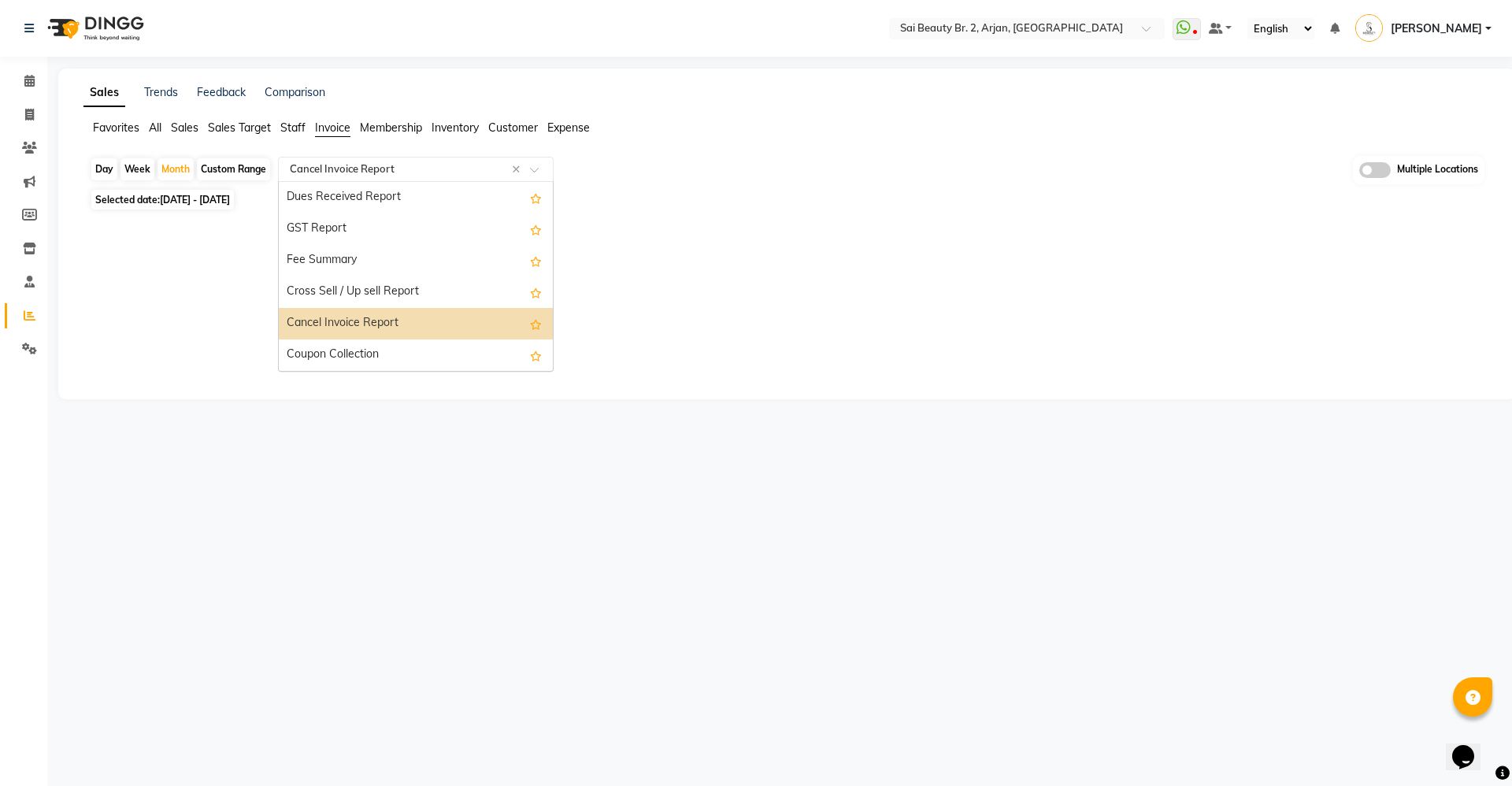
click at [408, 317] on div "Cancel Invoice Report" at bounding box center [415, 323] width 274 height 32
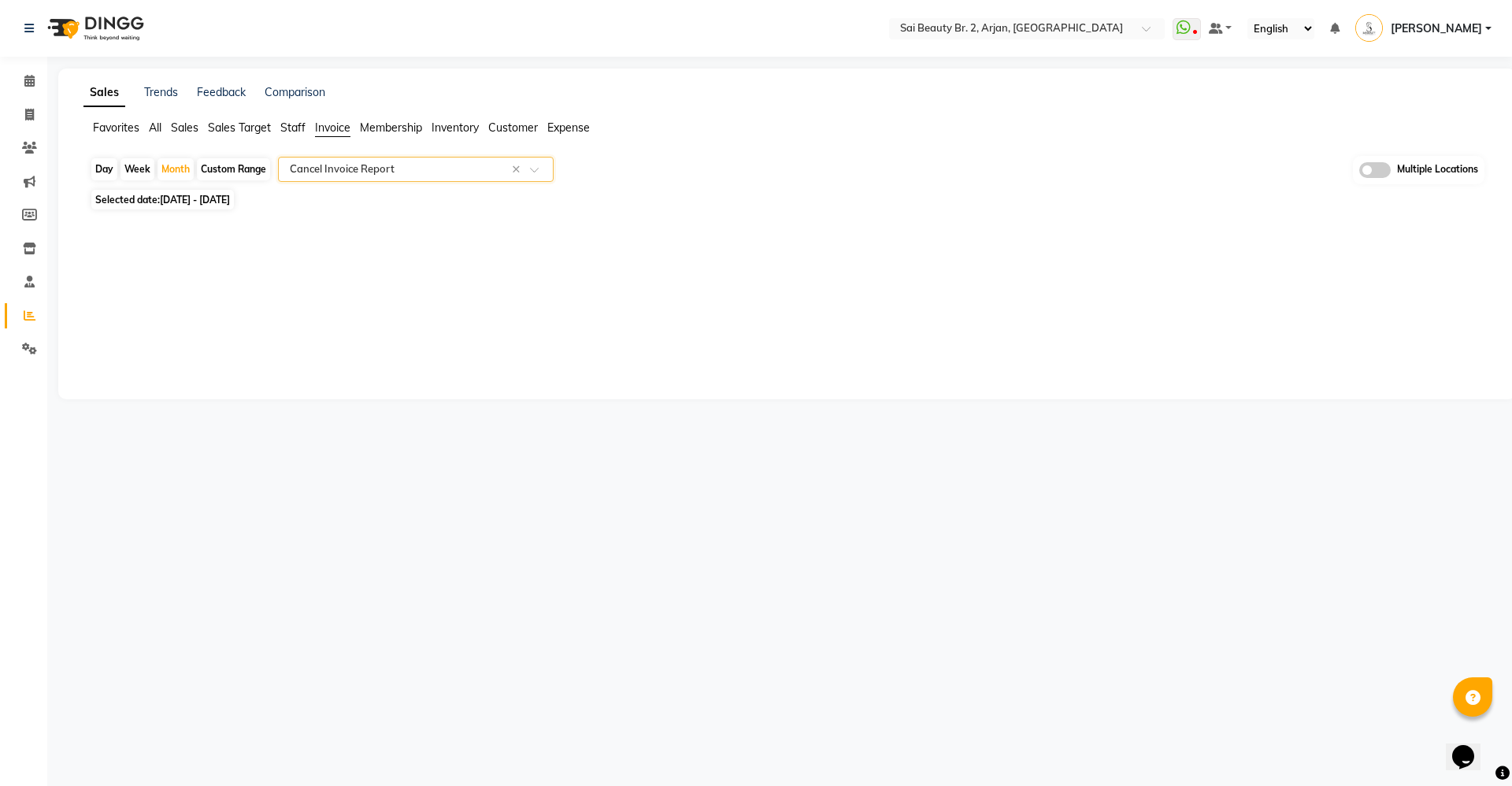
click at [750, 274] on div "Sales Trends Feedback Comparison Favorites All Sales Sales Target Staff Invoice…" at bounding box center [787, 234] width 1457 height 330
click at [160, 130] on span "All" at bounding box center [155, 127] width 13 height 14
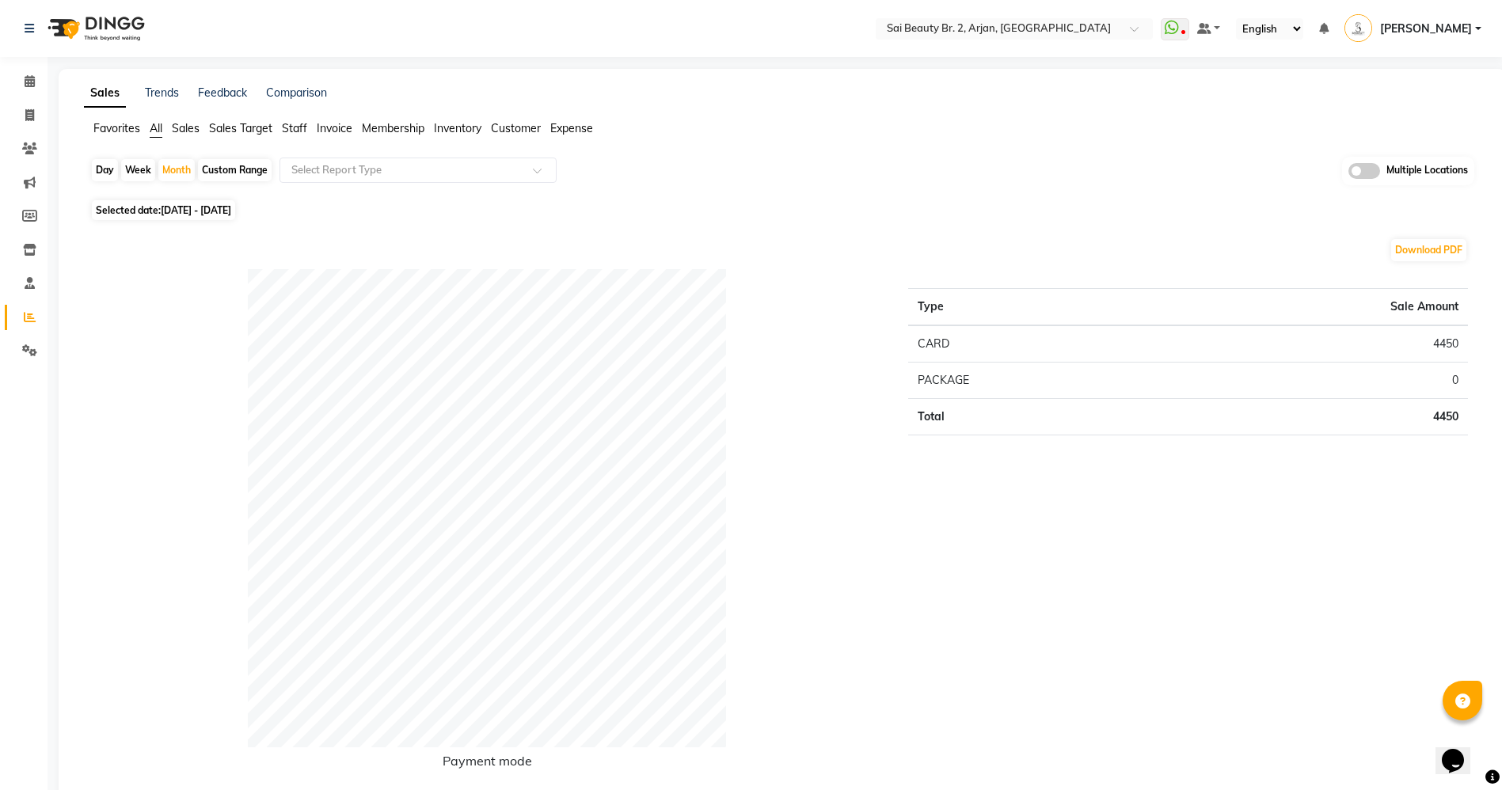
click at [192, 131] on span "Sales" at bounding box center [186, 128] width 28 height 14
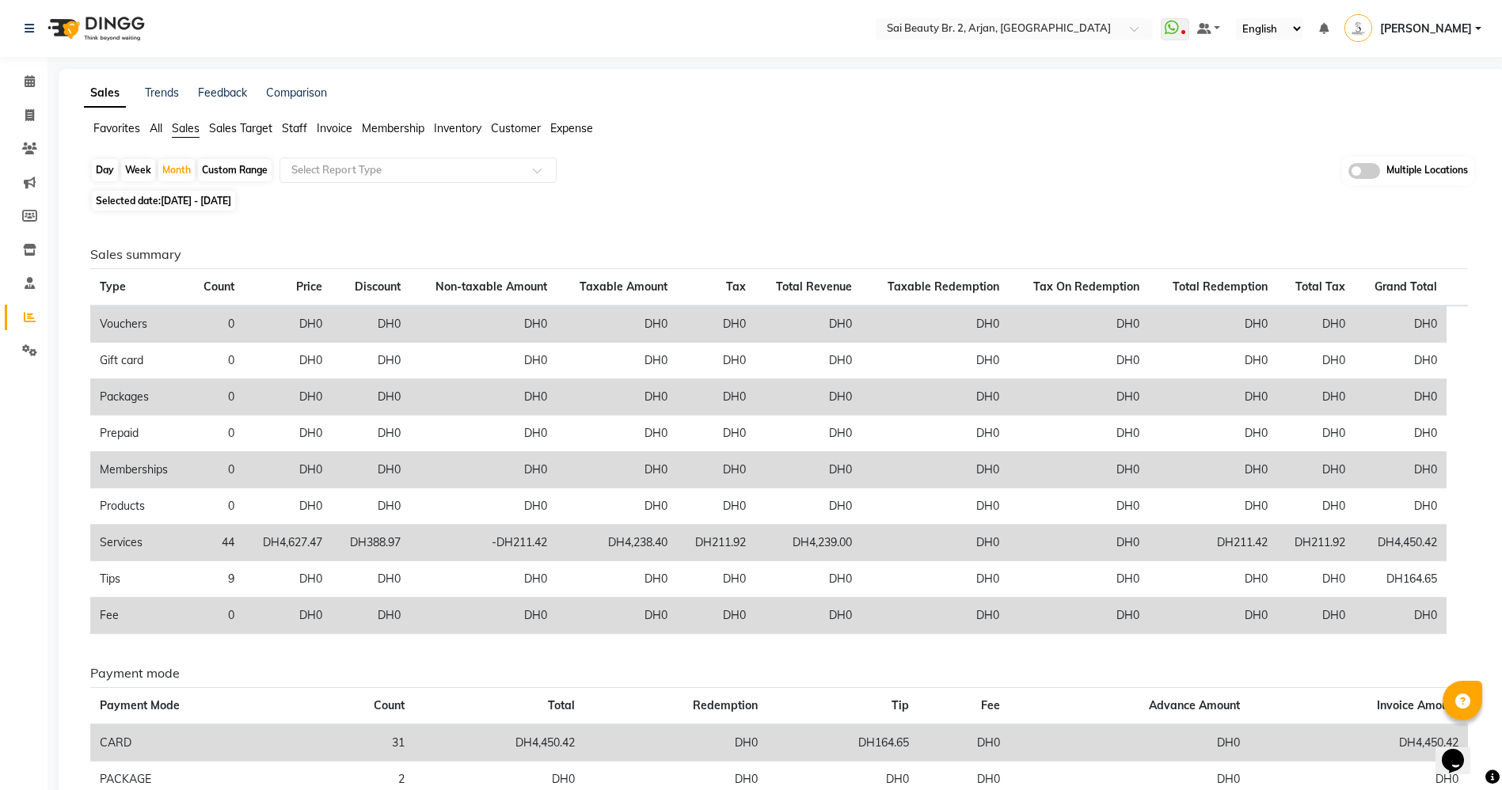
click at [228, 131] on span "Sales Target" at bounding box center [240, 128] width 63 height 14
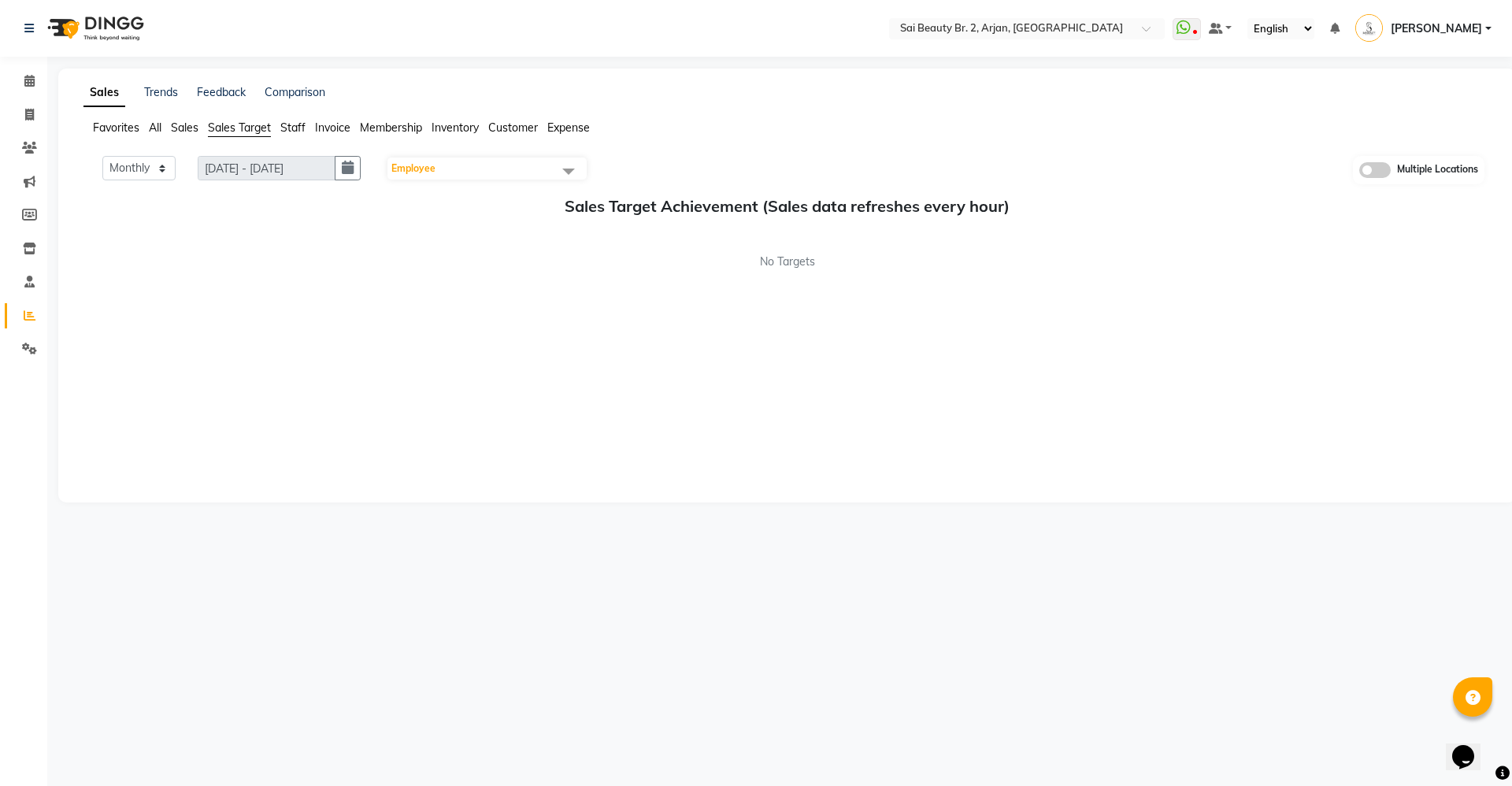
click at [1135, 158] on div "Monthly Weekly 01/09/2025 - 30/09/2025 Employee Select All Abid Alora Anu Ashmi…" at bounding box center [787, 170] width 1395 height 28
click at [25, 78] on icon at bounding box center [30, 81] width 10 height 12
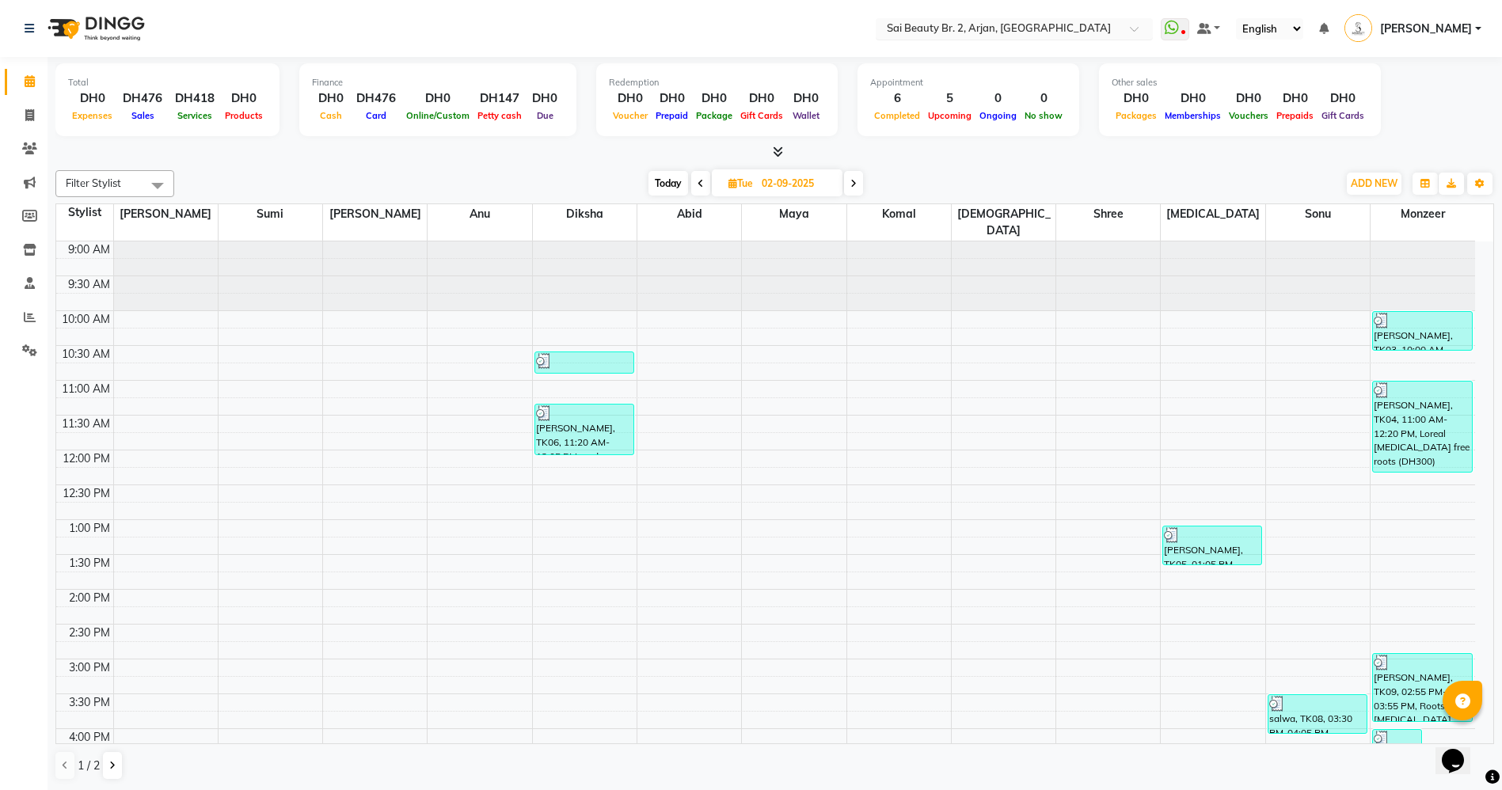
click at [1039, 32] on input "text" at bounding box center [998, 30] width 230 height 16
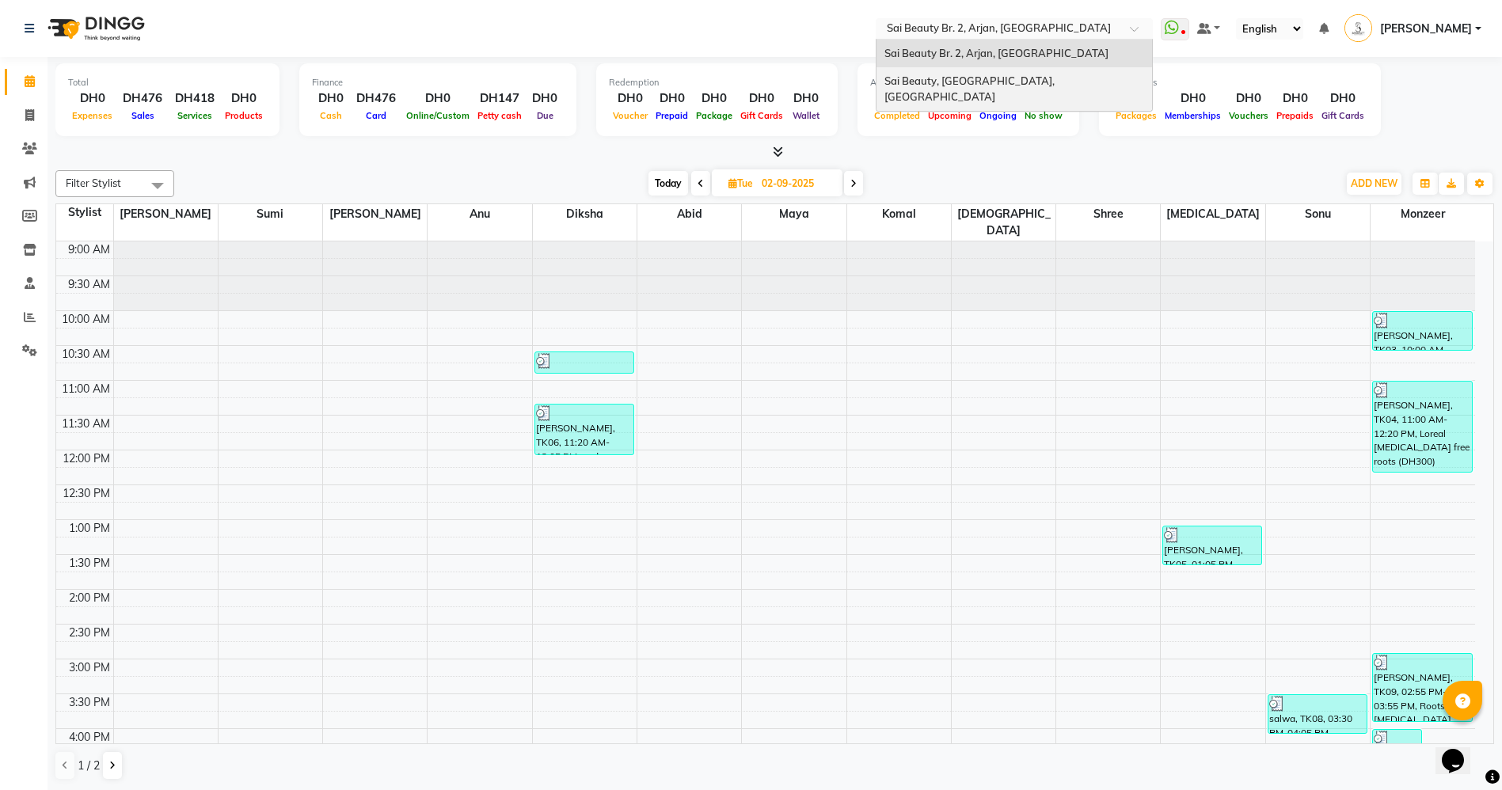
click at [1004, 82] on span "Sai Beauty, [GEOGRAPHIC_DATA], [GEOGRAPHIC_DATA]" at bounding box center [970, 88] width 173 height 28
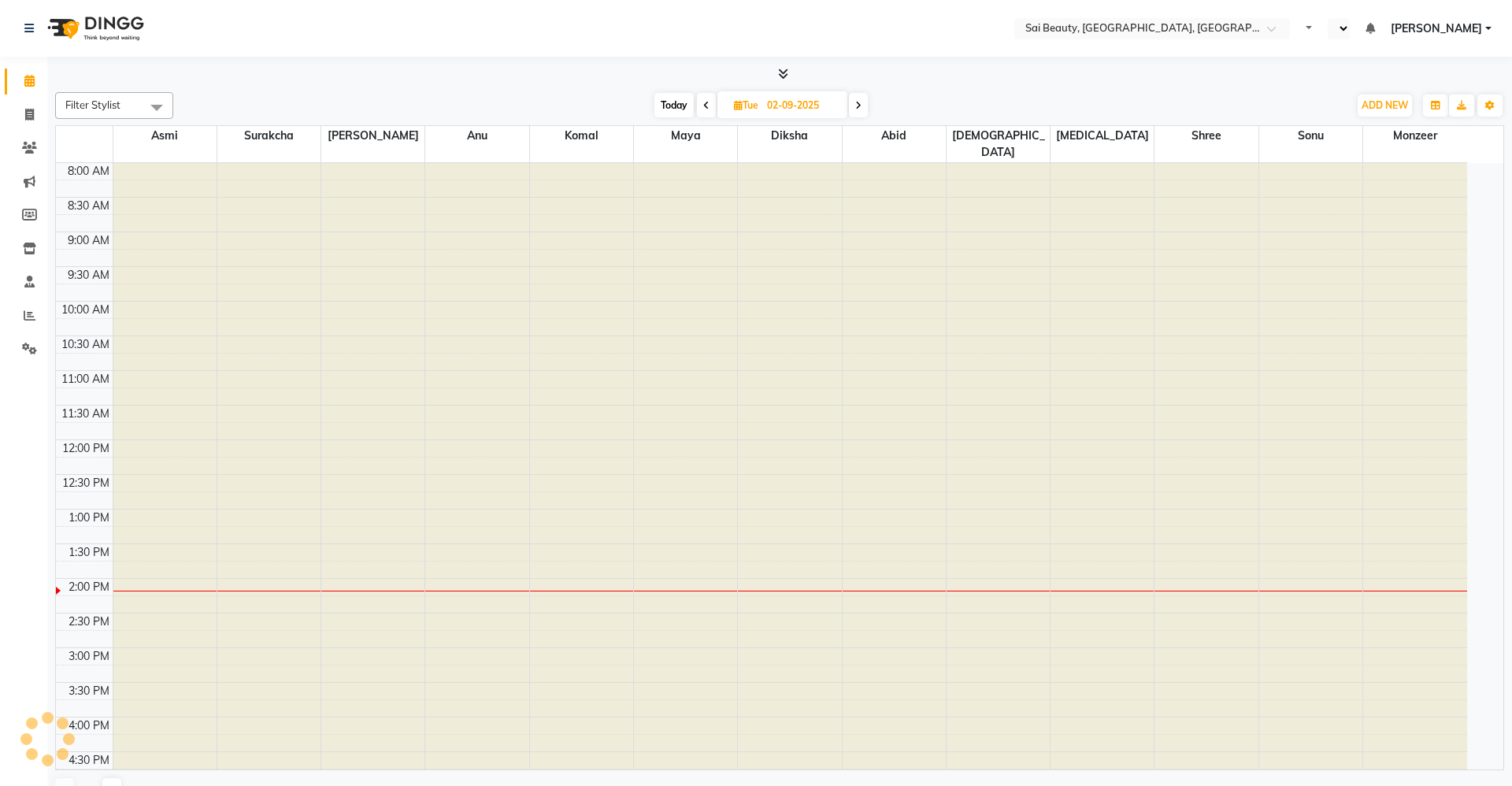
select select "en"
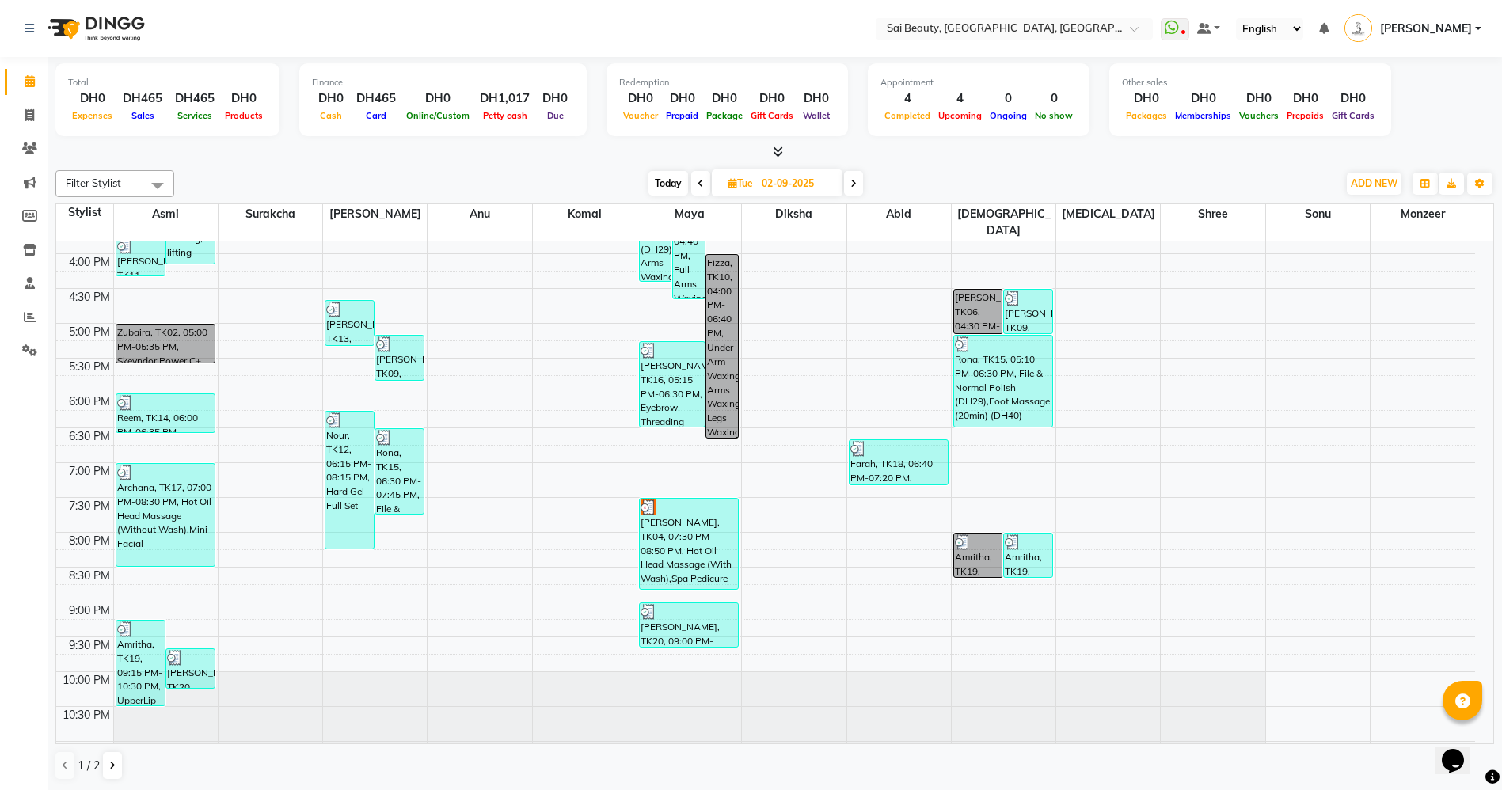
scroll to position [526, 0]
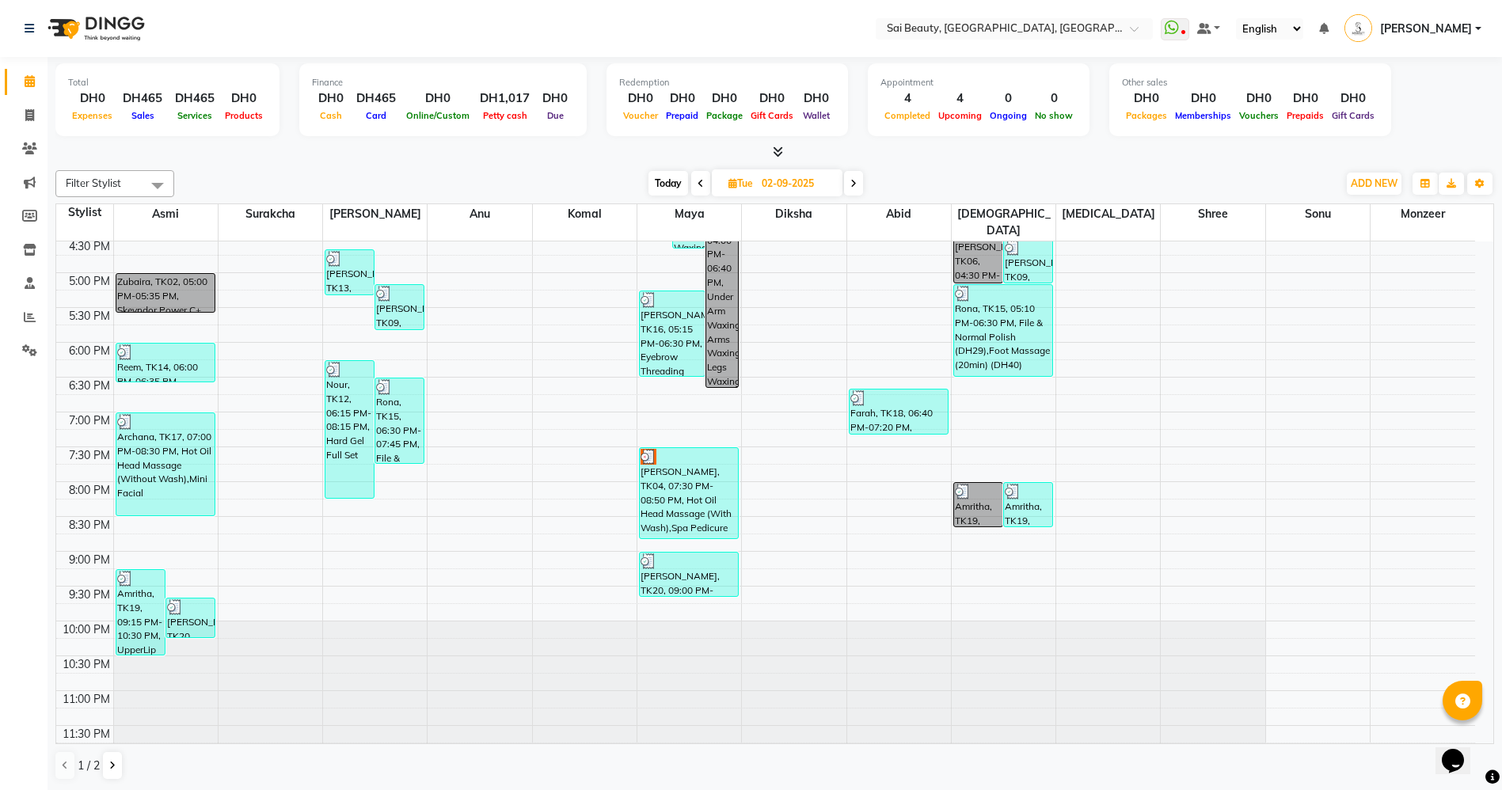
click at [575, 530] on div "9:00 AM 9:30 AM 10:00 AM 10:30 AM 11:00 AM 11:30 AM 12:00 PM 12:30 PM 1:00 PM 1…" at bounding box center [765, 238] width 1418 height 1044
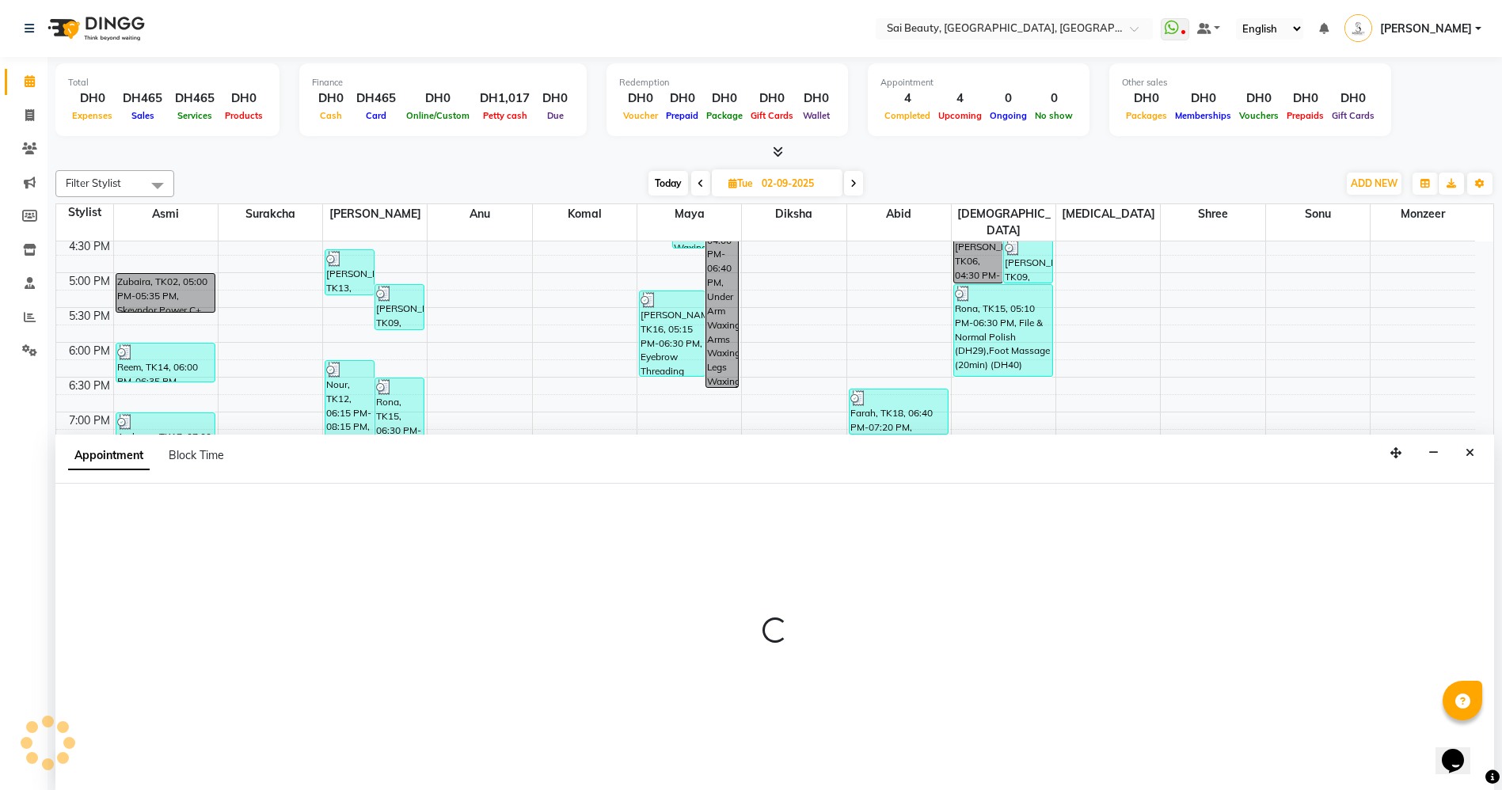
scroll to position [1, 0]
select select "48483"
select select "tentative"
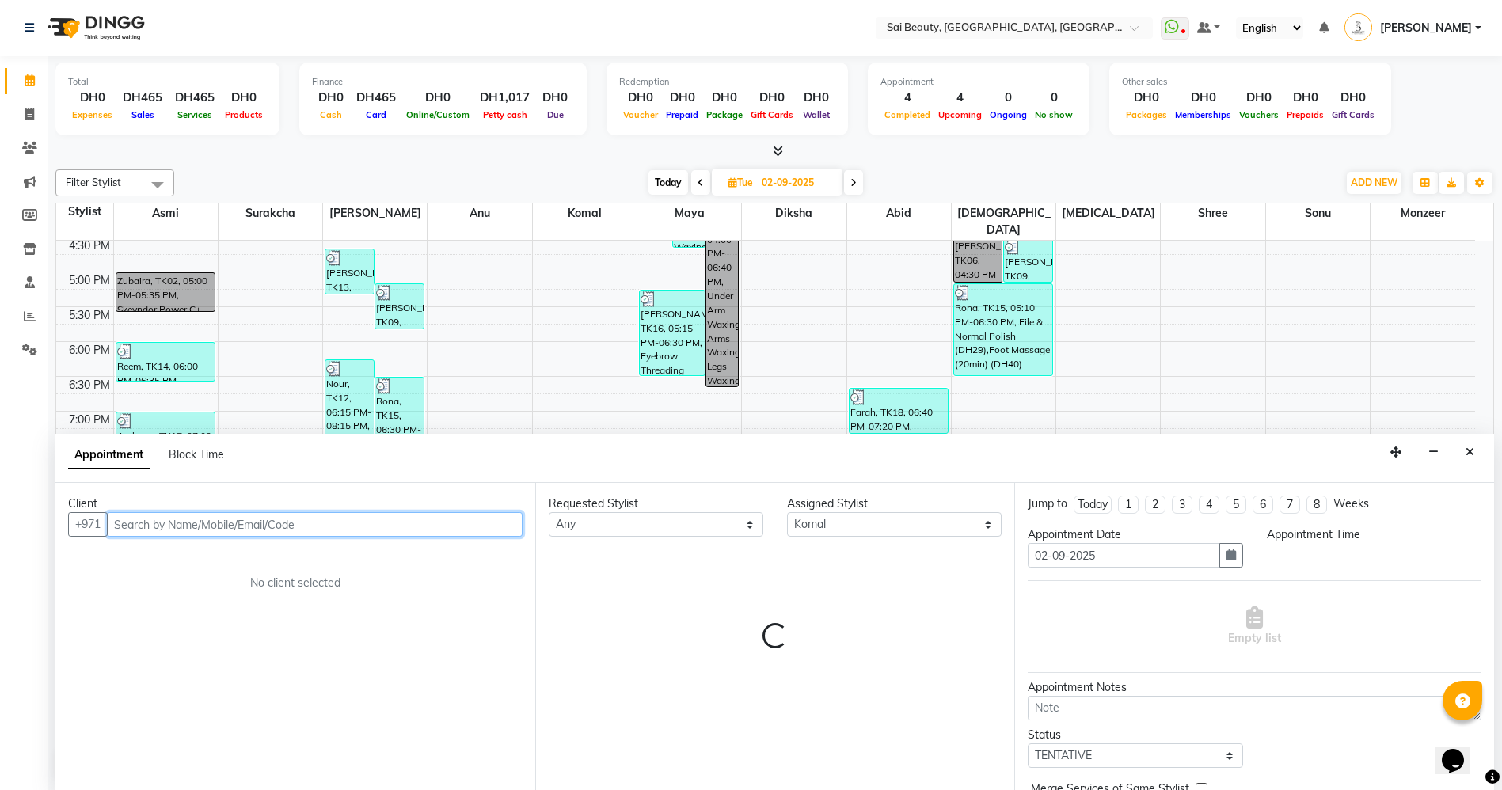
select select "1245"
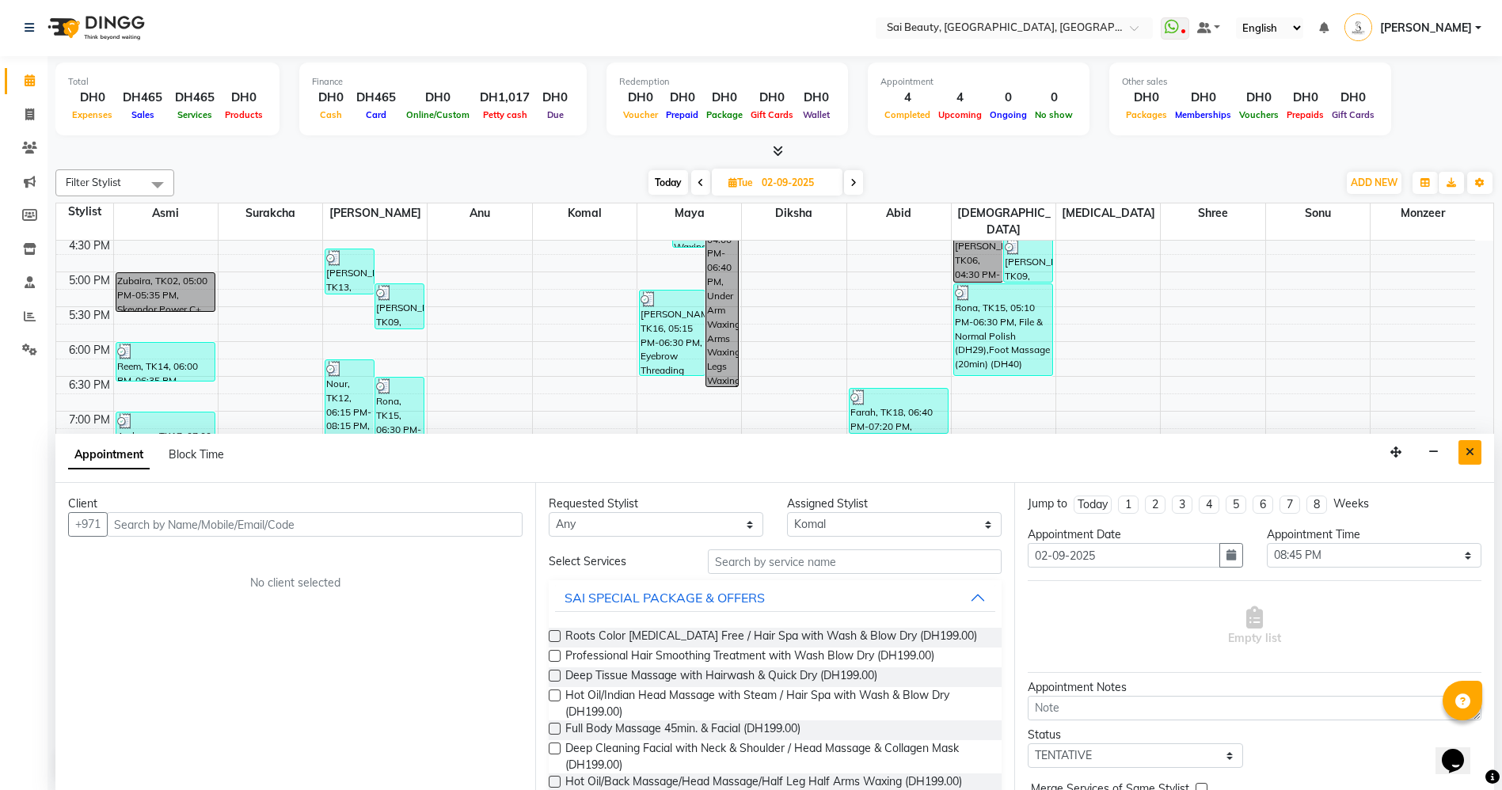
click at [1471, 454] on icon "Close" at bounding box center [1469, 451] width 9 height 11
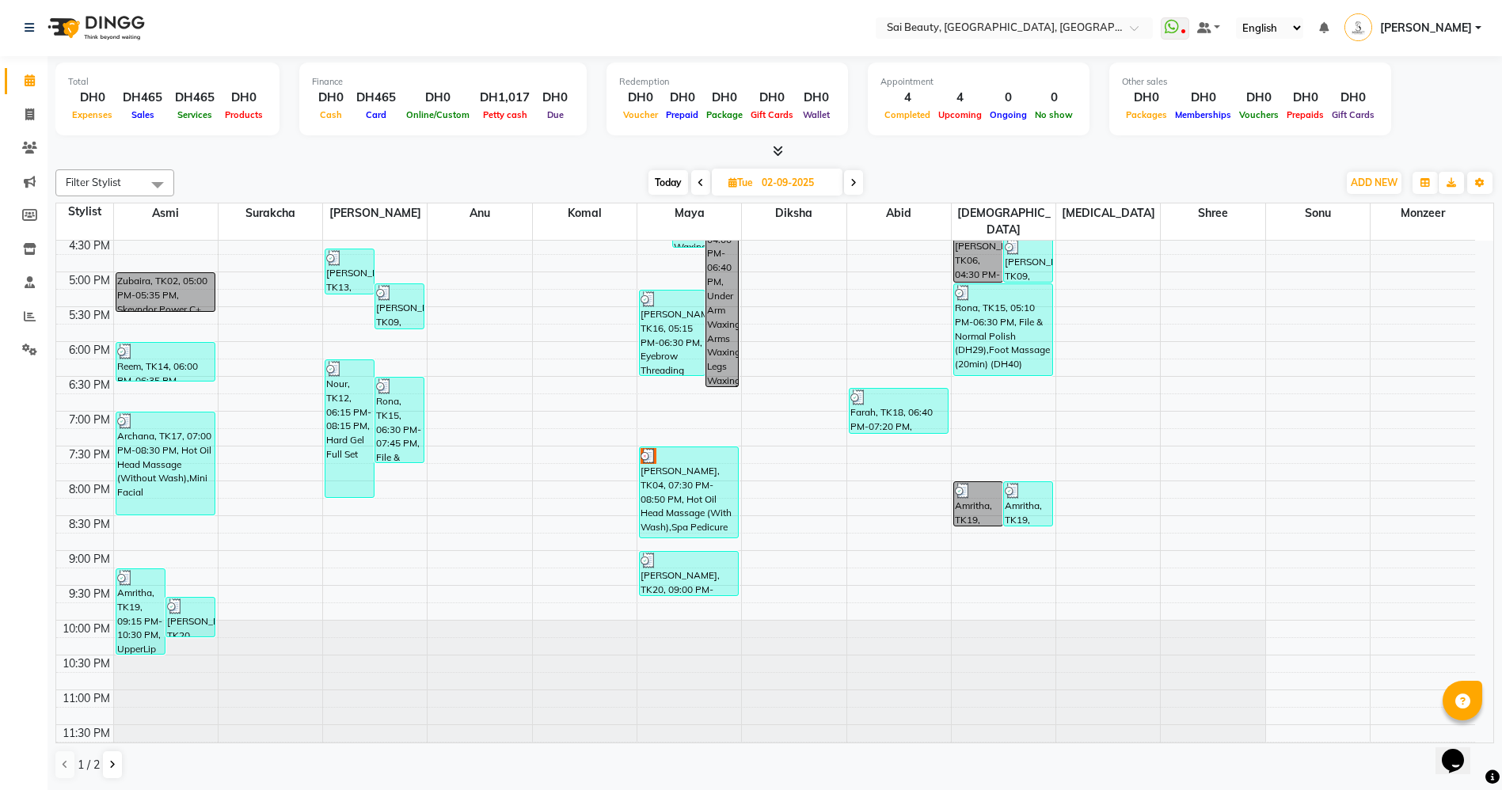
click at [697, 476] on div "[PERSON_NAME], TK04, 07:30 PM-08:50 PM, Hot Oil Head Massage (With Wash),Spa Pe…" at bounding box center [689, 492] width 98 height 90
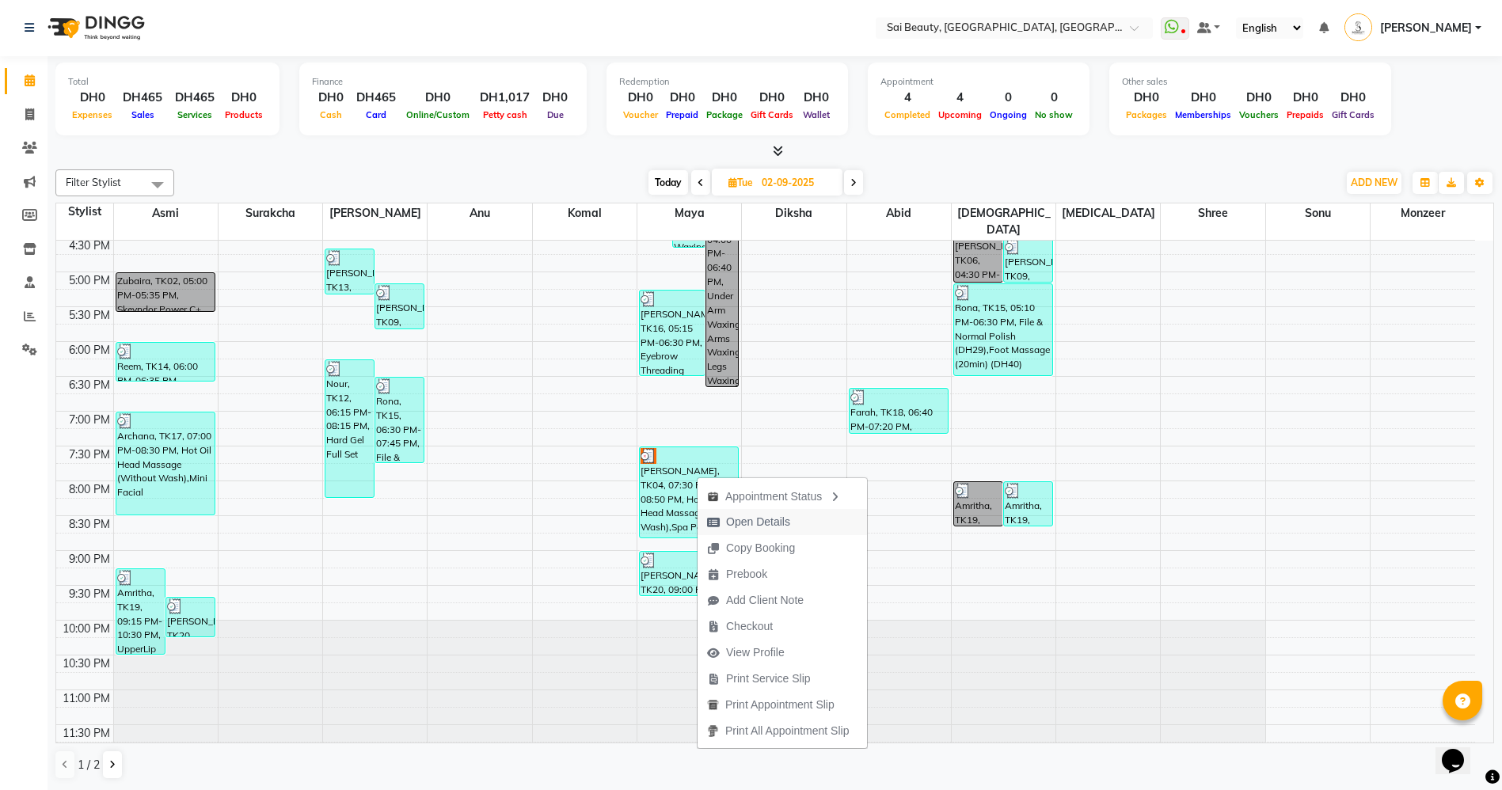
click at [733, 518] on span "Open Details" at bounding box center [758, 522] width 64 height 17
select select "3"
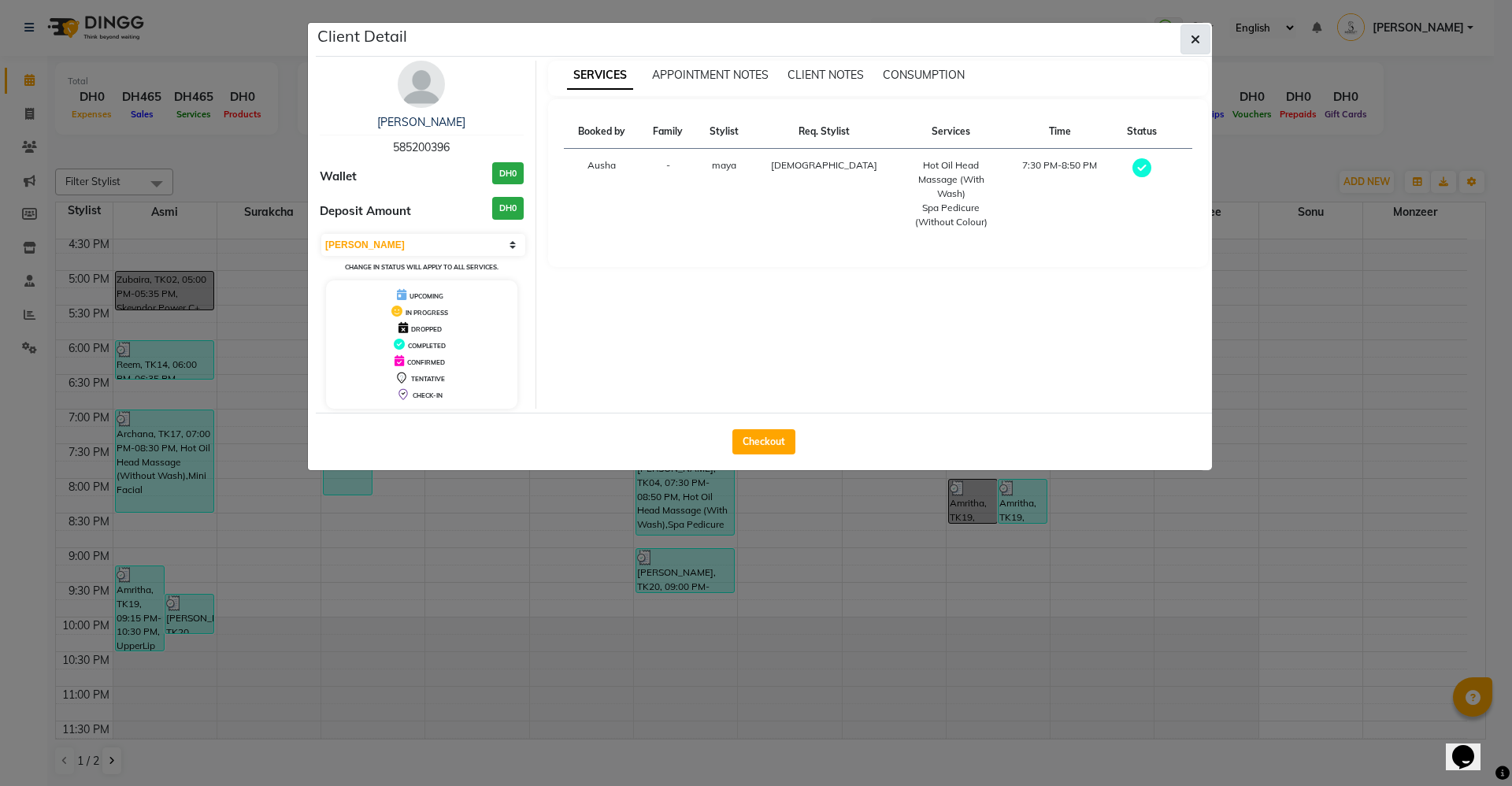
click at [1191, 44] on icon "button" at bounding box center [1195, 39] width 9 height 13
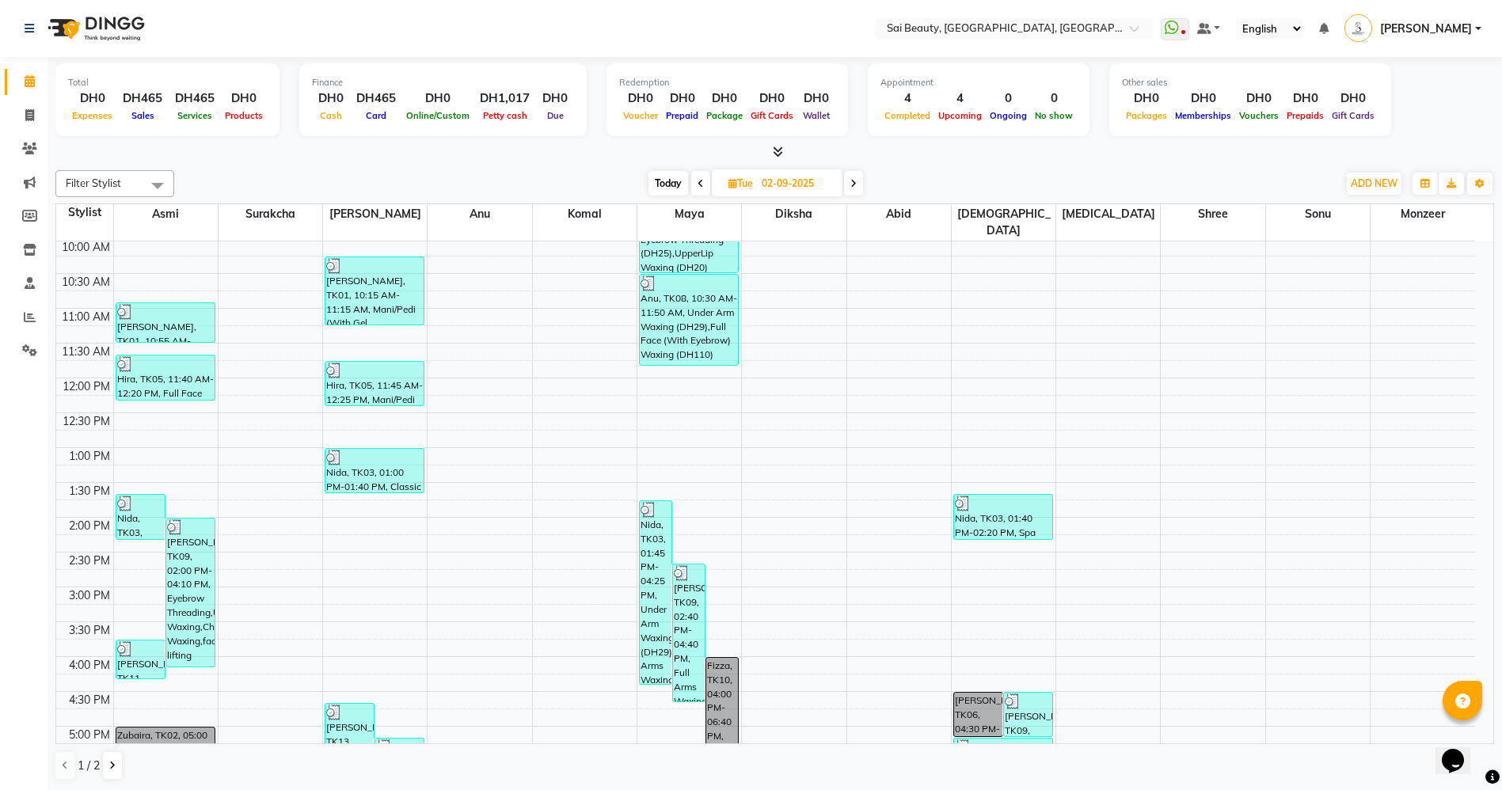
scroll to position [0, 0]
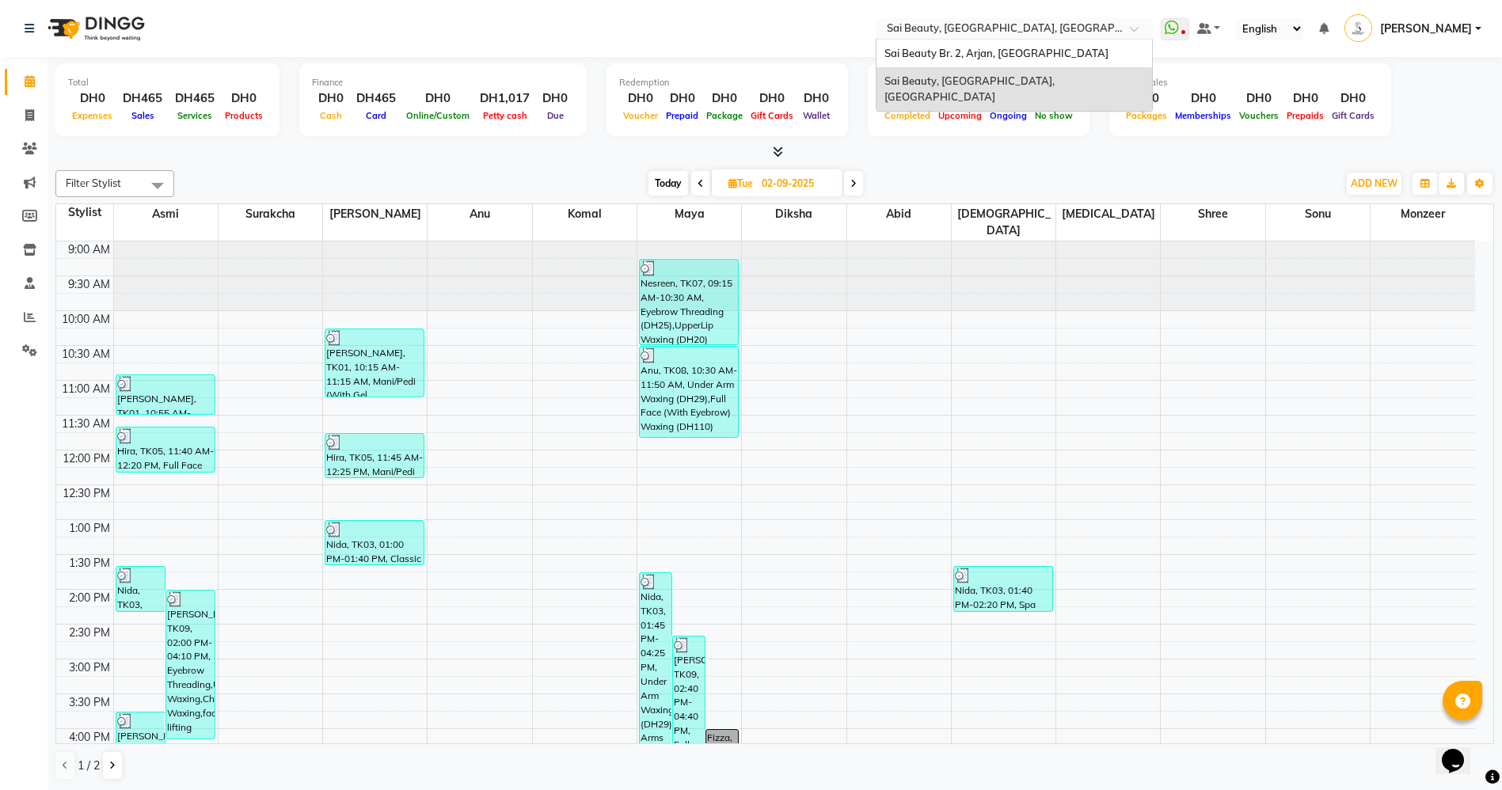
click at [1113, 36] on input "text" at bounding box center [998, 30] width 230 height 16
click at [1089, 78] on div "Sai Beauty, [GEOGRAPHIC_DATA], [GEOGRAPHIC_DATA]" at bounding box center [1013, 89] width 275 height 44
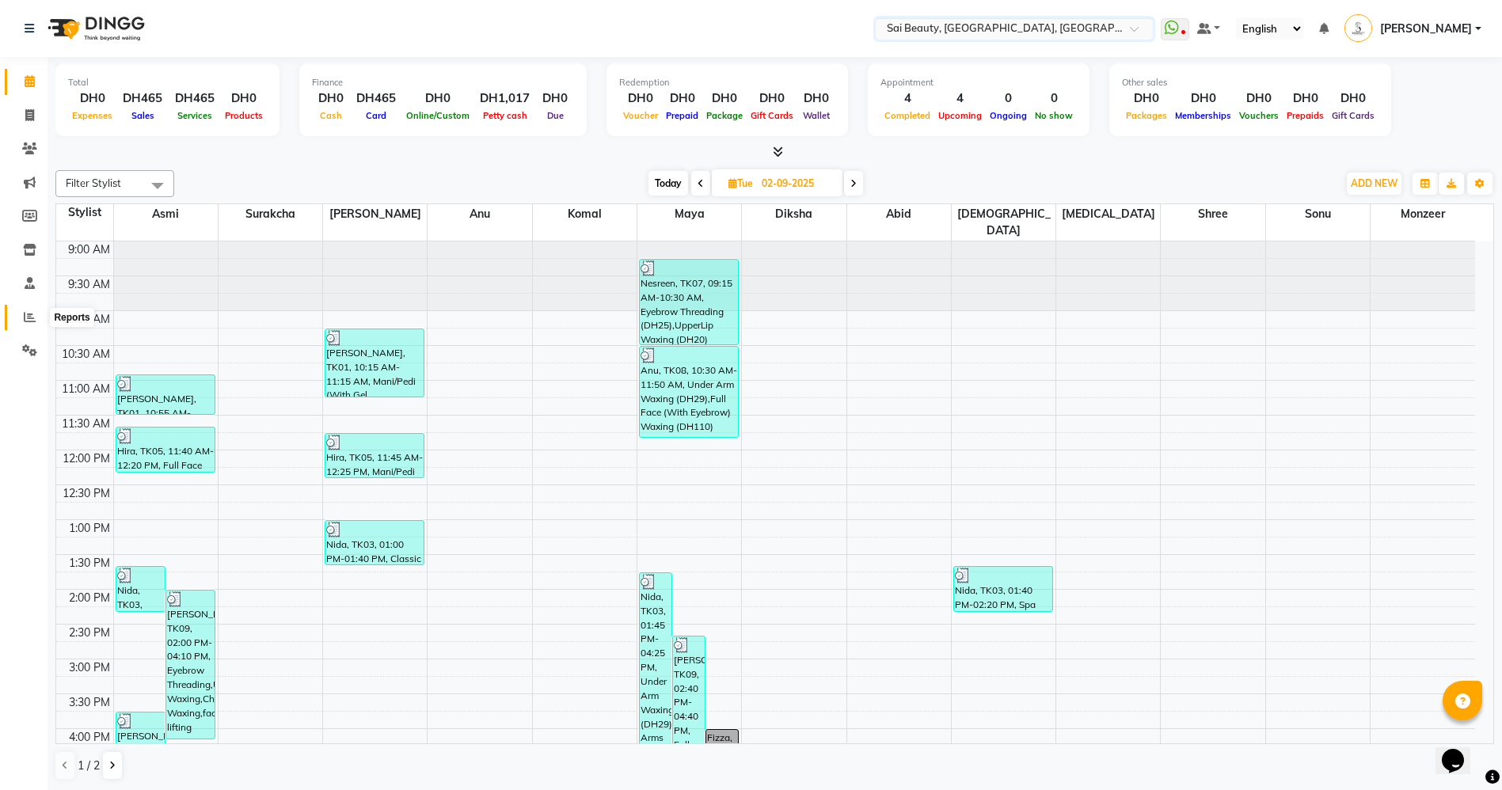
click at [20, 313] on span at bounding box center [30, 318] width 28 height 18
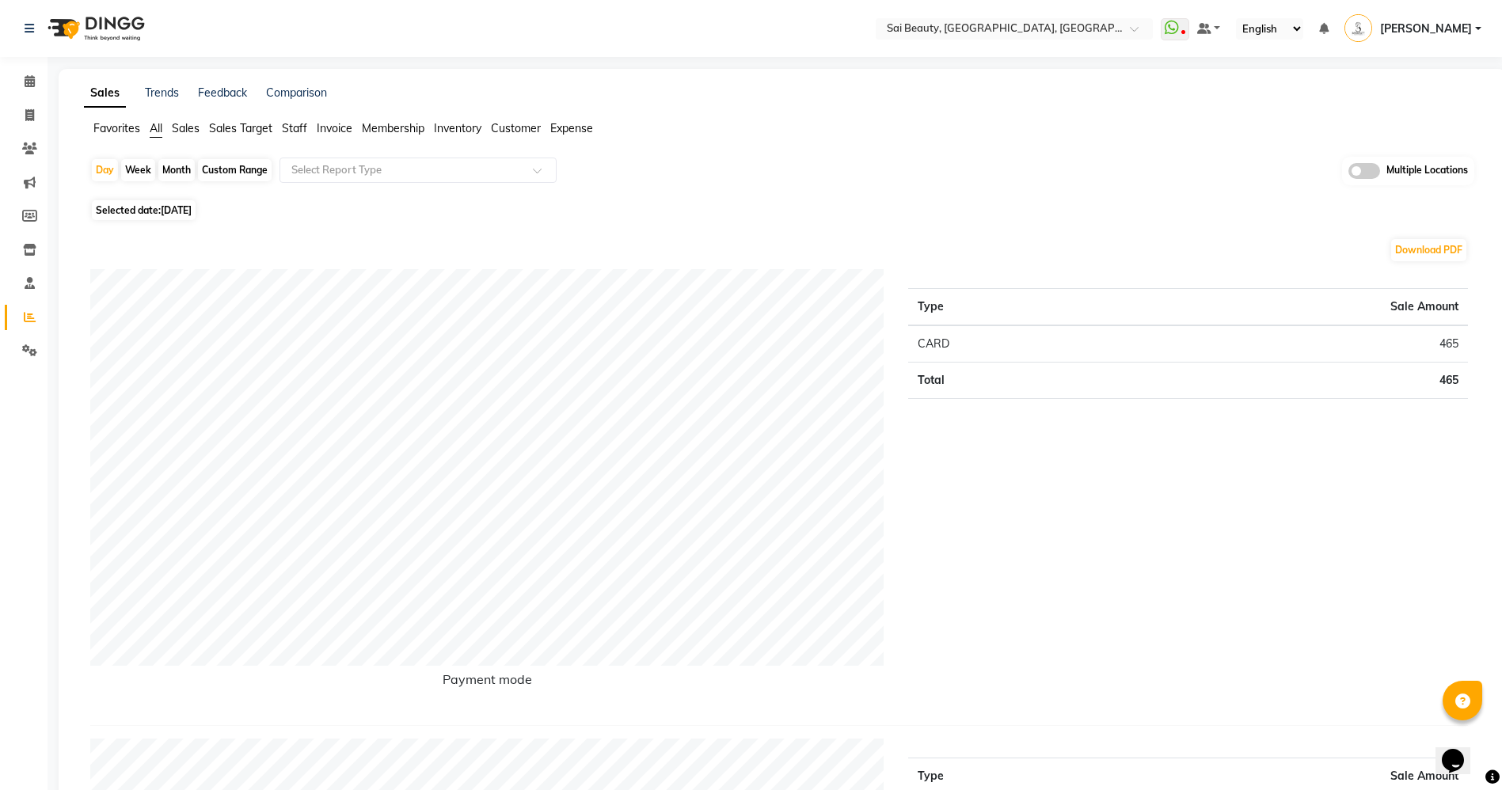
click at [181, 128] on span "Sales" at bounding box center [186, 128] width 28 height 14
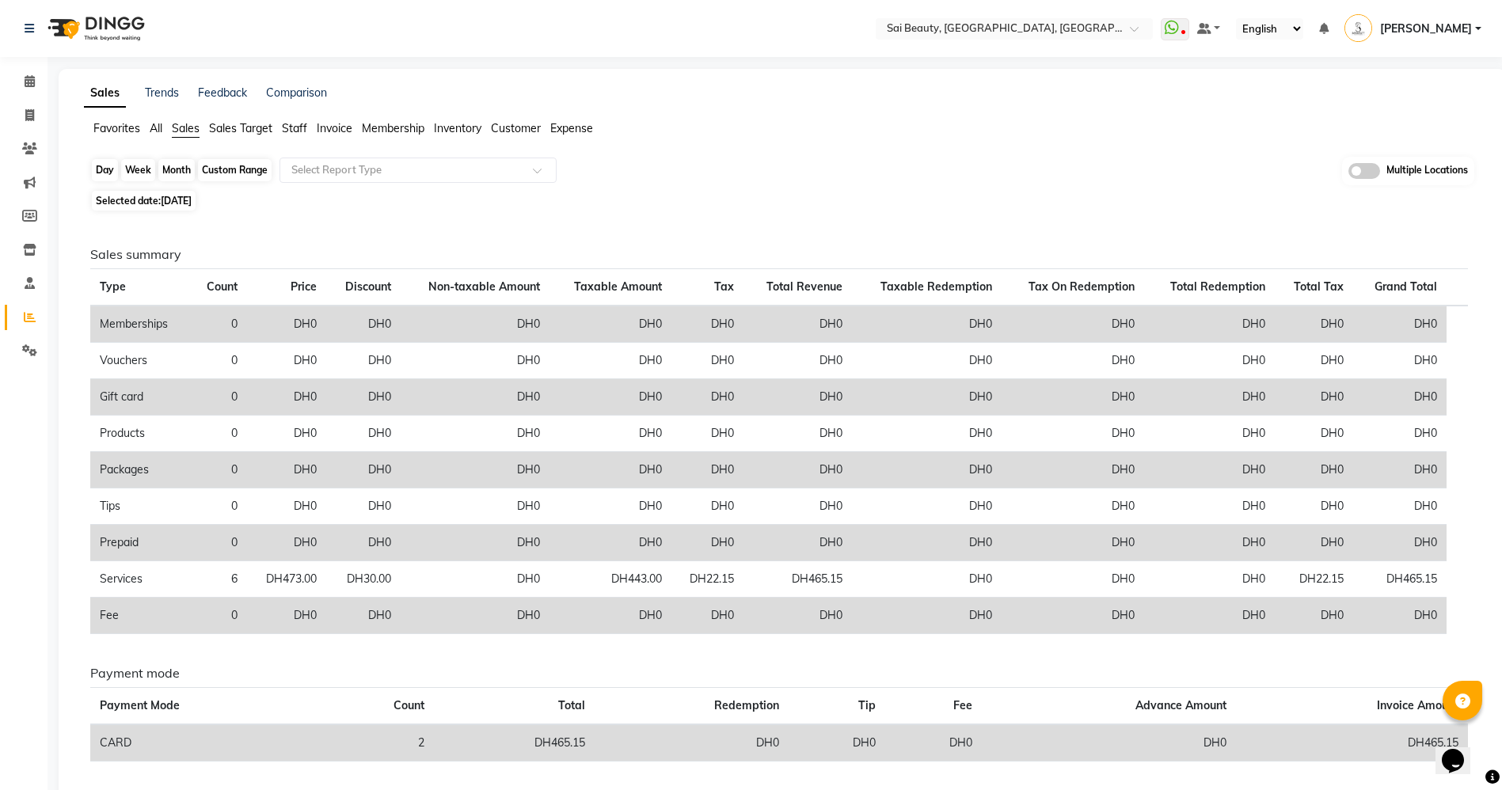
click at [109, 174] on div "Day" at bounding box center [105, 170] width 26 height 22
select select "9"
select select "2025"
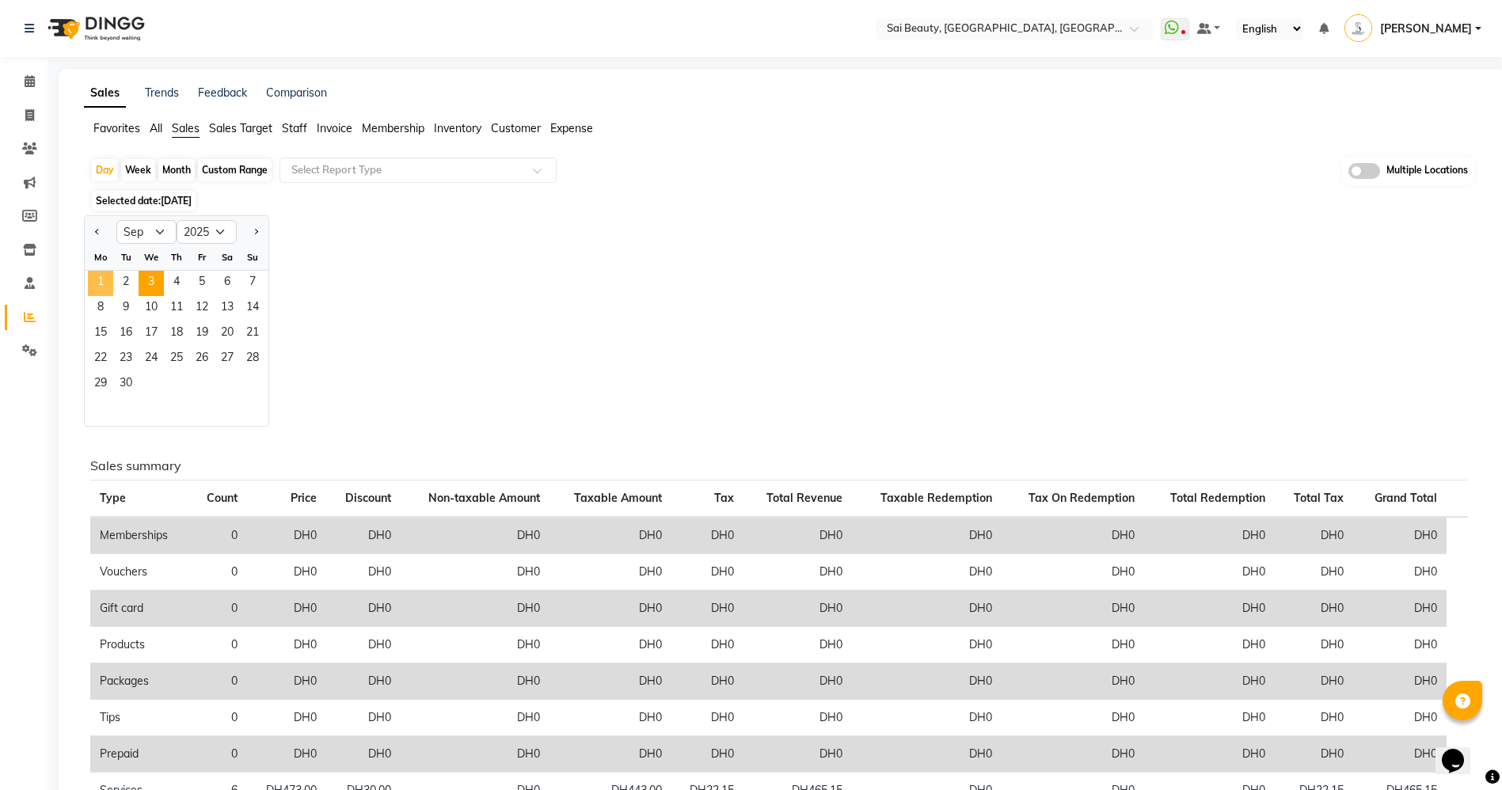
click at [104, 285] on span "1" at bounding box center [100, 283] width 25 height 25
